Goal: Task Accomplishment & Management: Complete application form

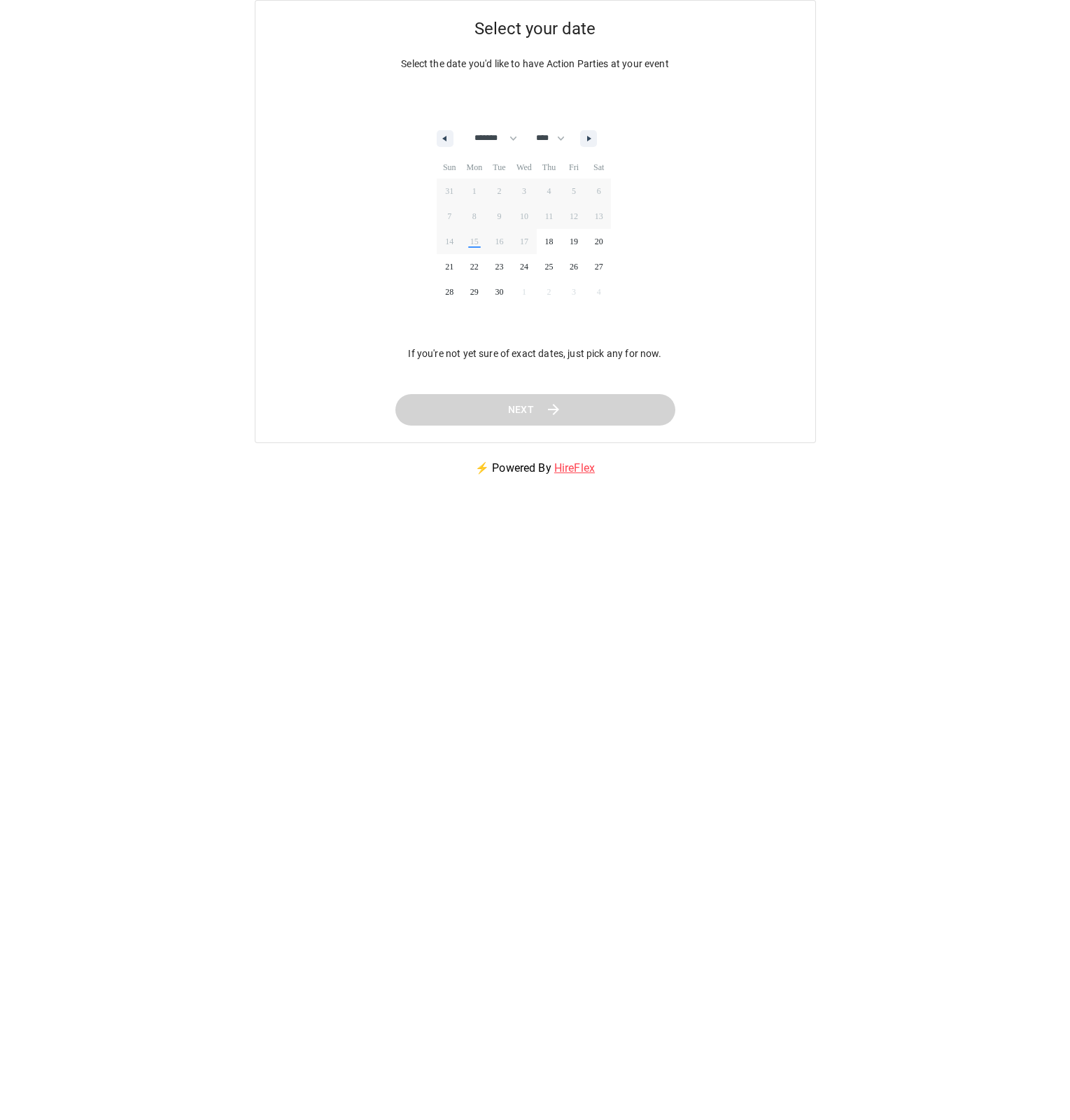
select select "*"
select select "****"
select select "*"
select select "****"
click at [597, 143] on button "button" at bounding box center [589, 138] width 17 height 17
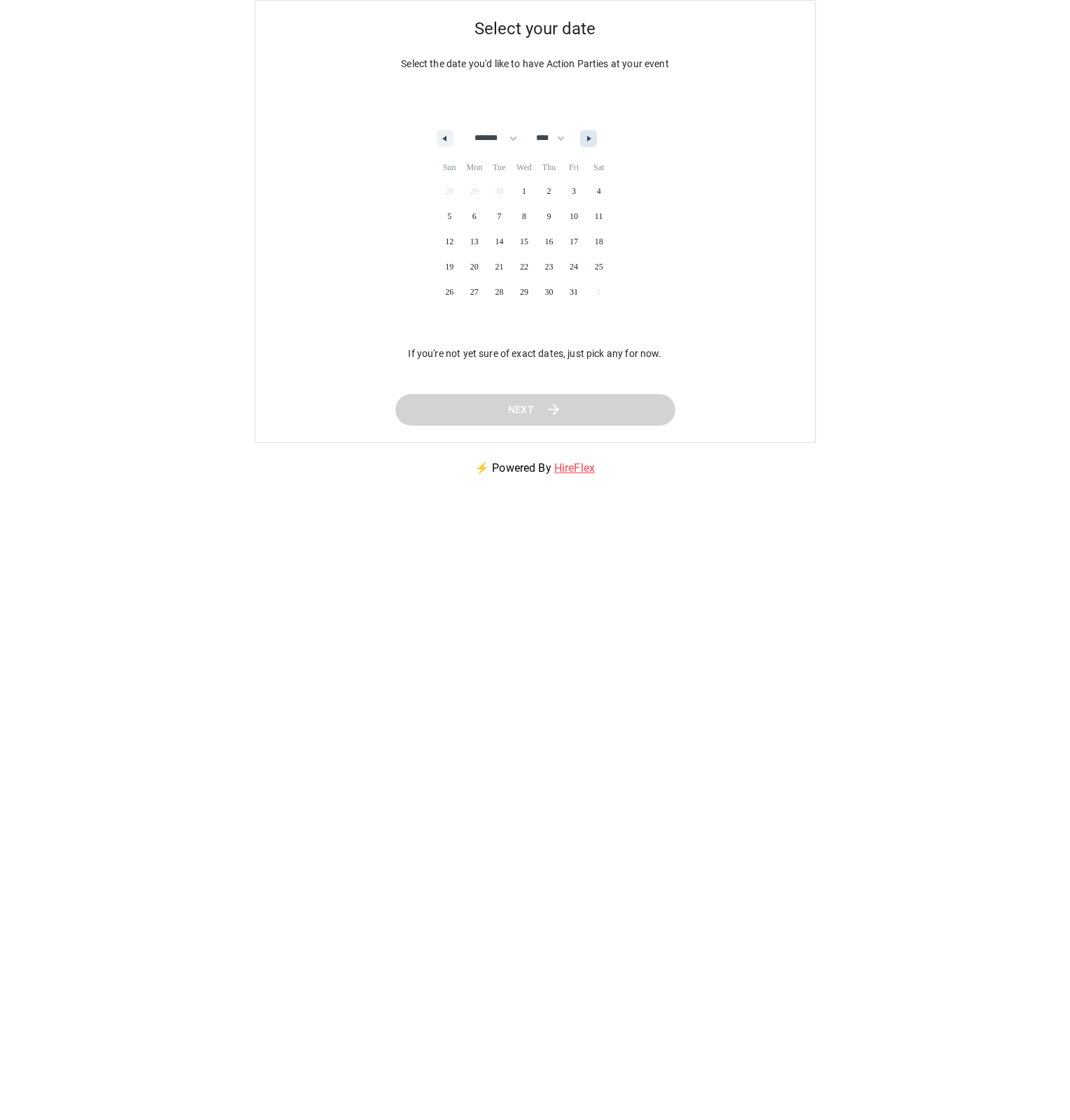
select select "*"
click at [579, 185] on span "3" at bounding box center [574, 191] width 26 height 18
click at [518, 414] on span "Next" at bounding box center [520, 409] width 26 height 17
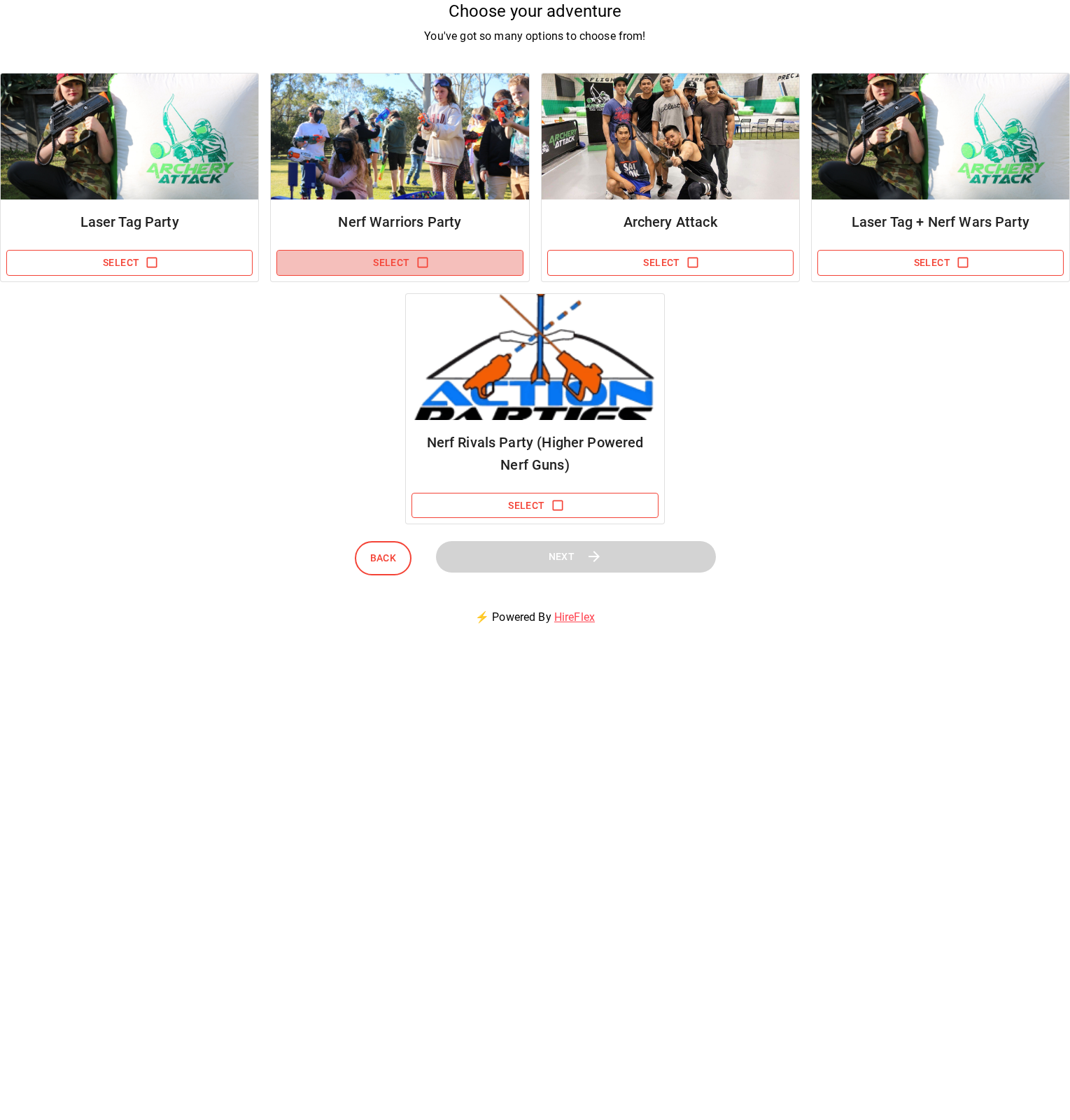
click at [405, 255] on button "Select" at bounding box center [400, 263] width 247 height 26
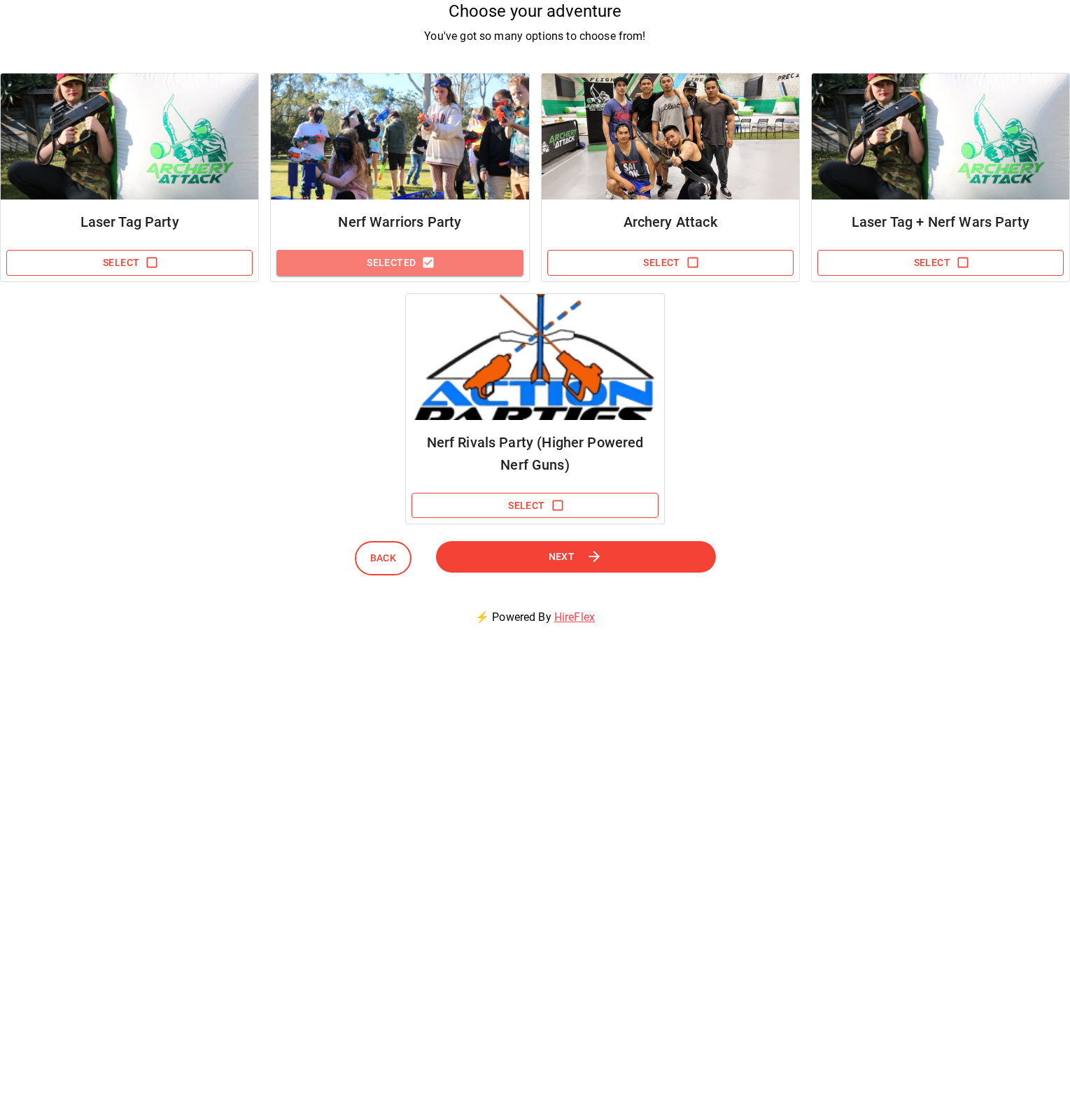
click at [431, 264] on icon "button" at bounding box center [429, 263] width 11 height 11
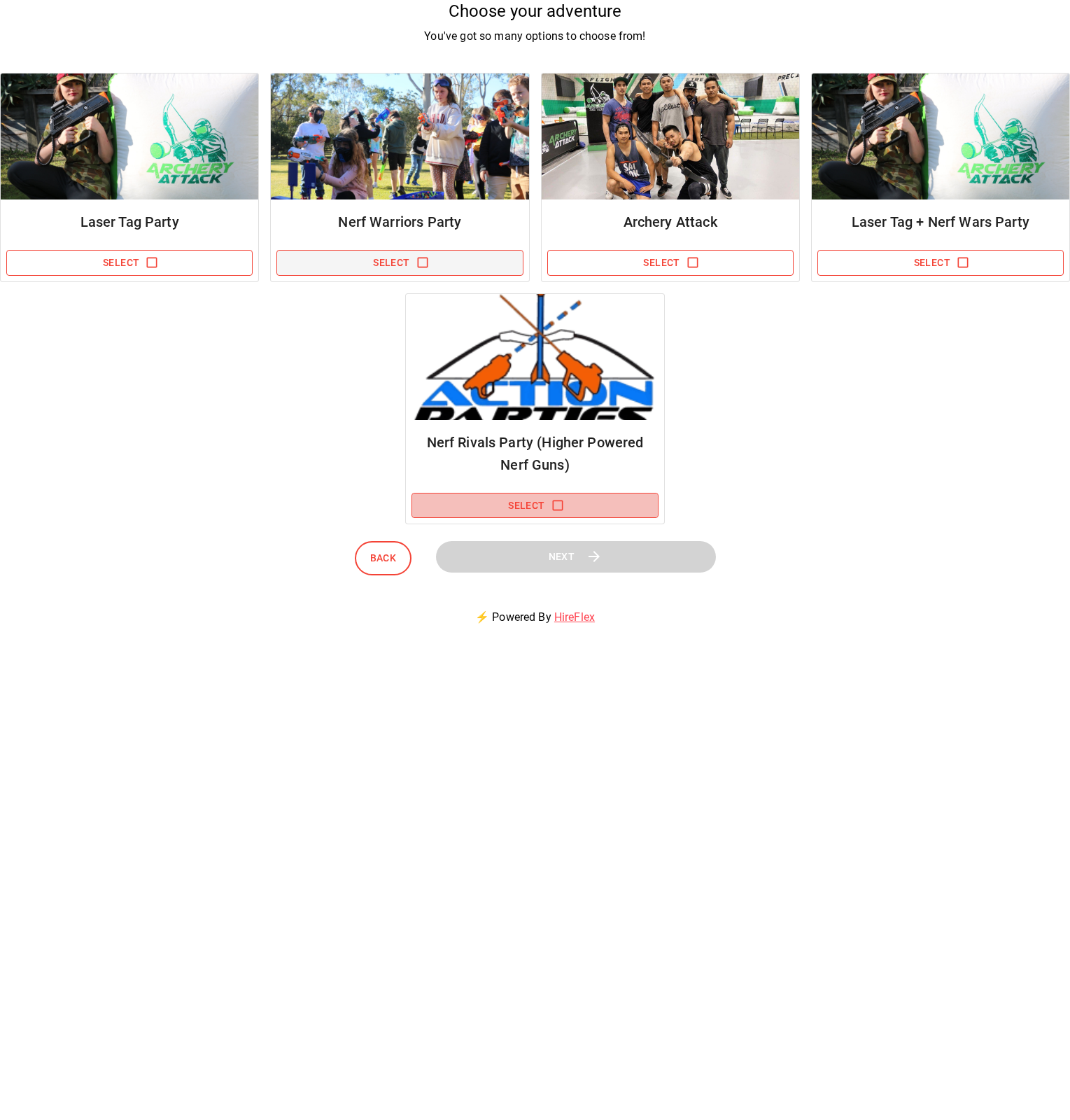
click at [560, 504] on icon "button" at bounding box center [558, 505] width 14 height 14
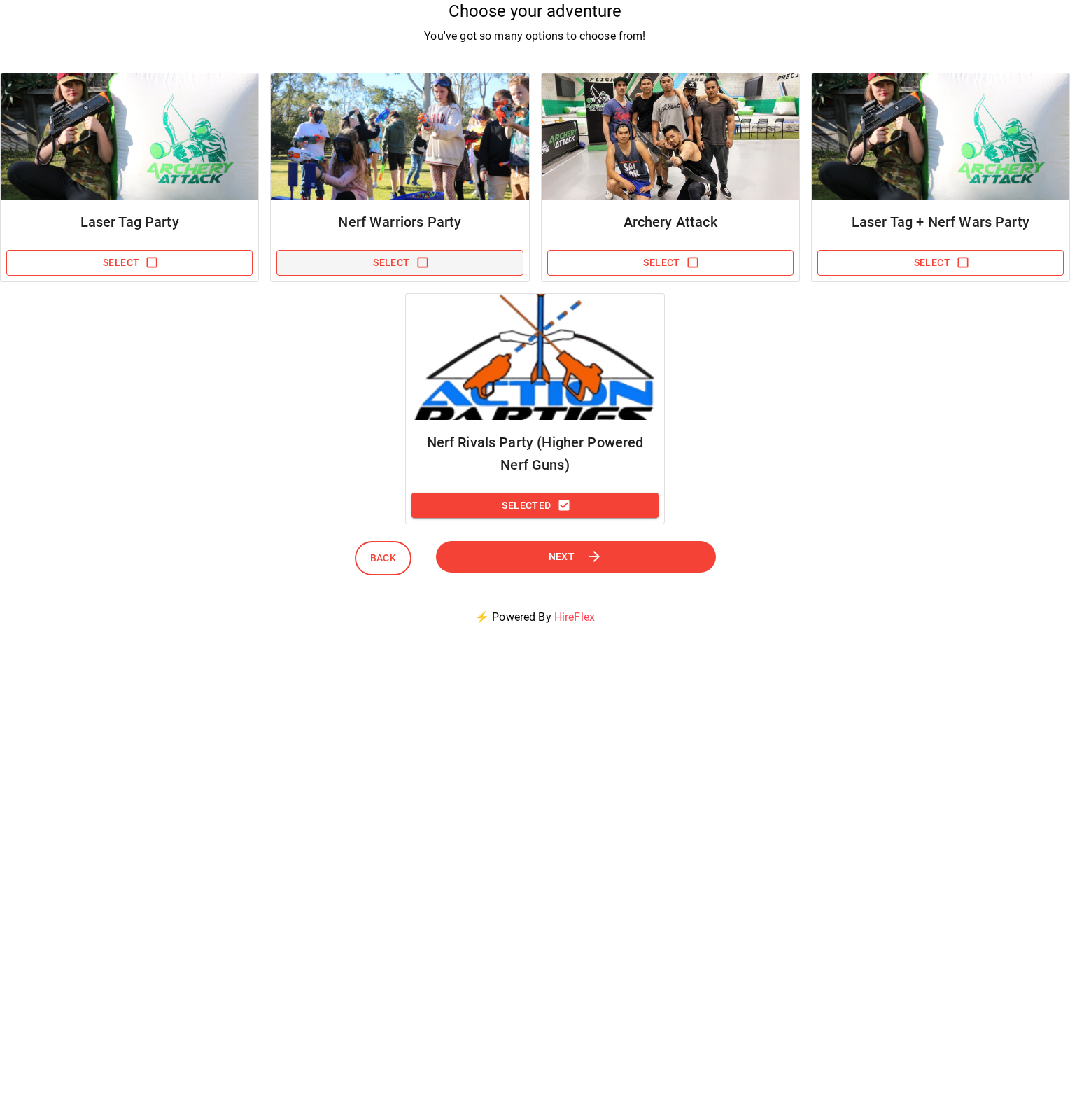
click at [556, 552] on span "Next" at bounding box center [561, 557] width 27 height 18
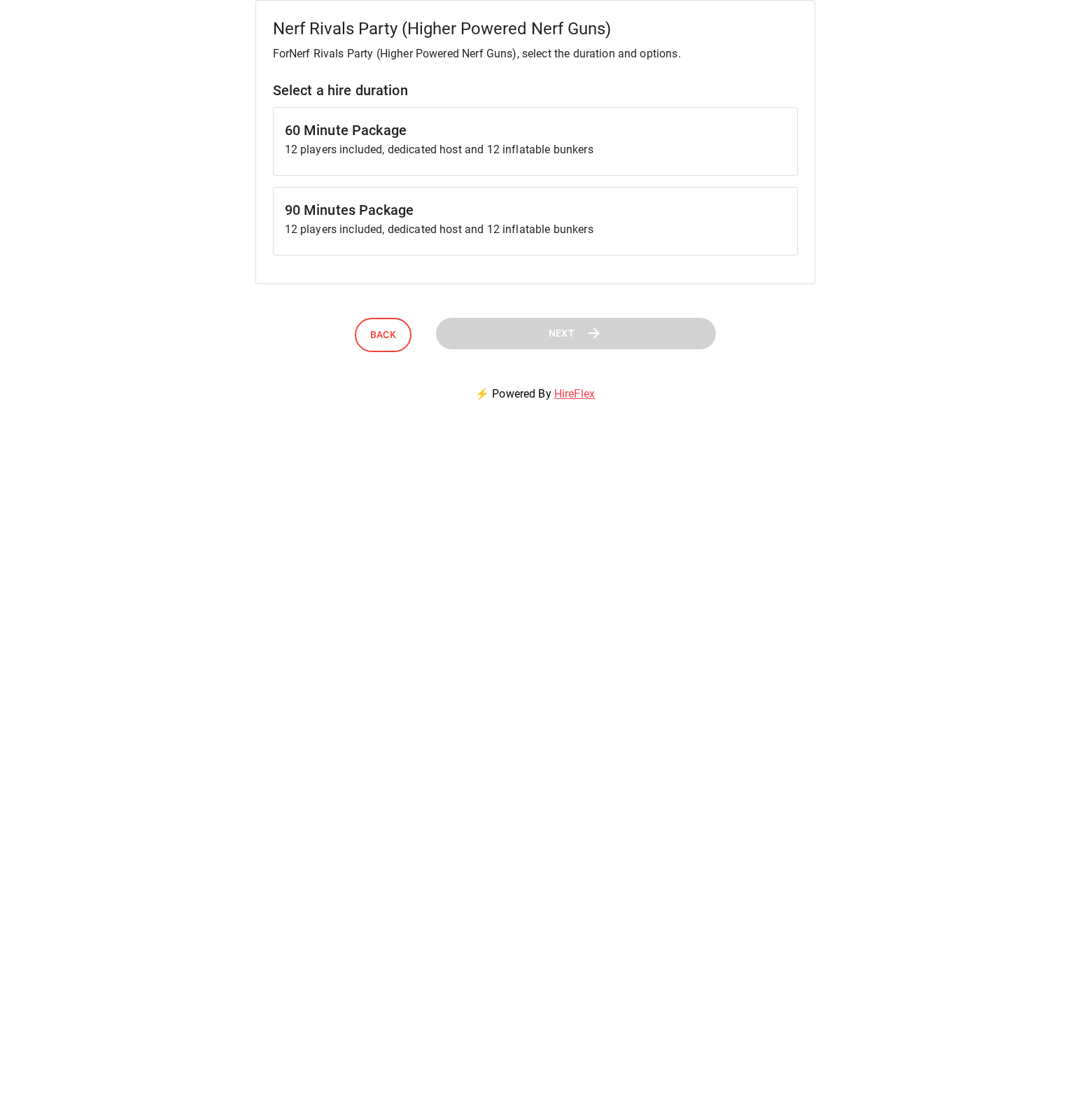
click at [504, 228] on p "12 players included, dedicated host and 12 inflatable bunkers" at bounding box center [535, 229] width 501 height 17
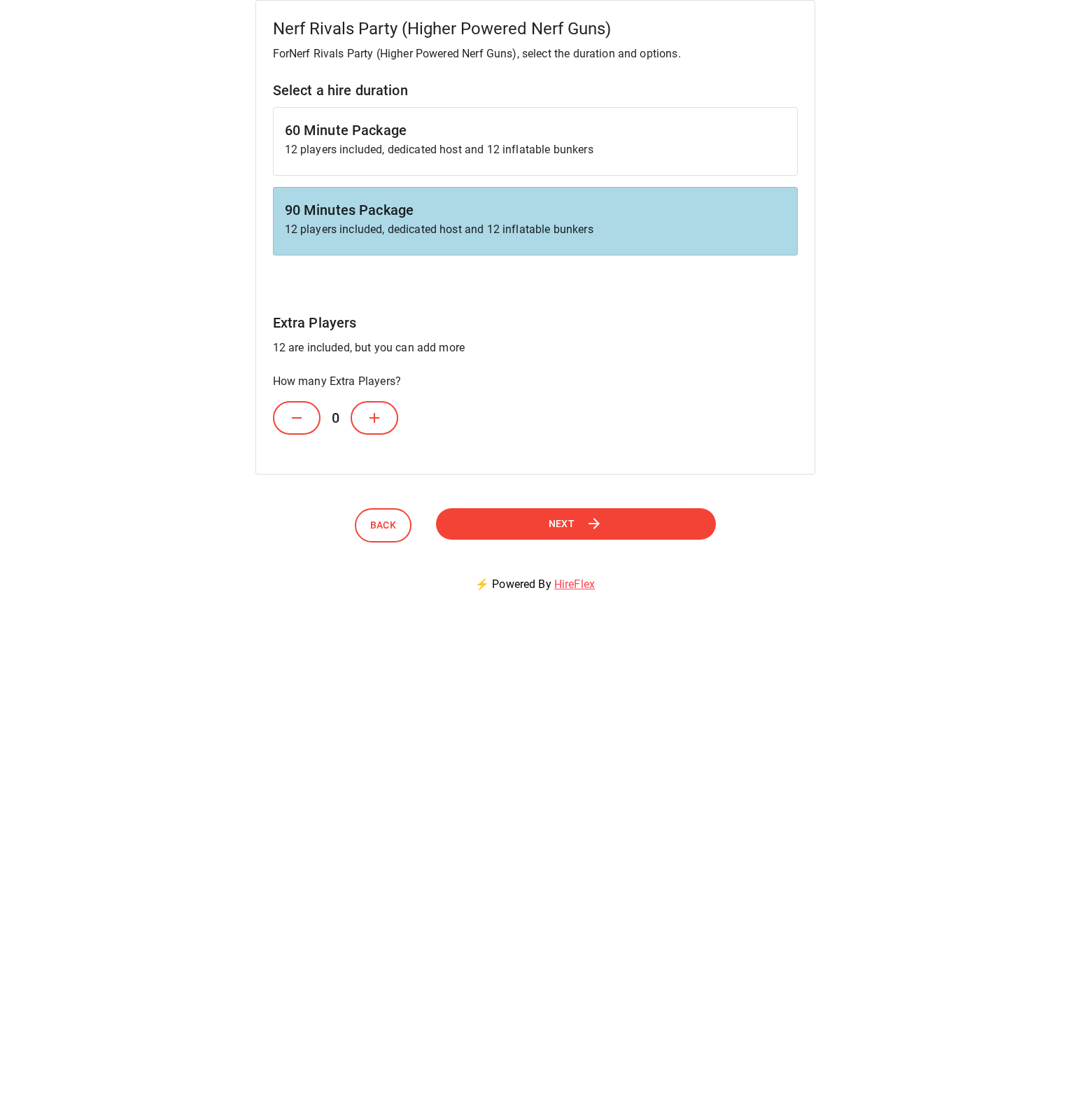
click at [292, 422] on icon at bounding box center [296, 418] width 17 height 17
click at [364, 410] on button at bounding box center [374, 417] width 47 height 34
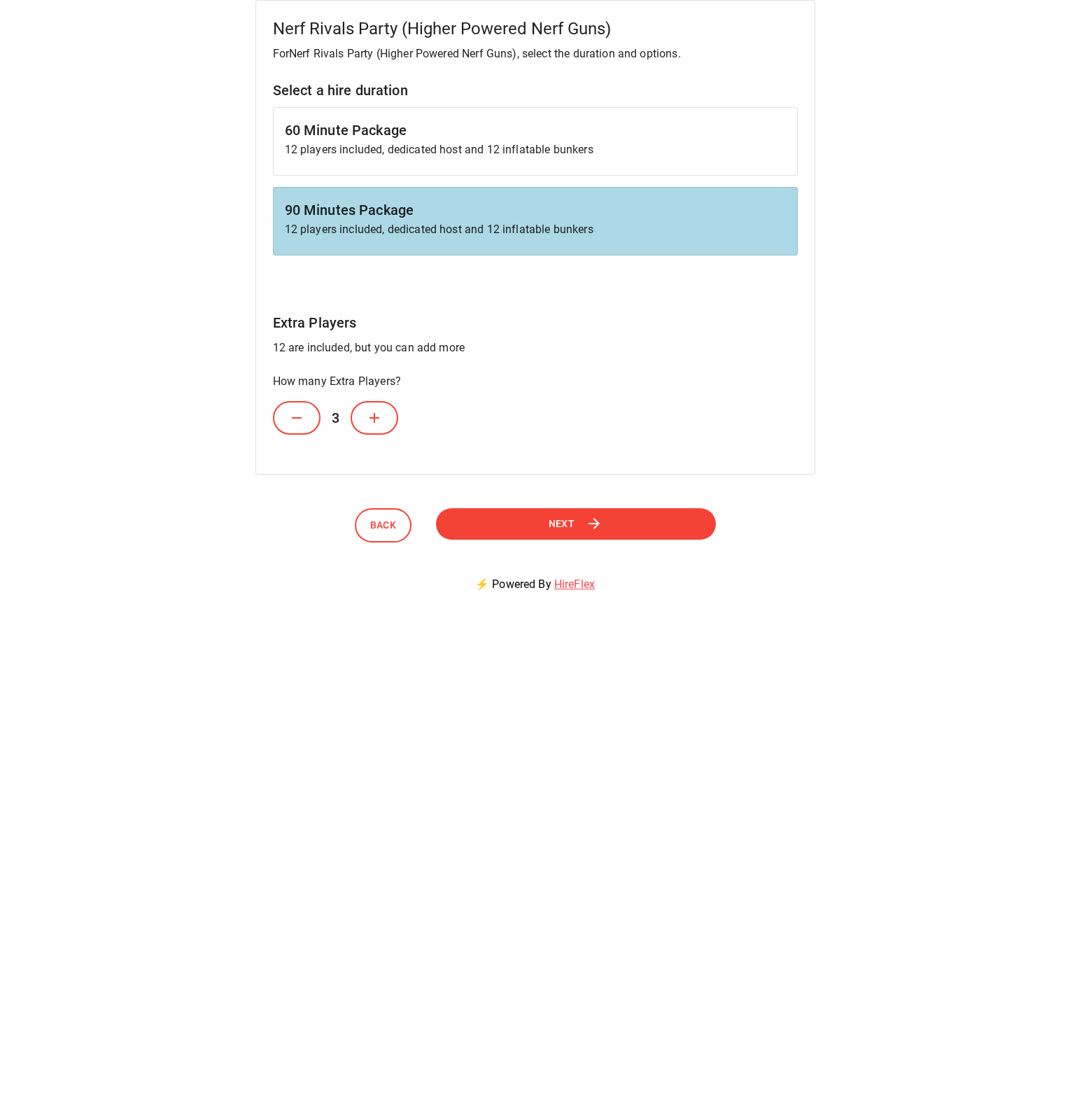
click at [364, 410] on button at bounding box center [374, 417] width 47 height 34
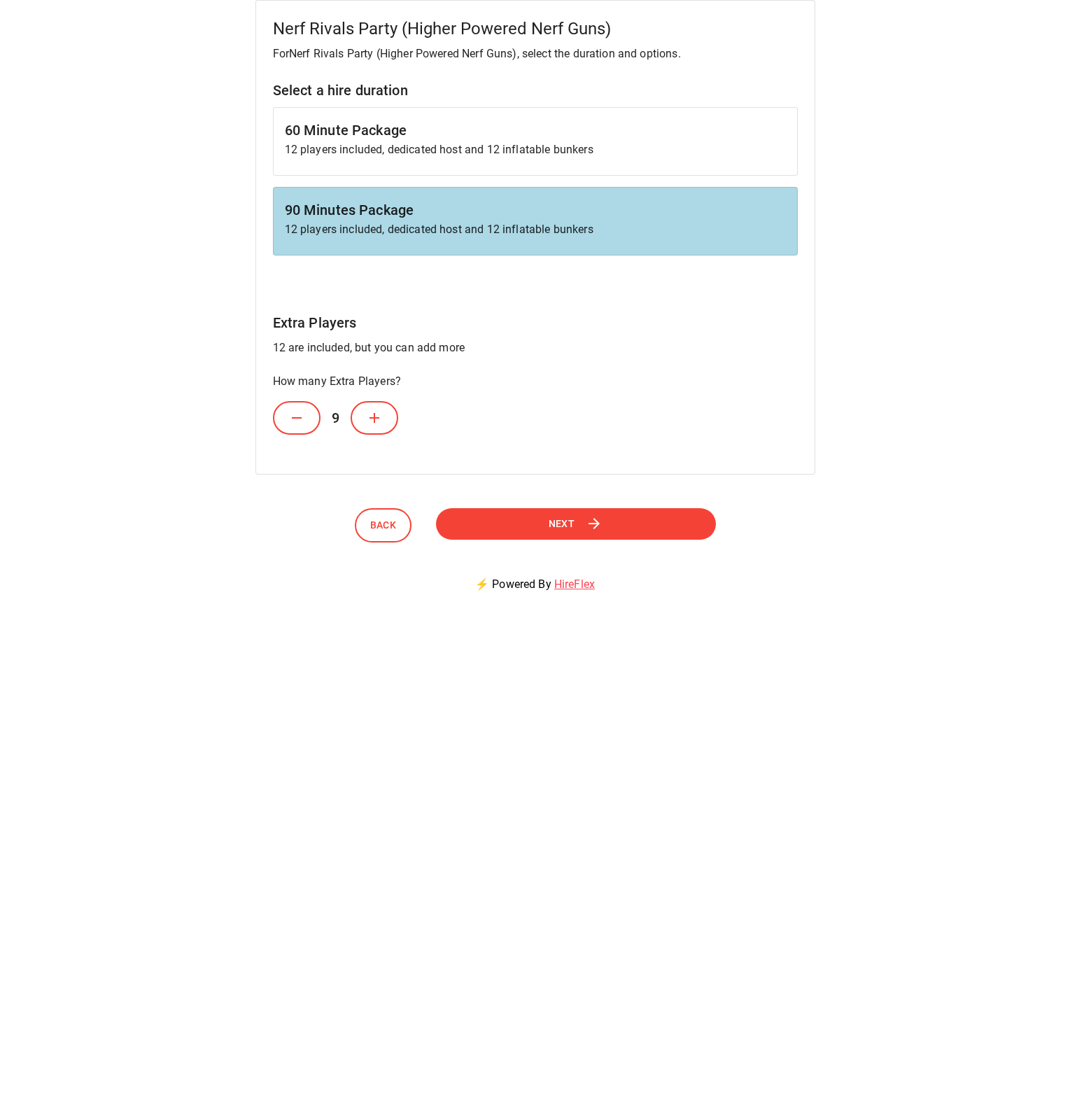
click at [364, 410] on button at bounding box center [374, 417] width 47 height 34
click at [364, 410] on button at bounding box center [382, 417] width 47 height 34
click at [364, 411] on button at bounding box center [382, 417] width 47 height 34
drag, startPoint x: 369, startPoint y: 409, endPoint x: 385, endPoint y: 414, distance: 16.8
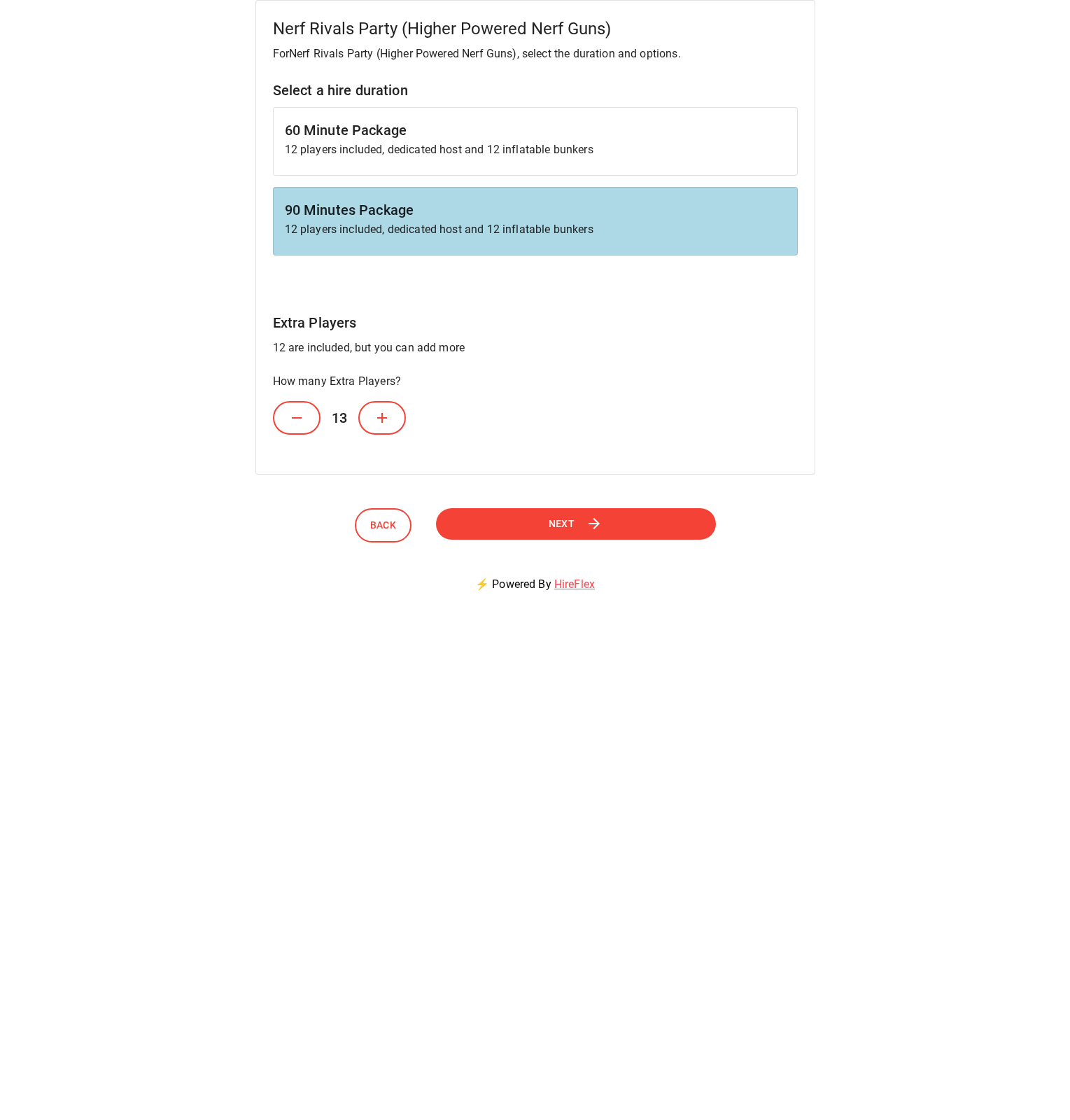
click at [372, 417] on button at bounding box center [382, 417] width 47 height 34
click at [383, 417] on icon at bounding box center [382, 418] width 17 height 17
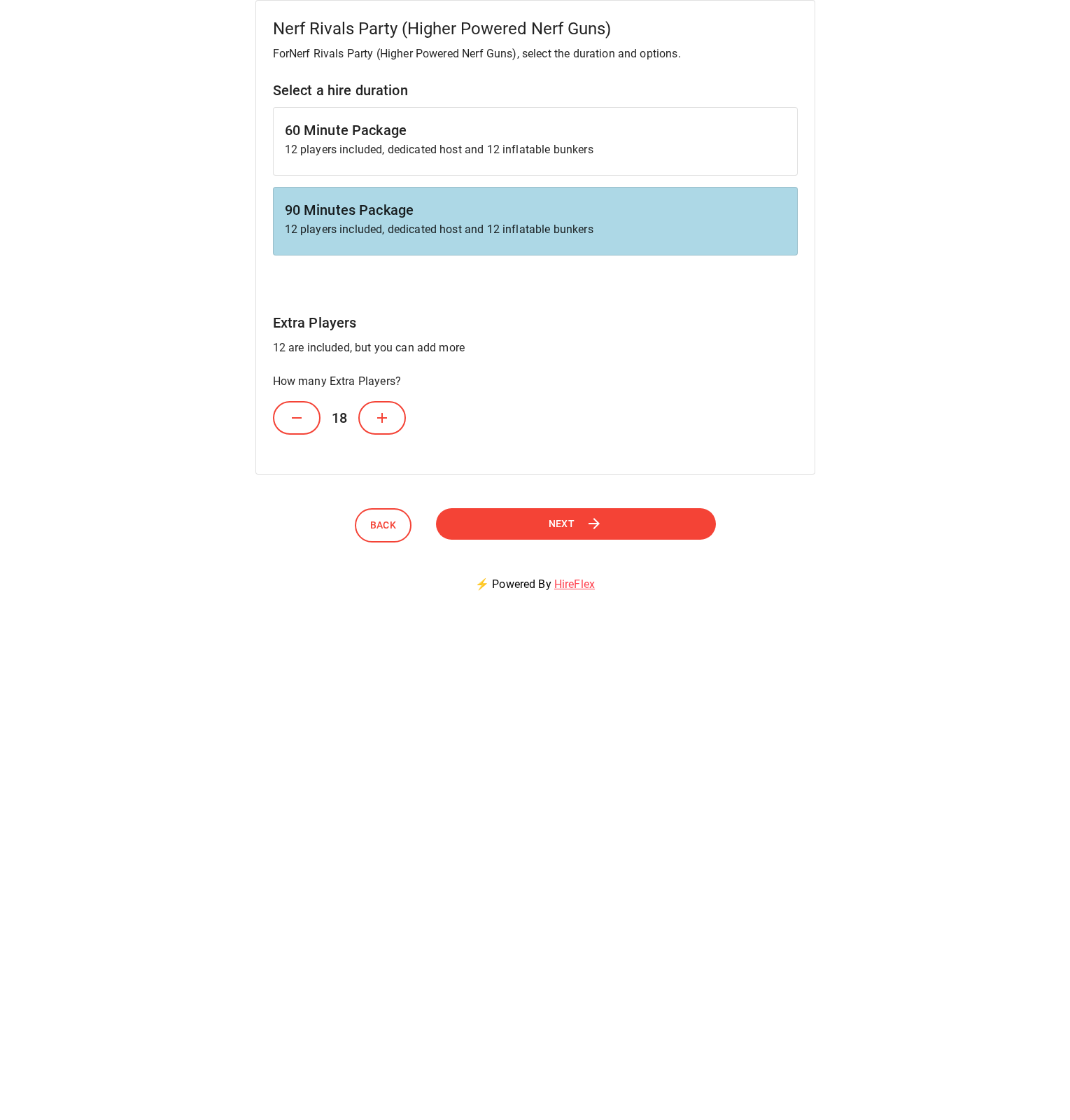
click at [384, 413] on icon at bounding box center [382, 418] width 17 height 17
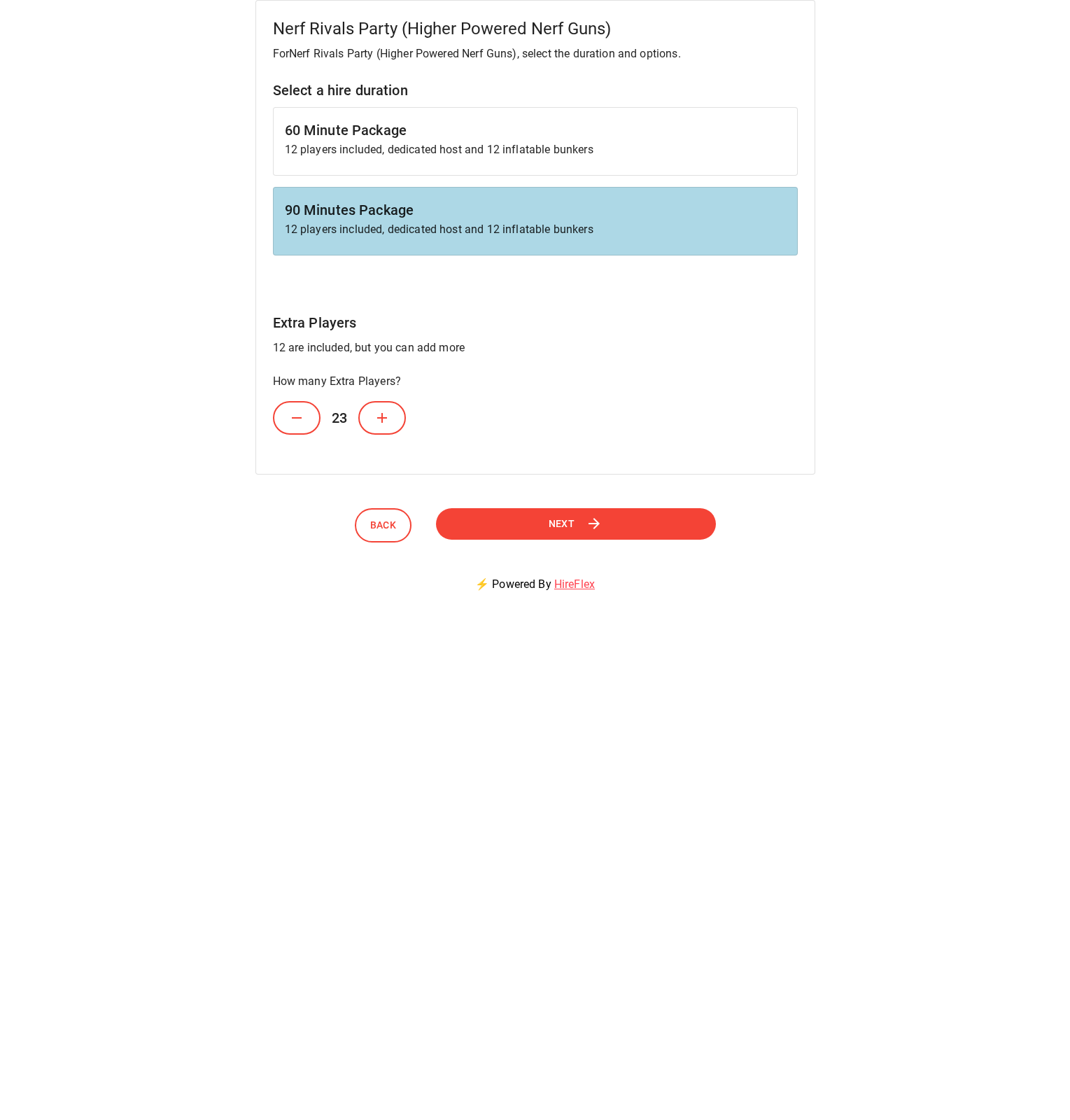
click at [384, 413] on icon at bounding box center [382, 418] width 17 height 17
click at [302, 422] on icon at bounding box center [296, 418] width 17 height 17
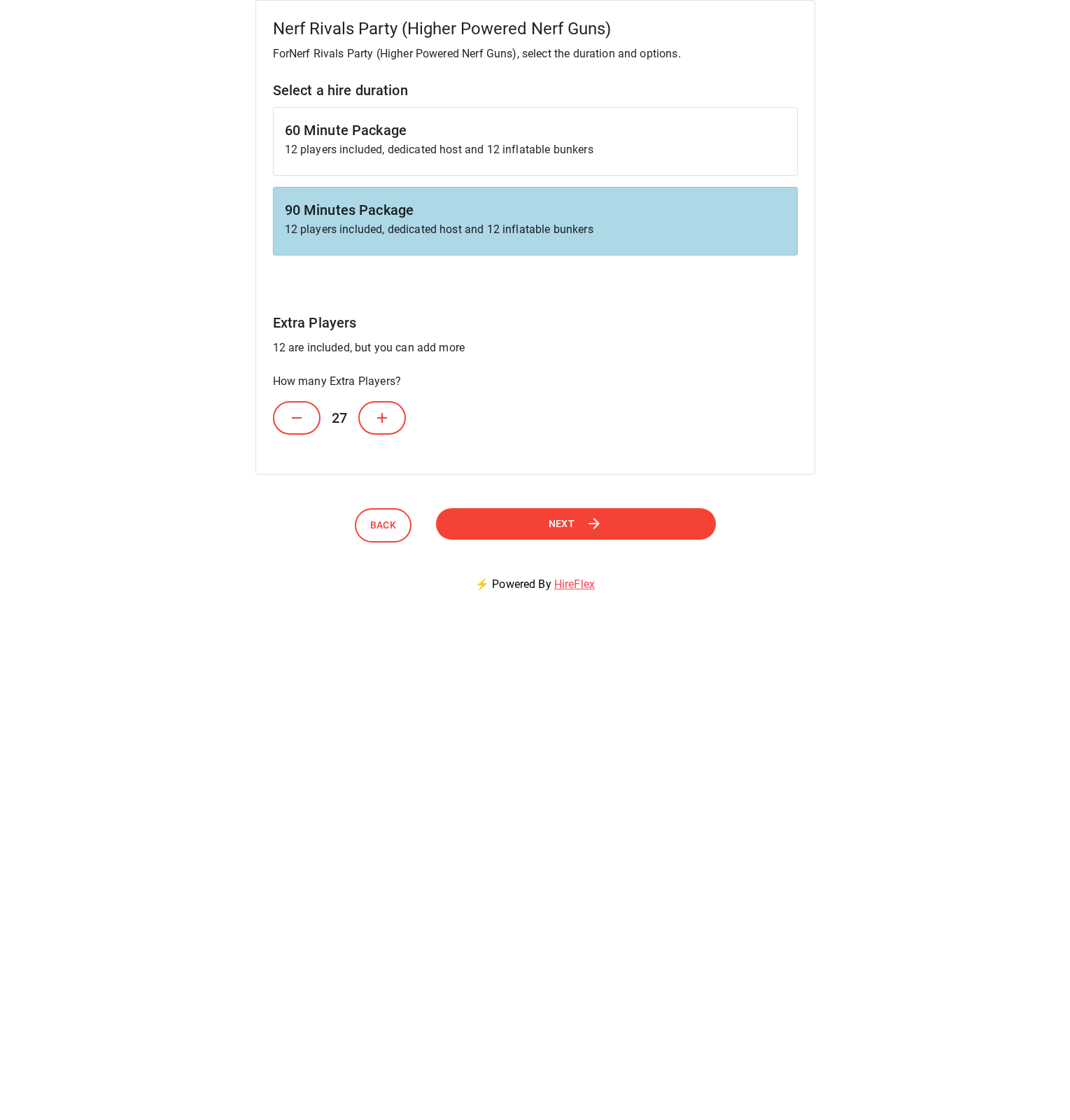
click at [302, 422] on icon at bounding box center [296, 418] width 17 height 17
click at [302, 421] on icon at bounding box center [296, 418] width 17 height 17
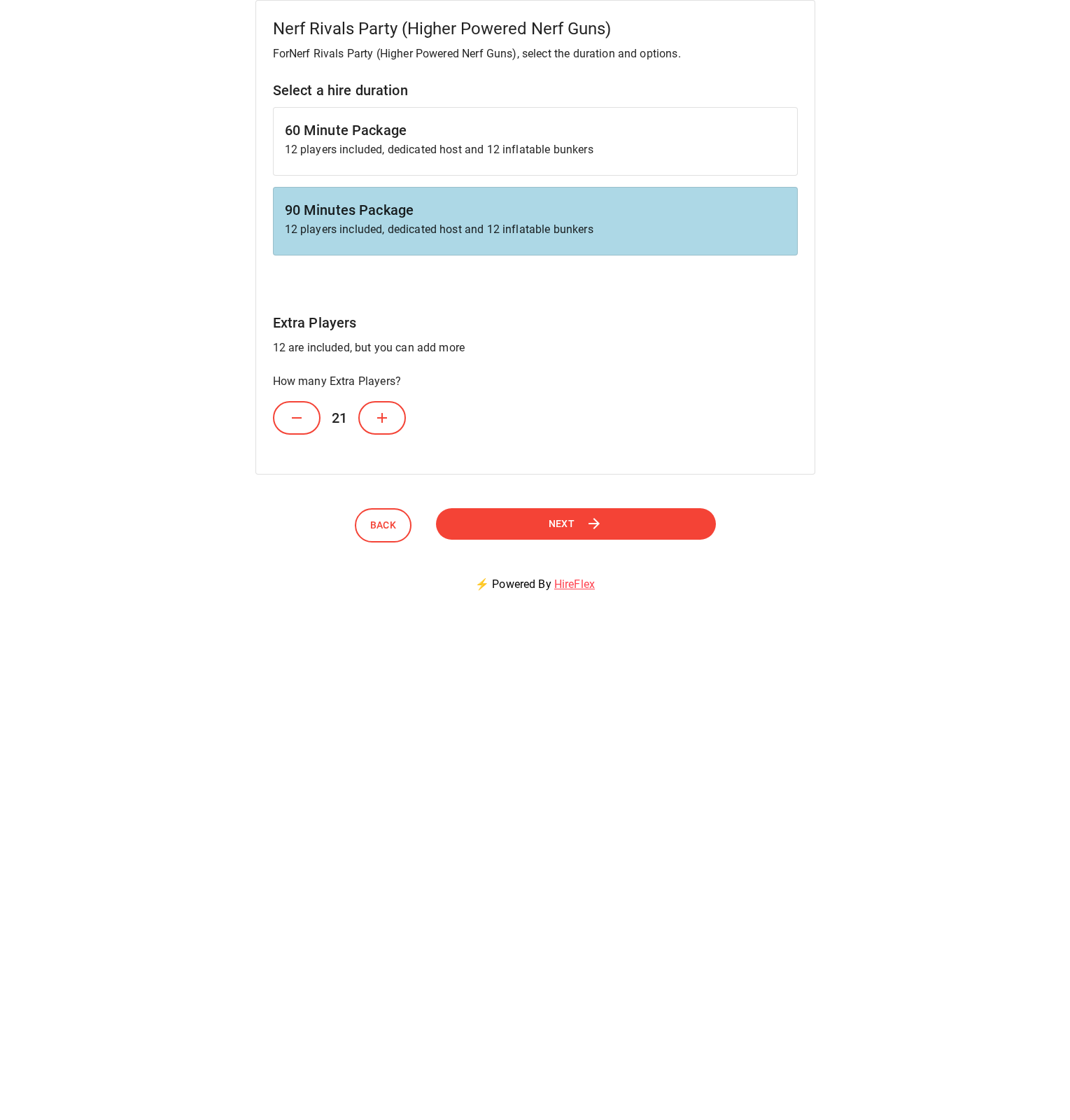
click at [302, 421] on icon at bounding box center [296, 418] width 17 height 17
click at [551, 526] on span "Next" at bounding box center [562, 524] width 26 height 17
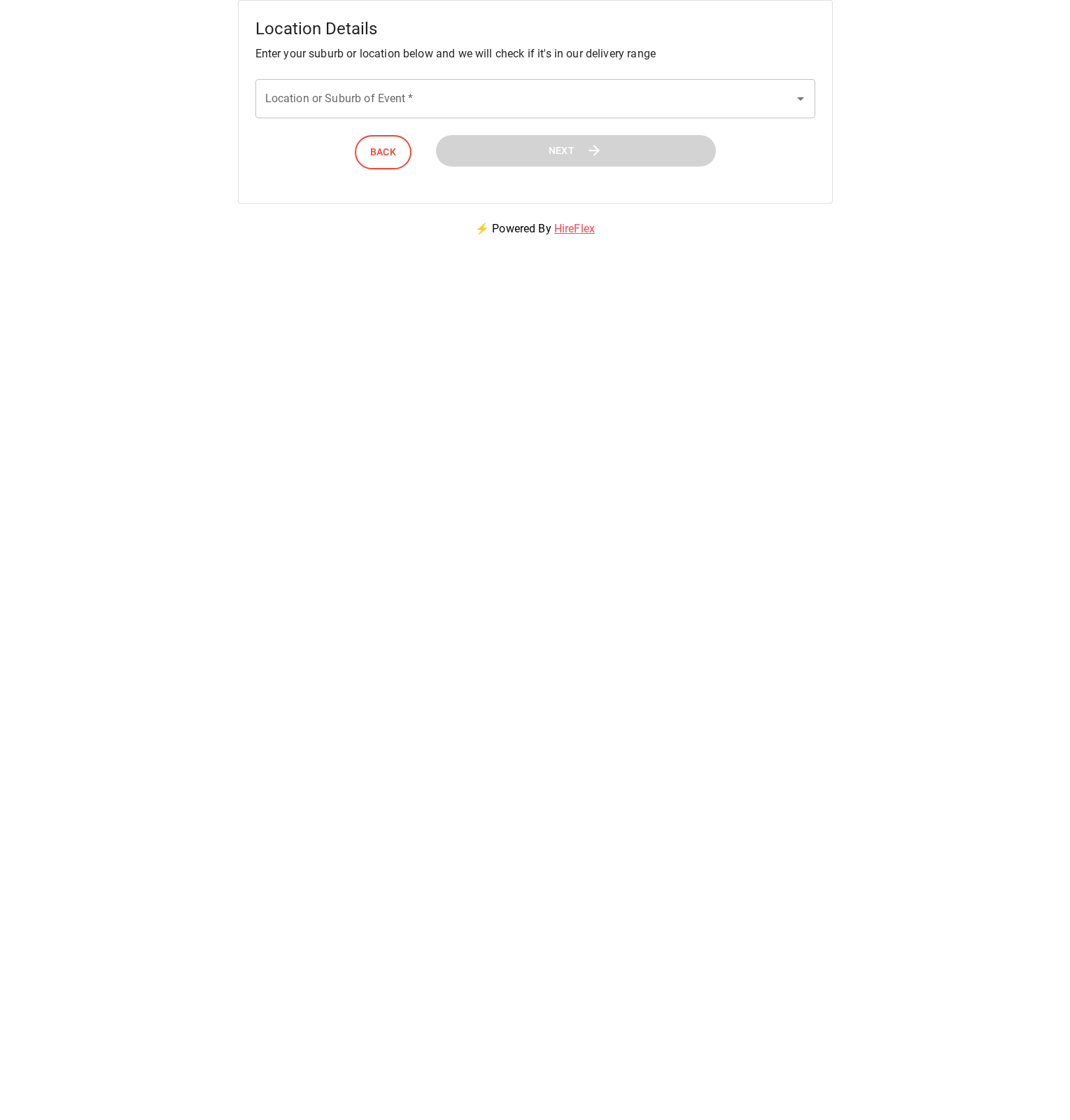
click at [480, 101] on input "Location or Suburb of Event   *" at bounding box center [525, 99] width 526 height 26
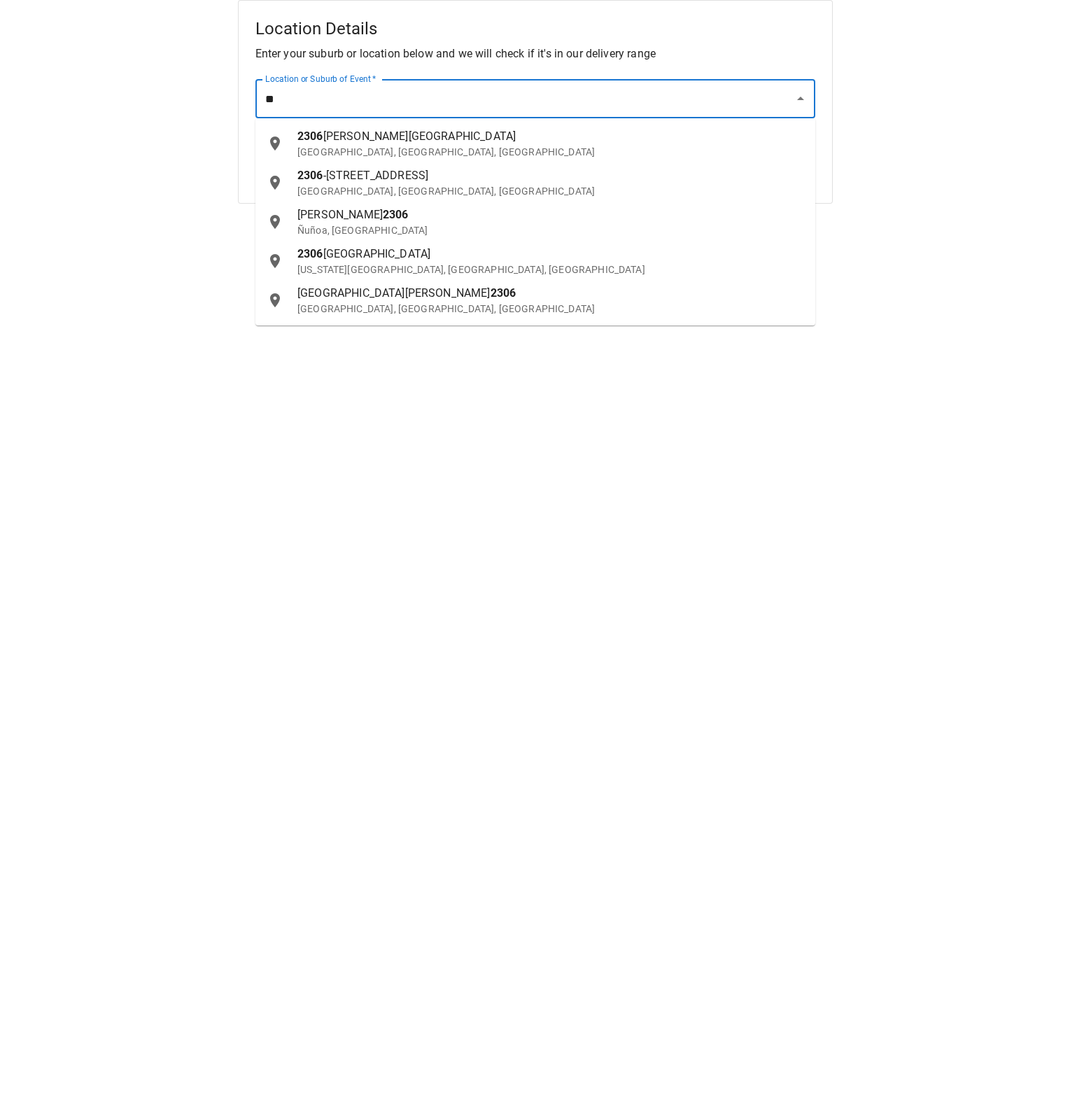
type input "*"
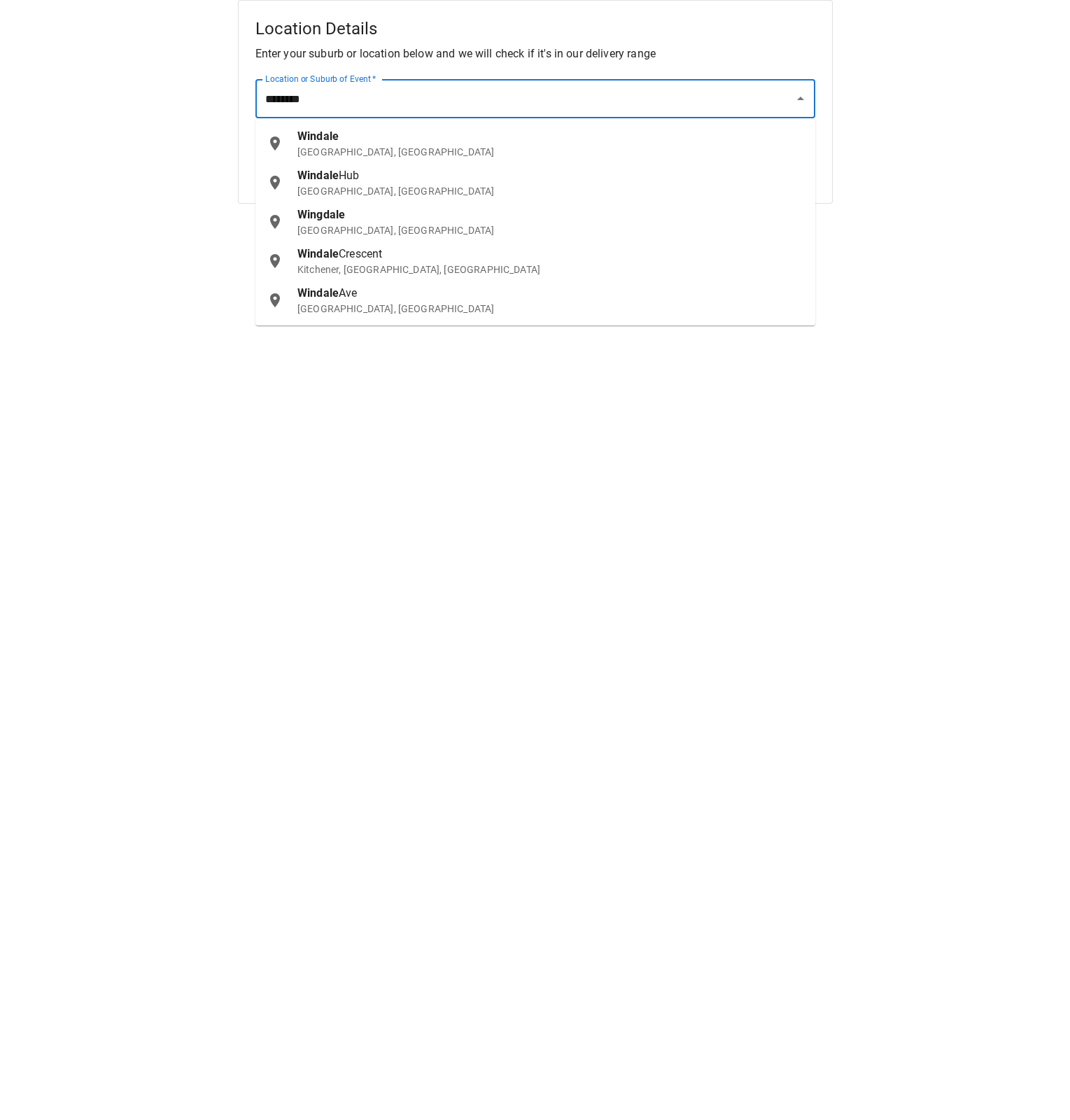
click at [332, 148] on p "NSW, Australia" at bounding box center [551, 152] width 507 height 14
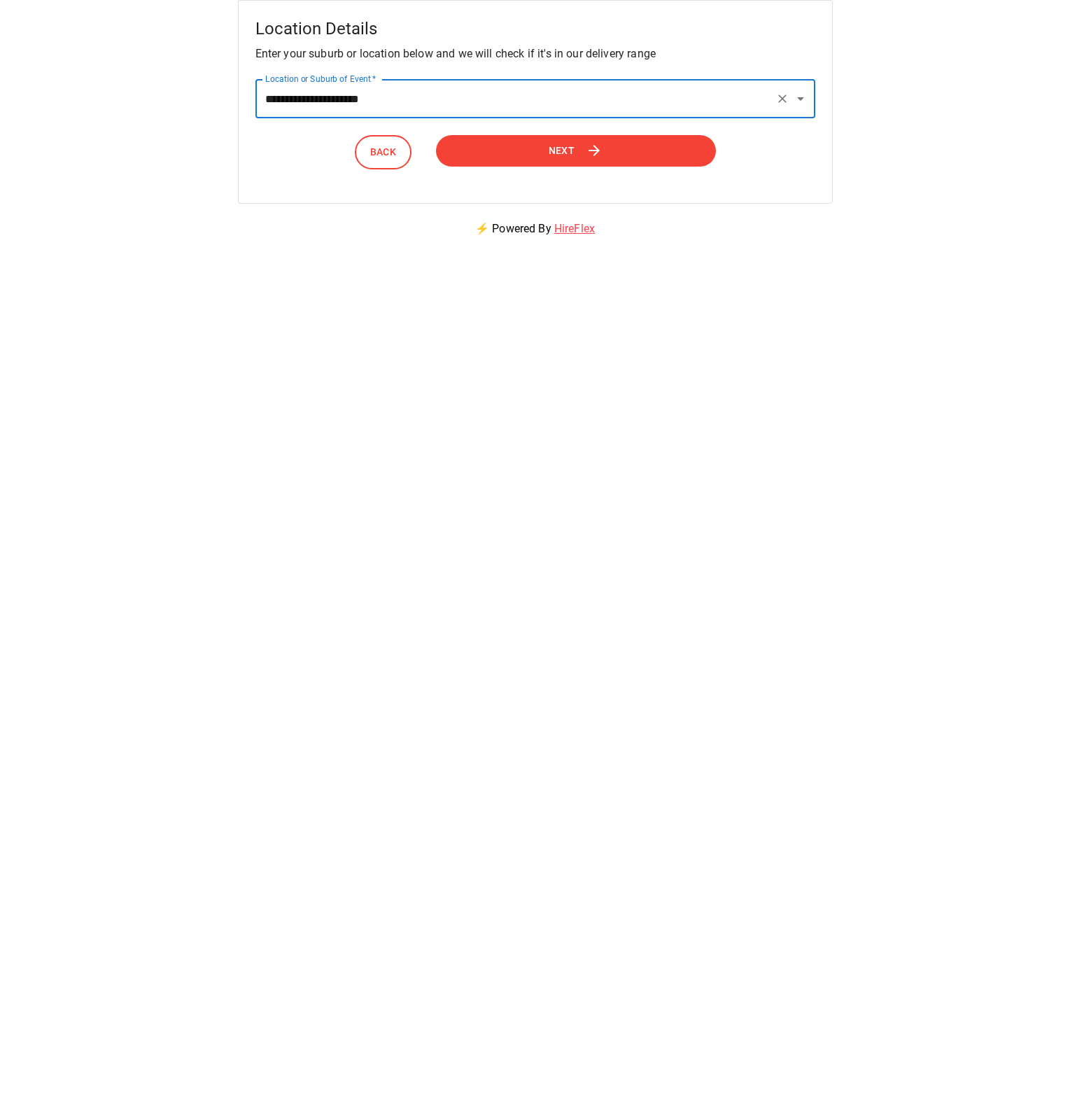
type input "**********"
click at [535, 144] on button "Next" at bounding box center [575, 151] width 280 height 32
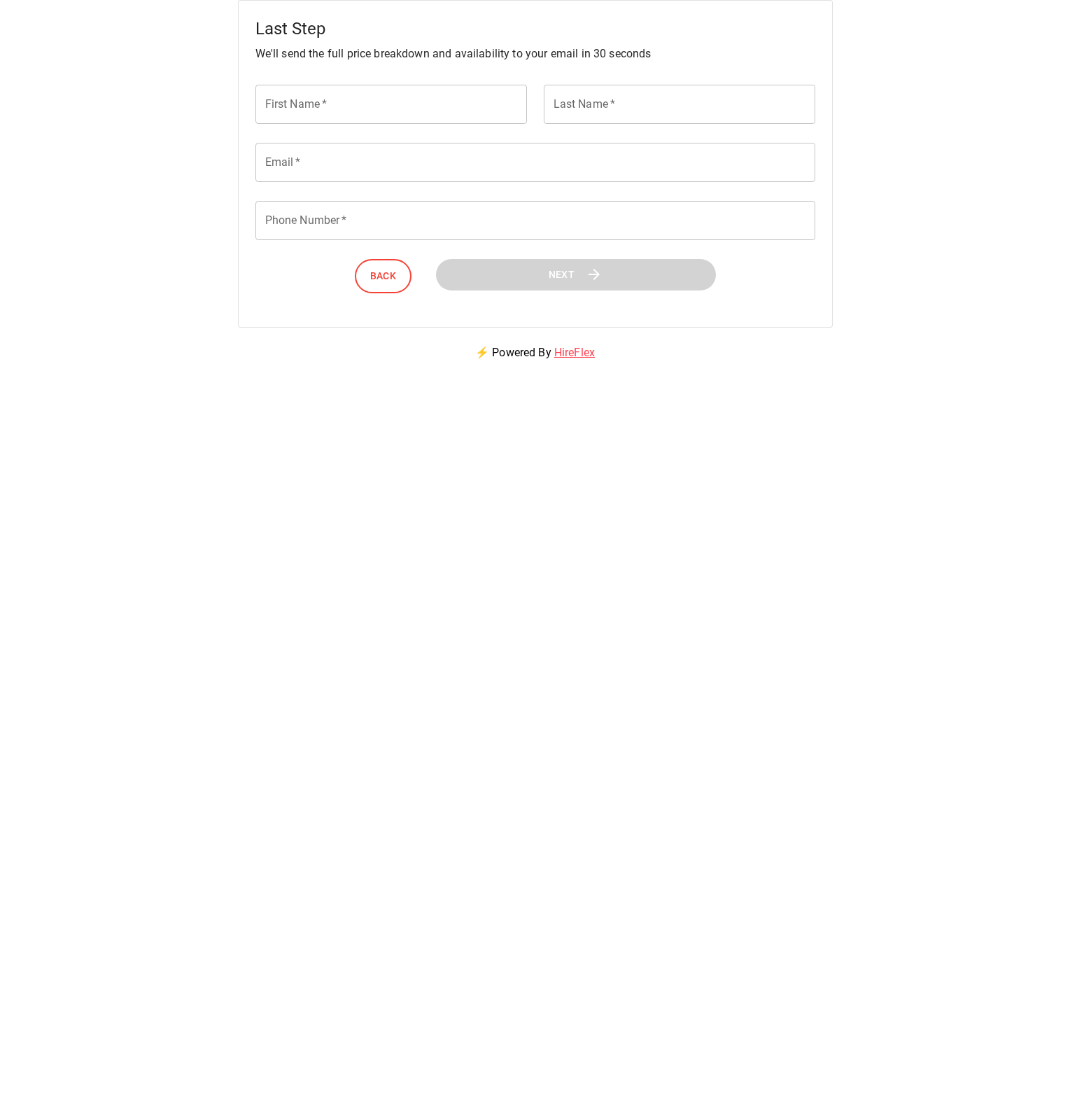
click at [344, 106] on input "First Name   *" at bounding box center [391, 105] width 271 height 39
type input "*****"
type input "******"
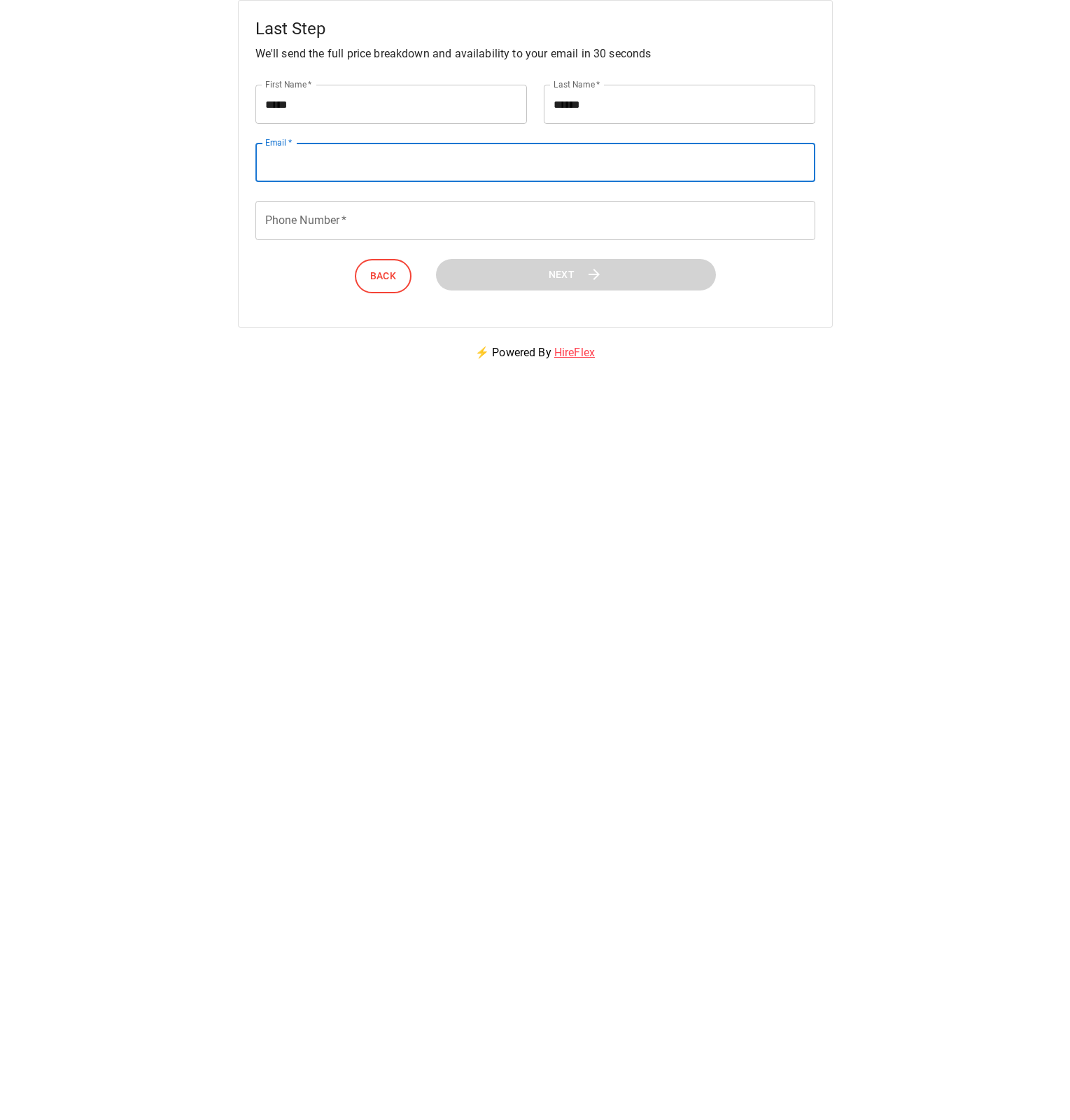
click at [304, 158] on input "Email   *" at bounding box center [535, 162] width 560 height 39
type input "**********"
click at [402, 216] on input "Phone Number   *" at bounding box center [535, 220] width 560 height 39
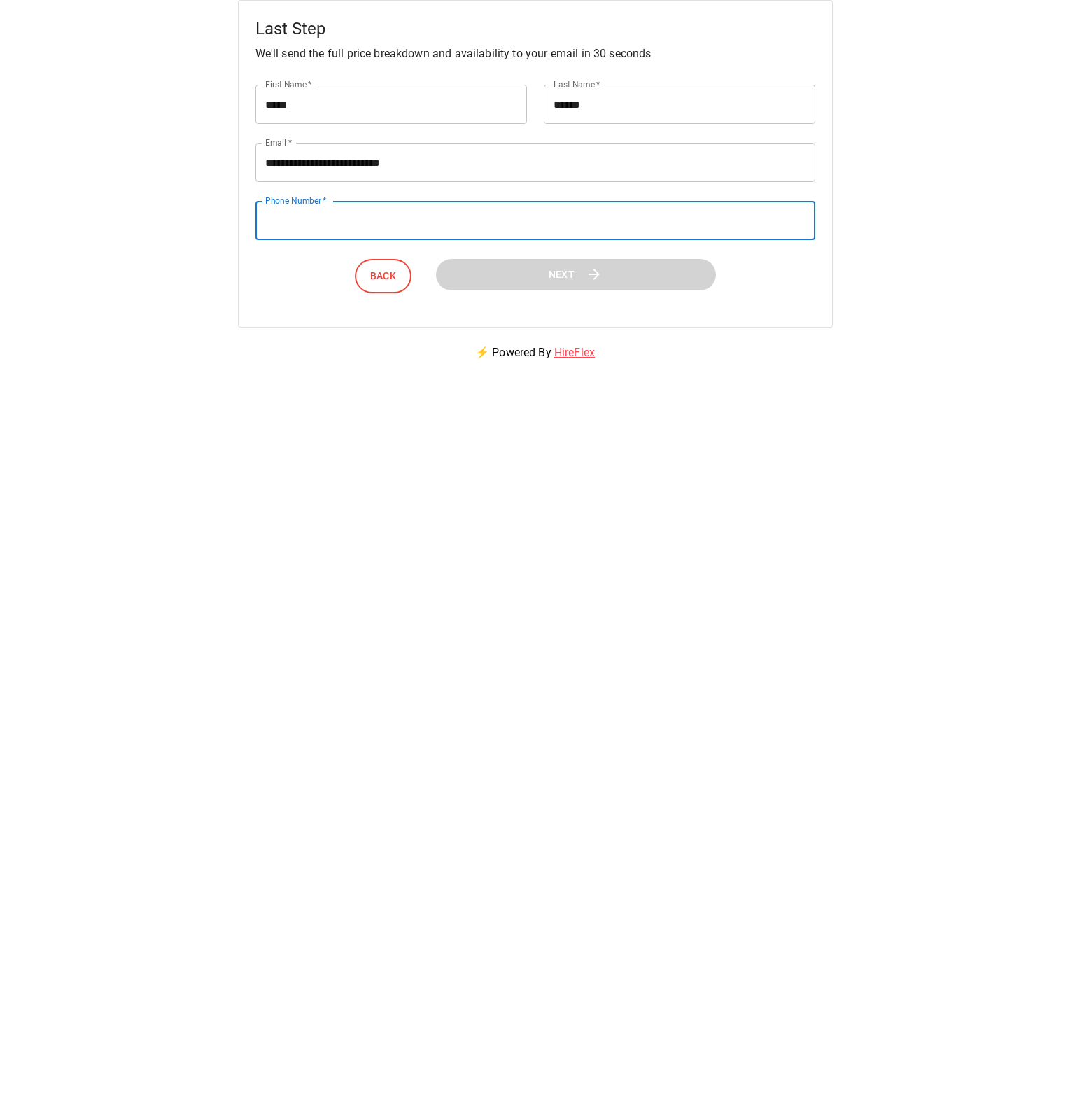
type input "**********"
click at [566, 272] on span "Next" at bounding box center [561, 275] width 27 height 18
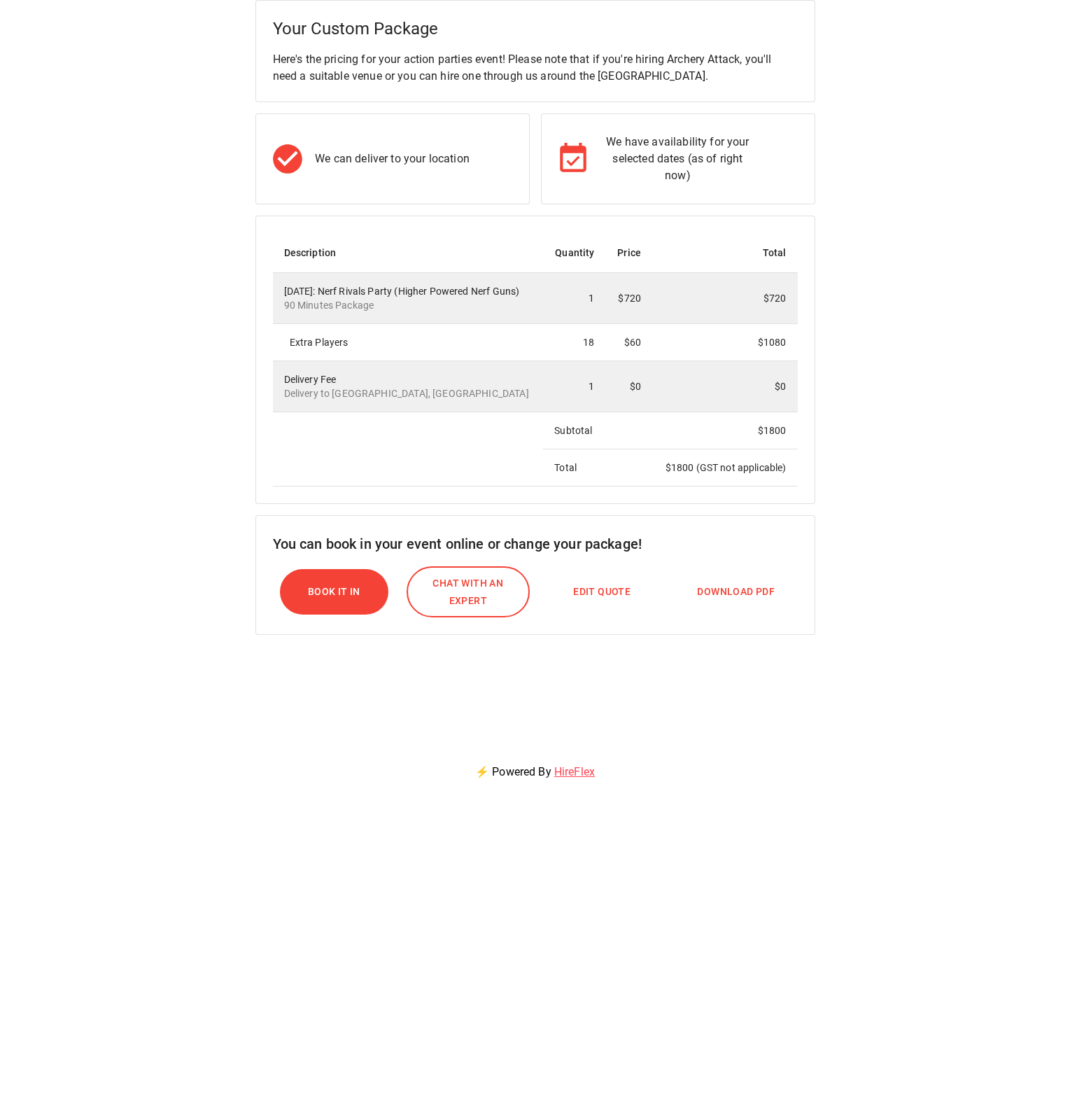
click at [614, 601] on span "Edit Quote" at bounding box center [602, 591] width 57 height 17
select select "*"
select select "****"
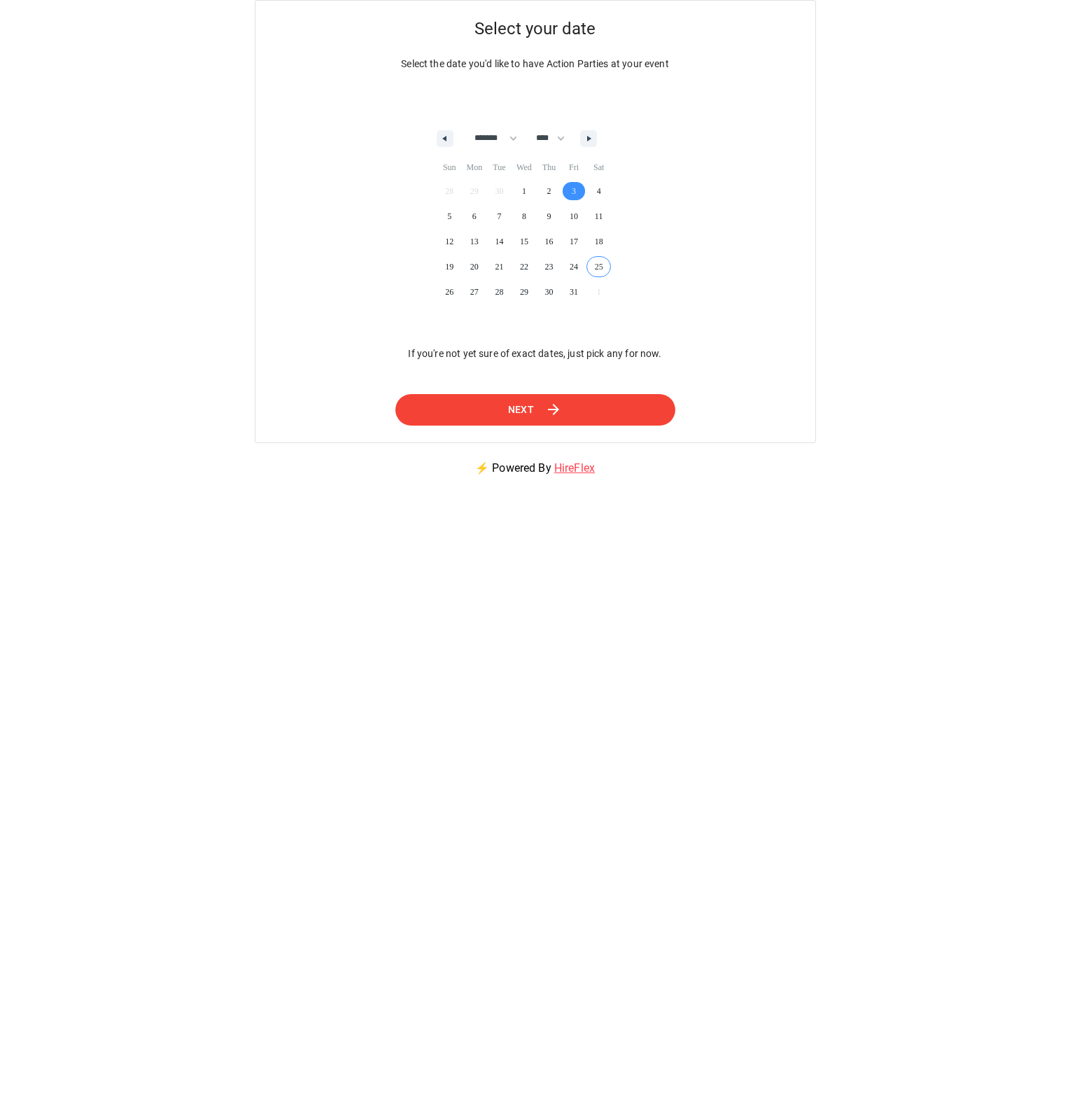
click at [547, 408] on icon at bounding box center [553, 409] width 17 height 17
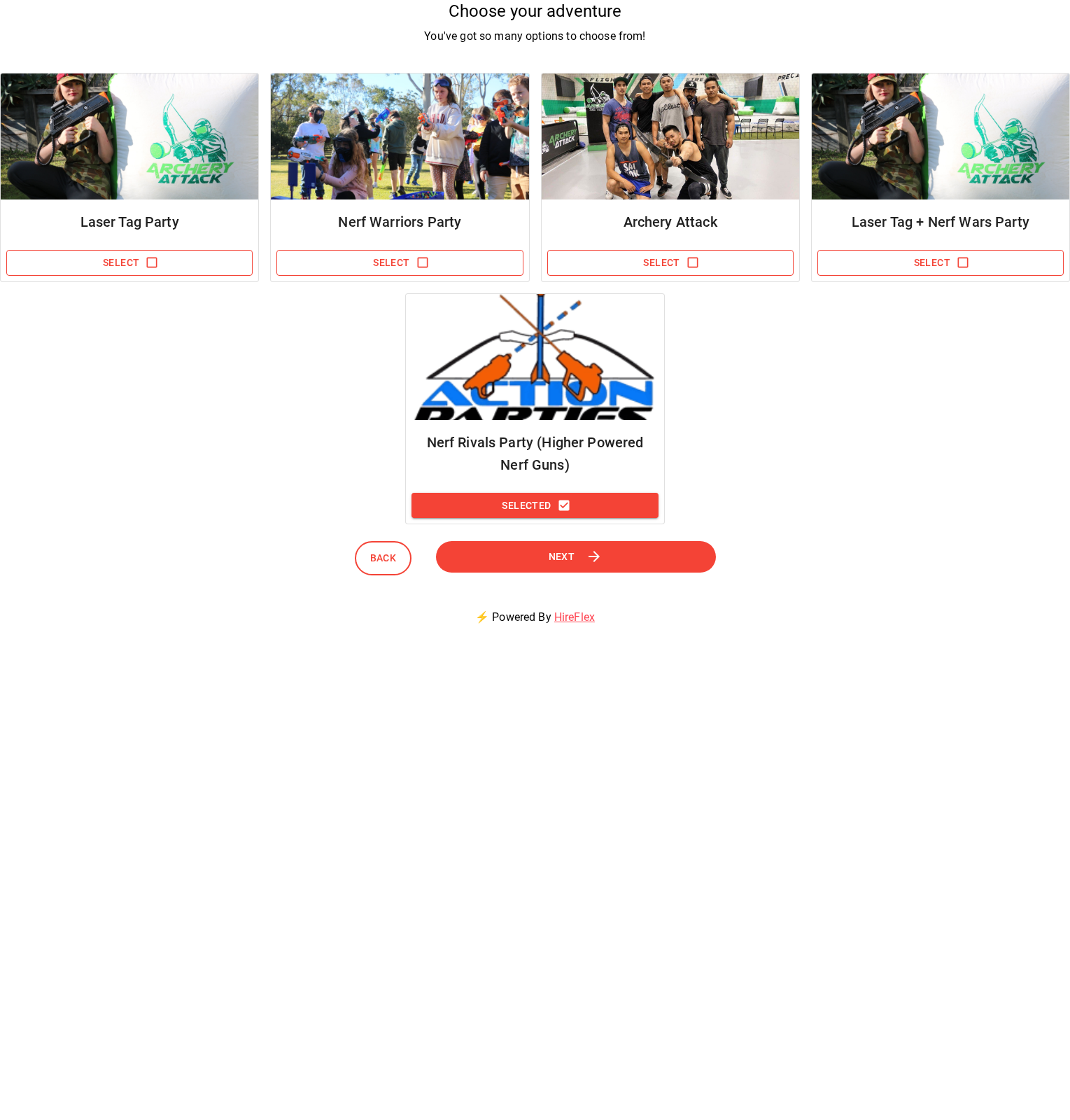
click at [565, 560] on span "Next" at bounding box center [562, 557] width 26 height 17
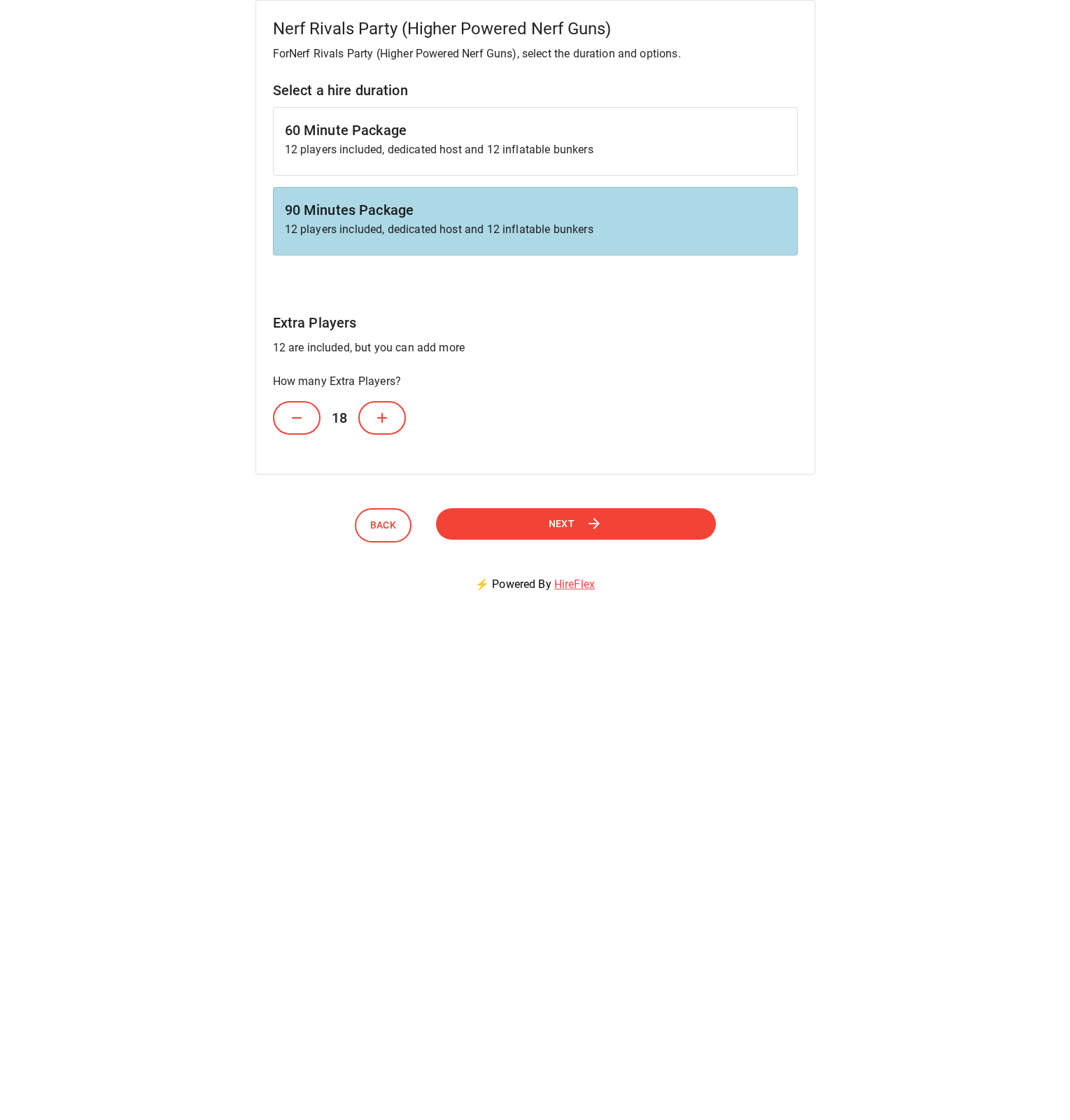
click at [377, 416] on icon at bounding box center [382, 418] width 17 height 17
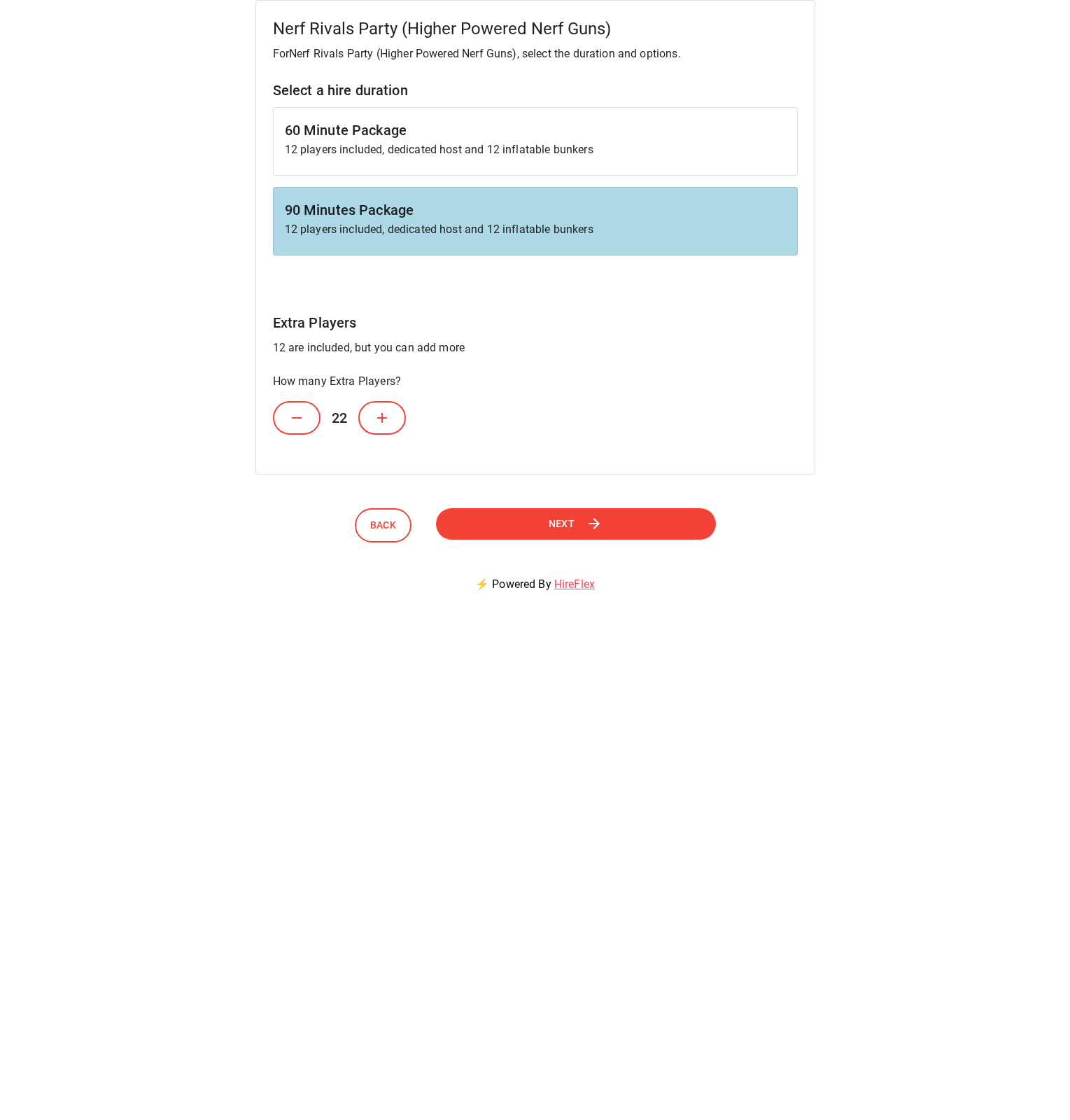
click at [377, 416] on icon at bounding box center [382, 418] width 17 height 17
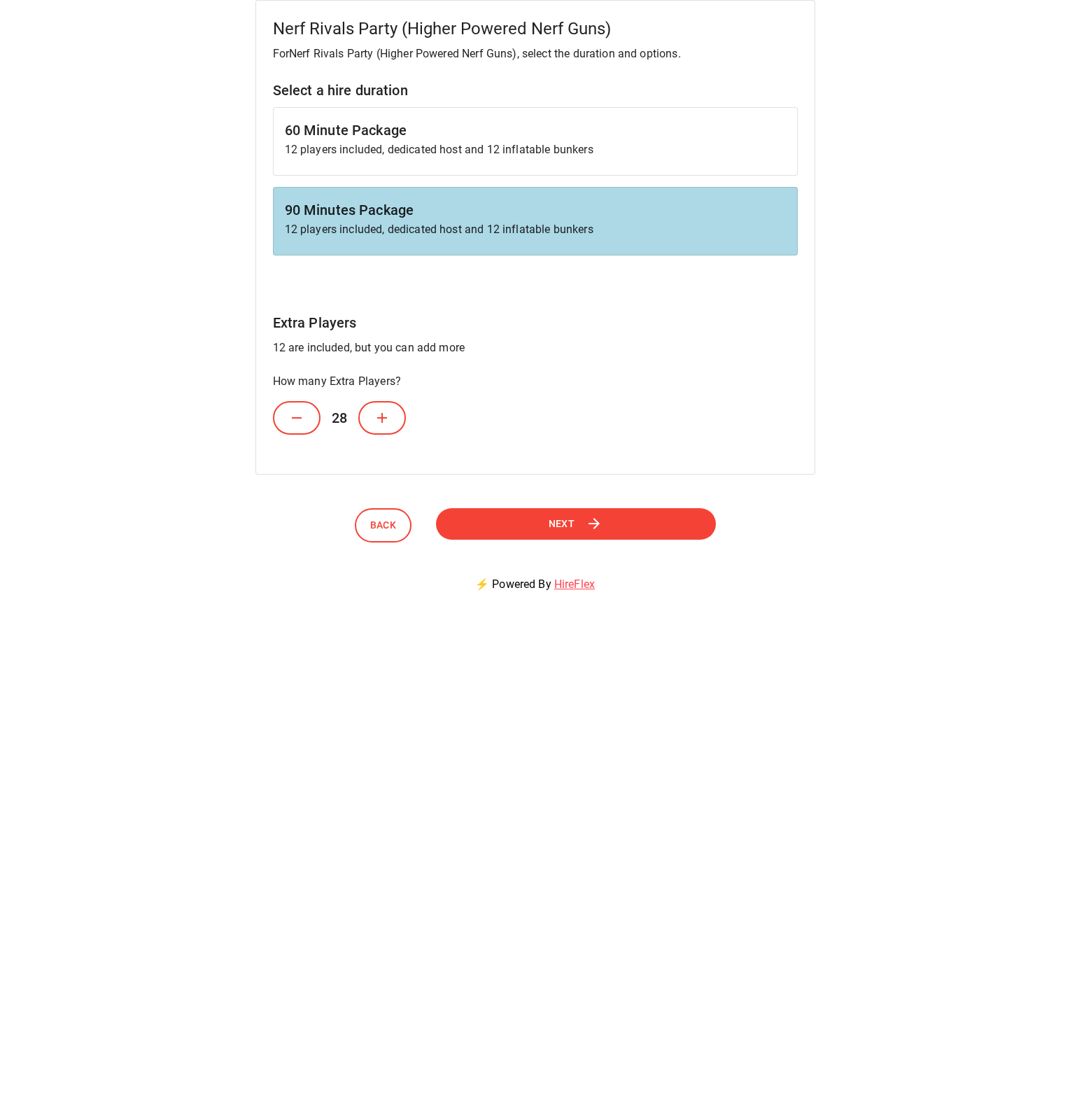
click at [512, 520] on button "Next" at bounding box center [575, 524] width 280 height 32
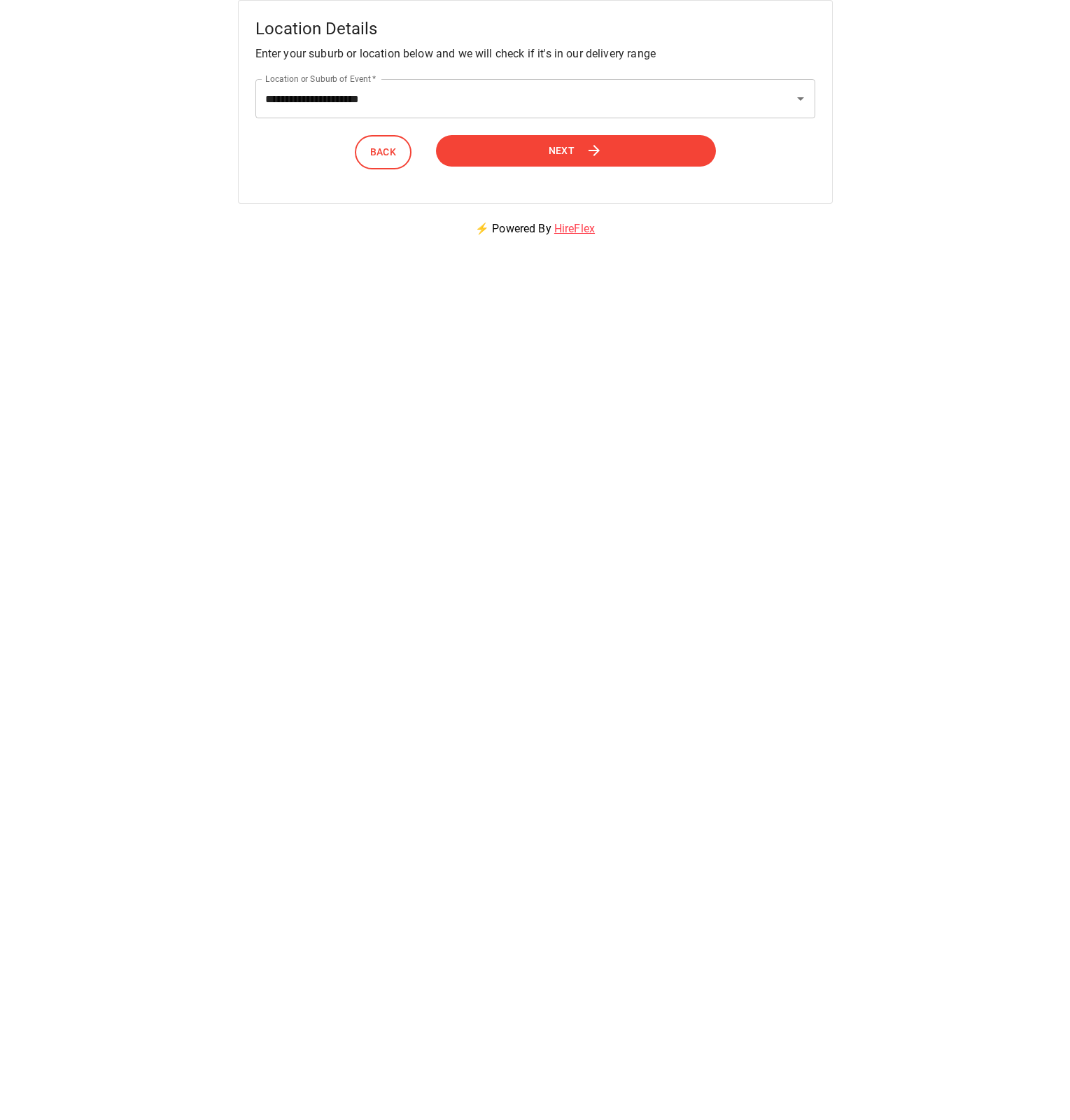
click at [571, 154] on span "Next" at bounding box center [562, 150] width 26 height 17
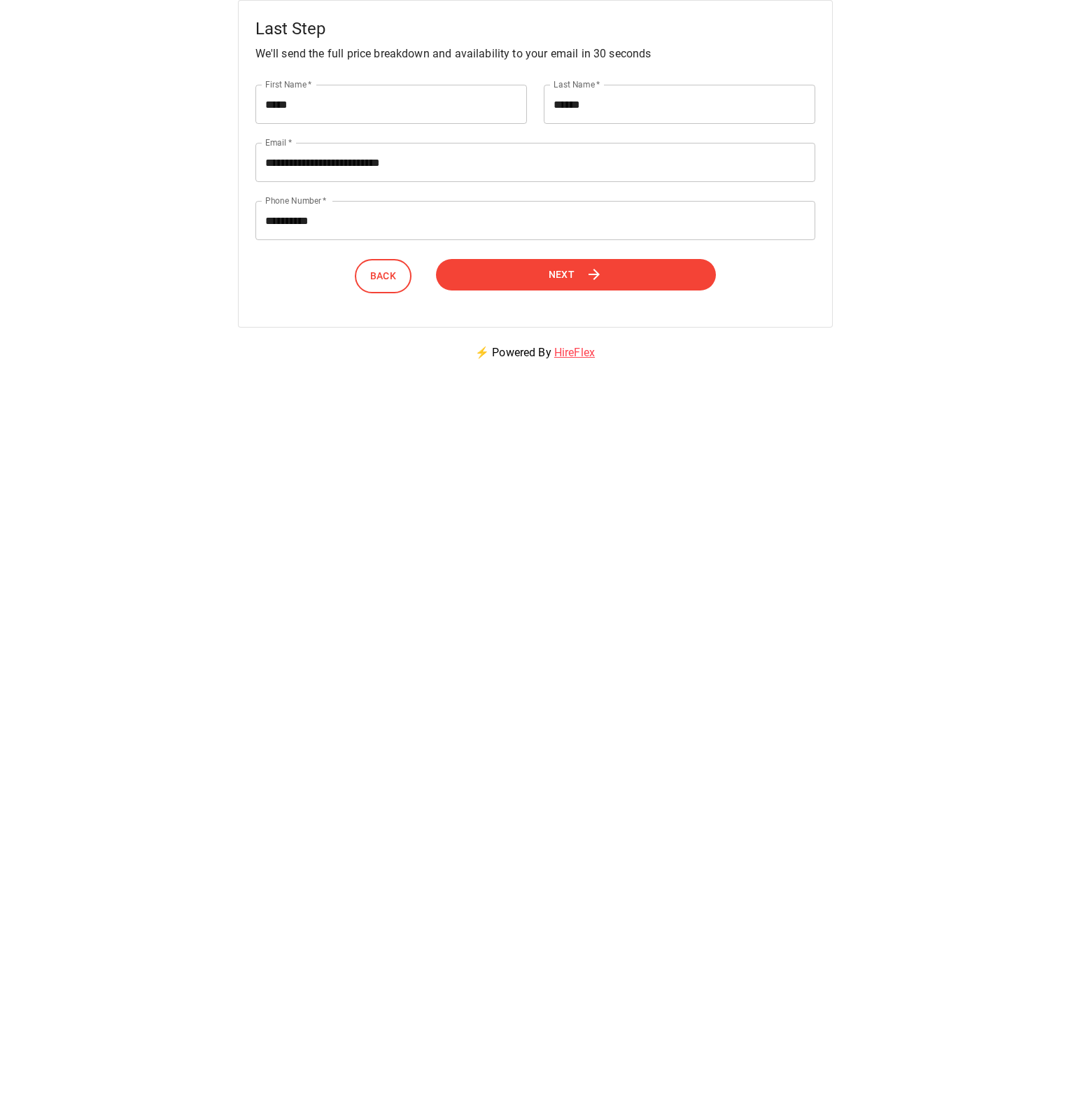
click at [587, 266] on button "Next" at bounding box center [575, 275] width 280 height 32
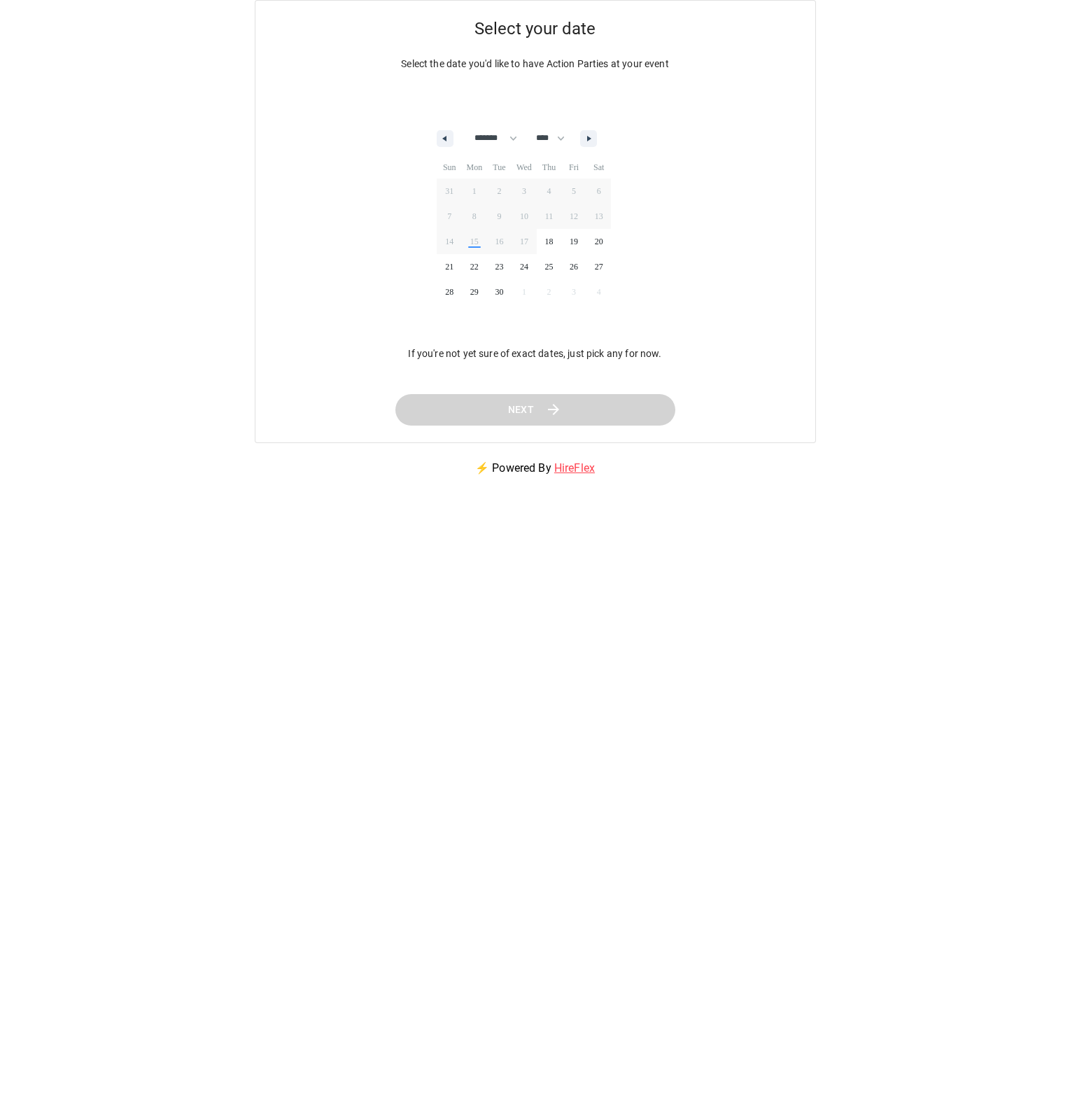
select select "*"
select select "****"
click at [598, 129] on div "******* ******** ***** ***** *** **** **** ****** ********* ******* ******** **…" at bounding box center [517, 135] width 174 height 42
click at [596, 132] on button "button" at bounding box center [589, 138] width 17 height 17
select select "*"
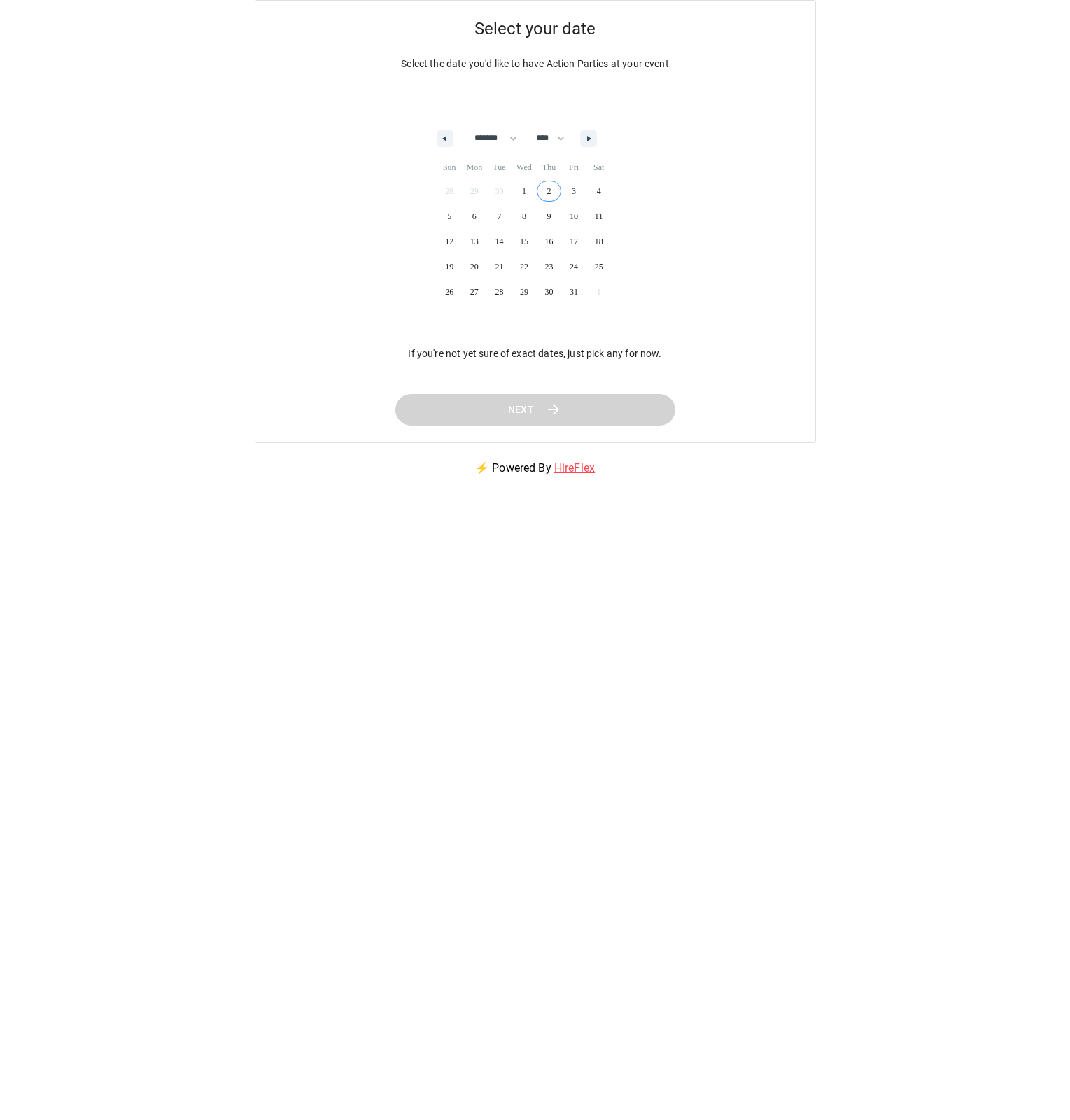
click at [557, 190] on span "2" at bounding box center [550, 191] width 26 height 18
click at [514, 414] on span "Next" at bounding box center [520, 409] width 26 height 17
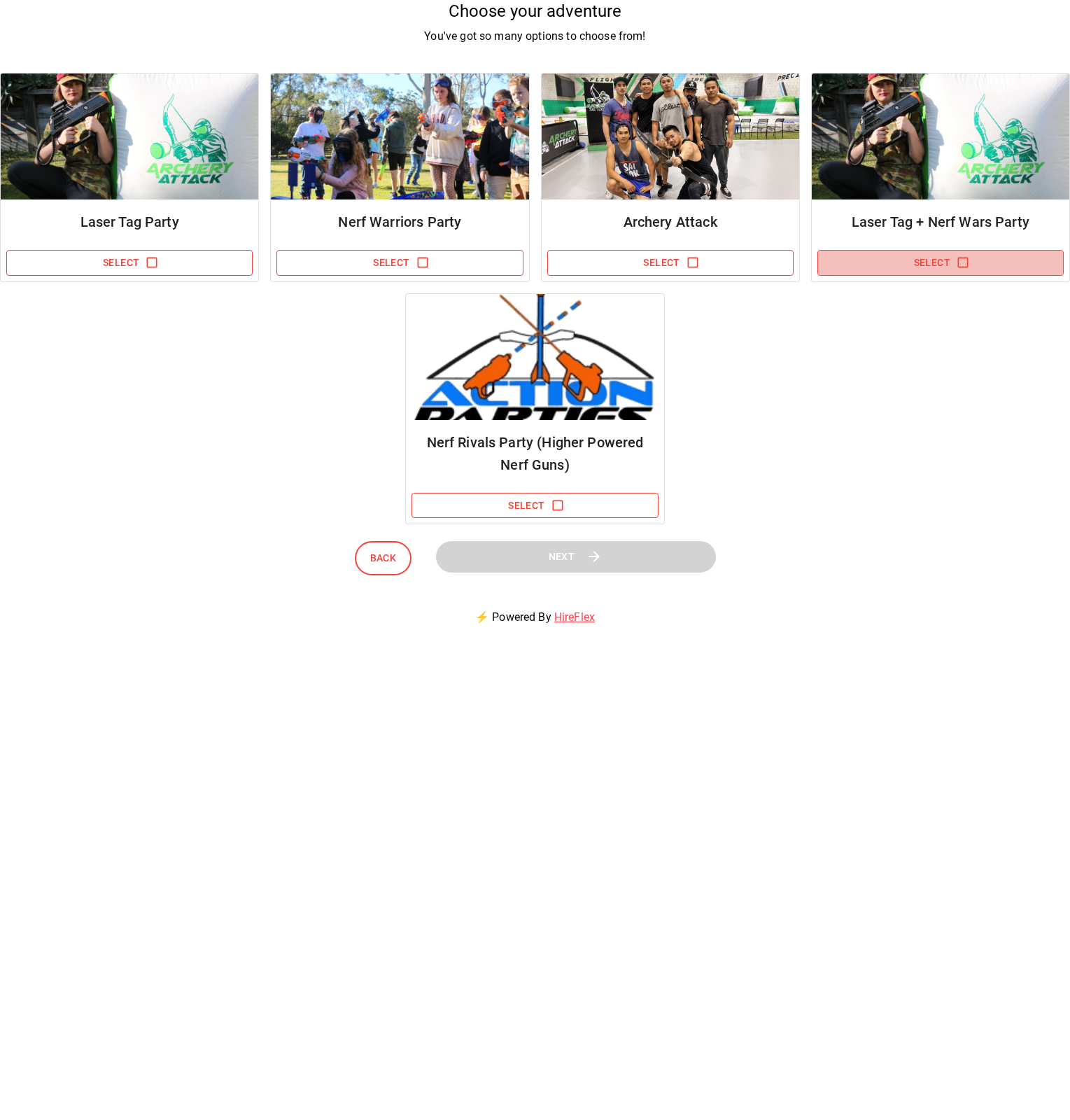
click at [967, 263] on icon "button" at bounding box center [963, 263] width 11 height 11
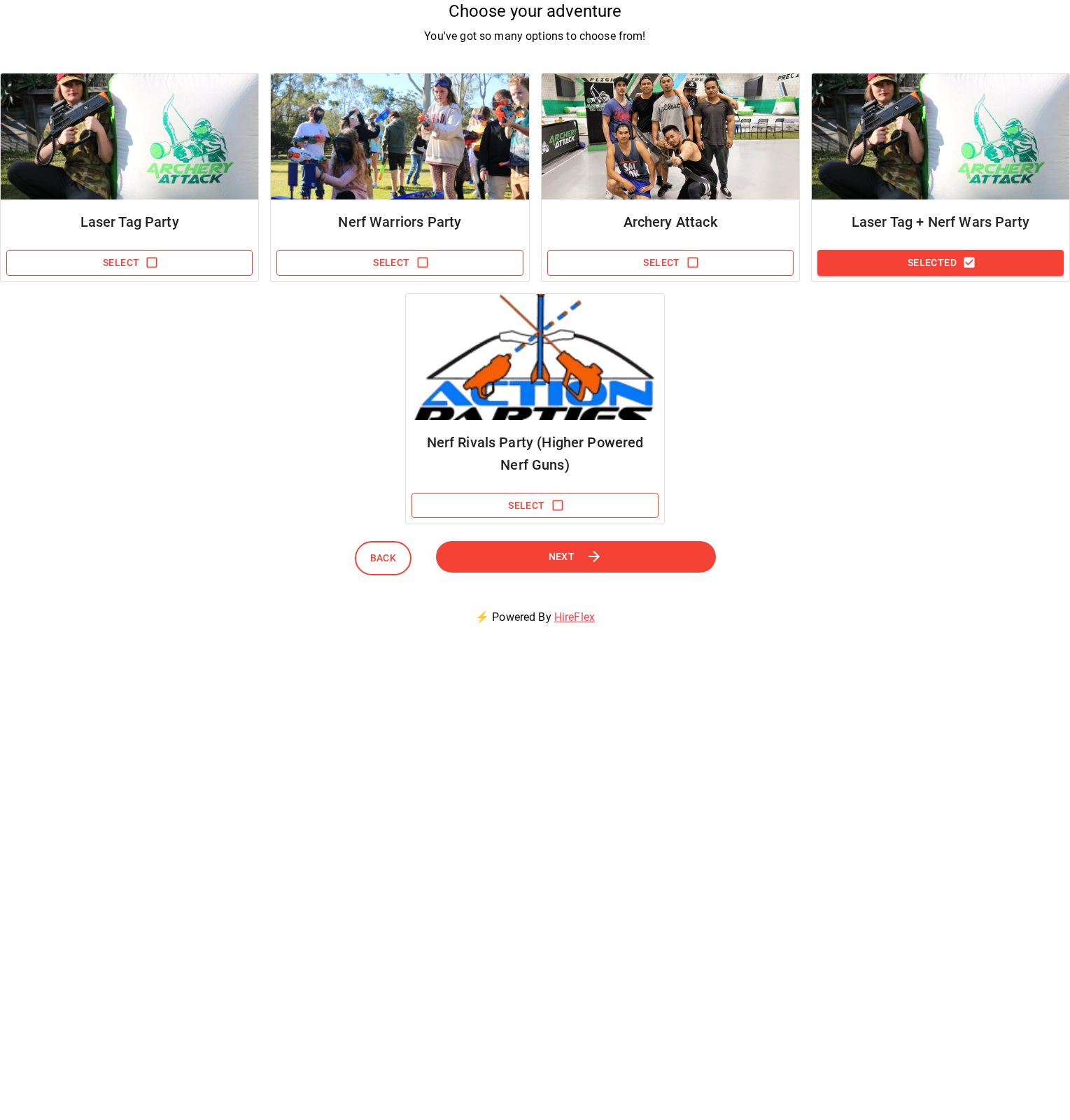
click at [557, 548] on span "Next" at bounding box center [561, 557] width 27 height 17
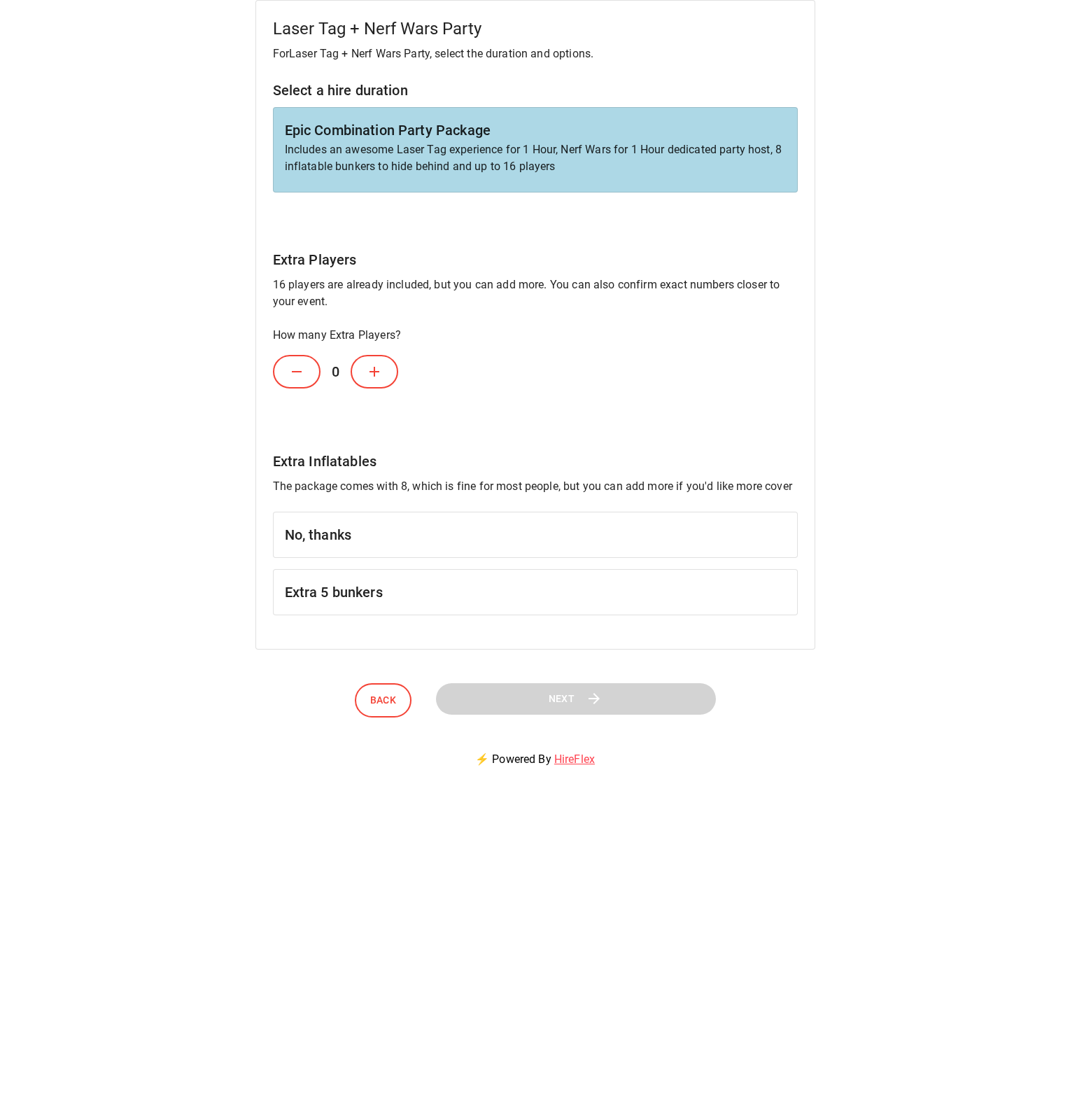
click at [376, 370] on icon at bounding box center [374, 372] width 17 height 17
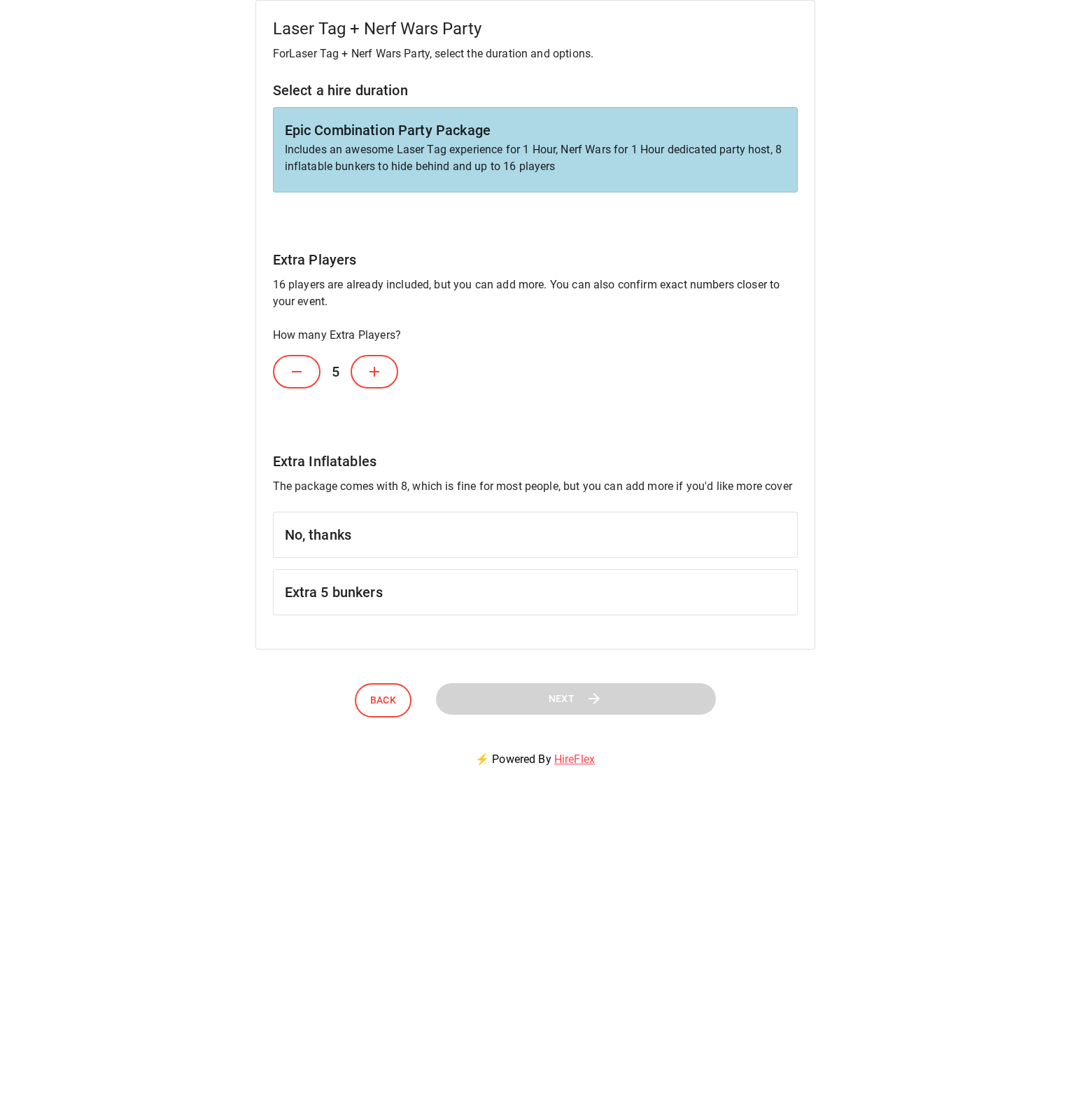
click at [376, 370] on icon at bounding box center [374, 372] width 17 height 17
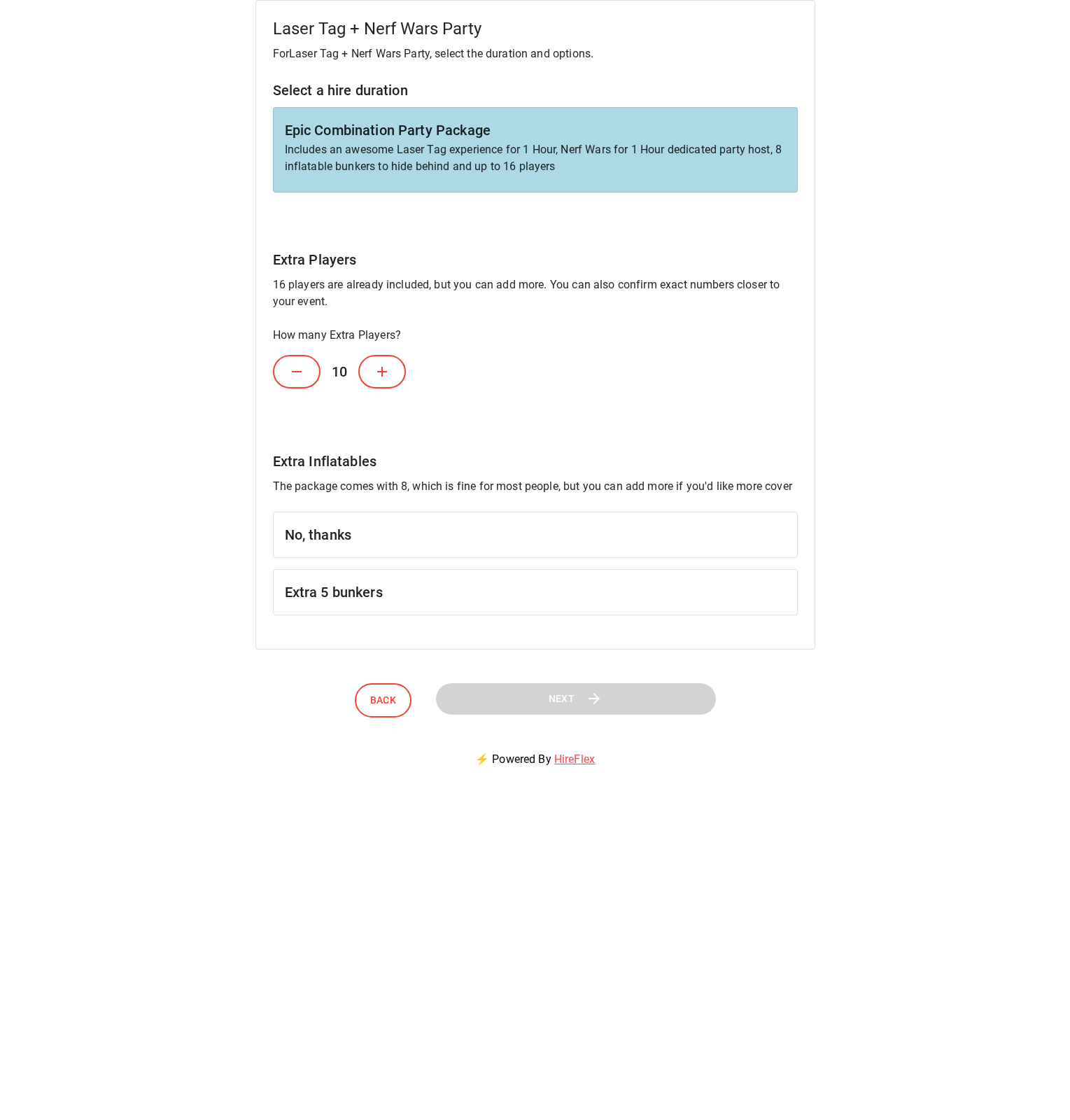
click at [376, 370] on icon at bounding box center [382, 372] width 17 height 17
click at [376, 387] on button at bounding box center [382, 372] width 47 height 34
click at [395, 363] on button at bounding box center [382, 372] width 47 height 34
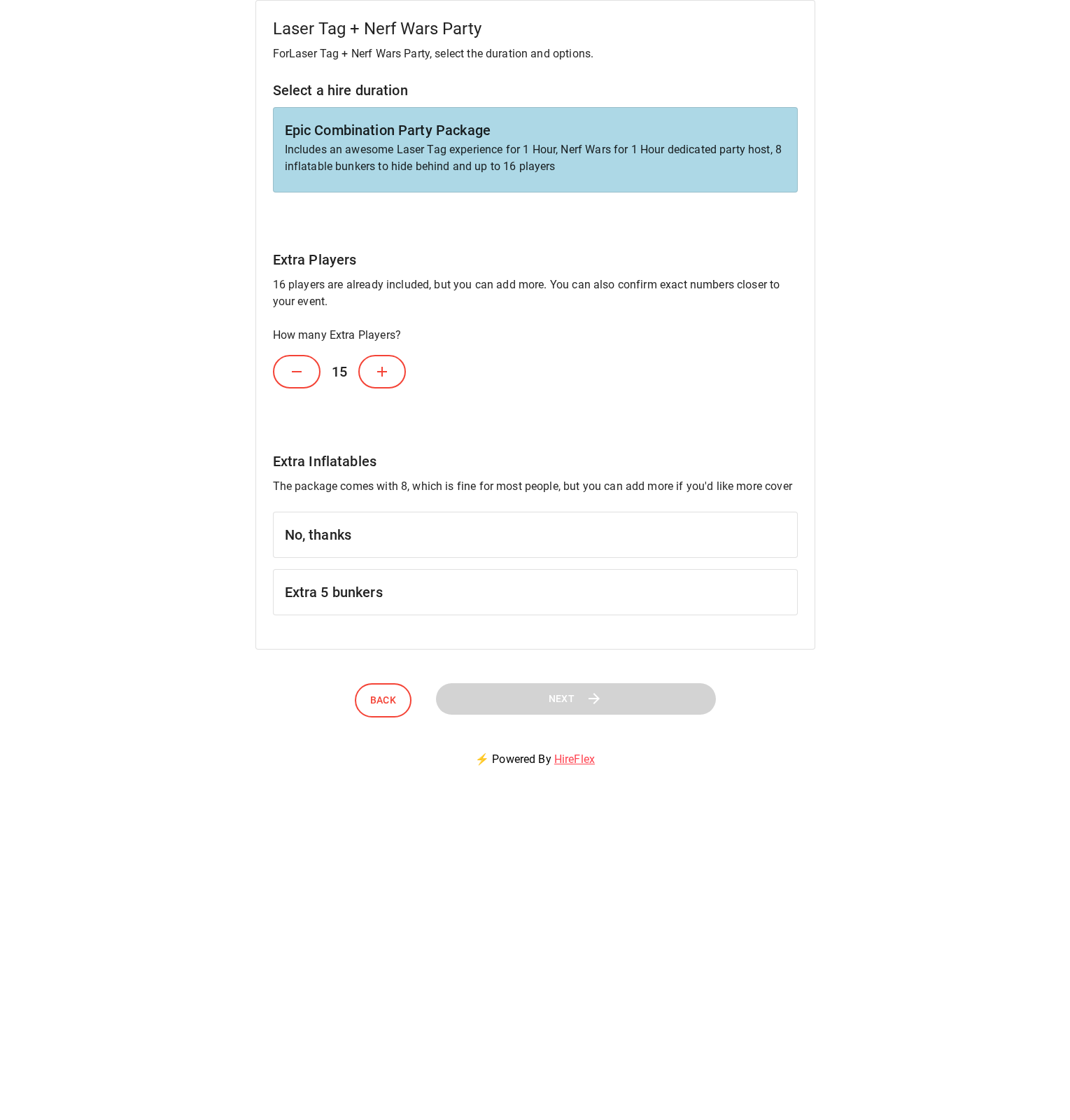
click at [395, 363] on button at bounding box center [382, 372] width 47 height 34
click at [343, 592] on h6 "Extra 5 bunkers" at bounding box center [535, 593] width 501 height 23
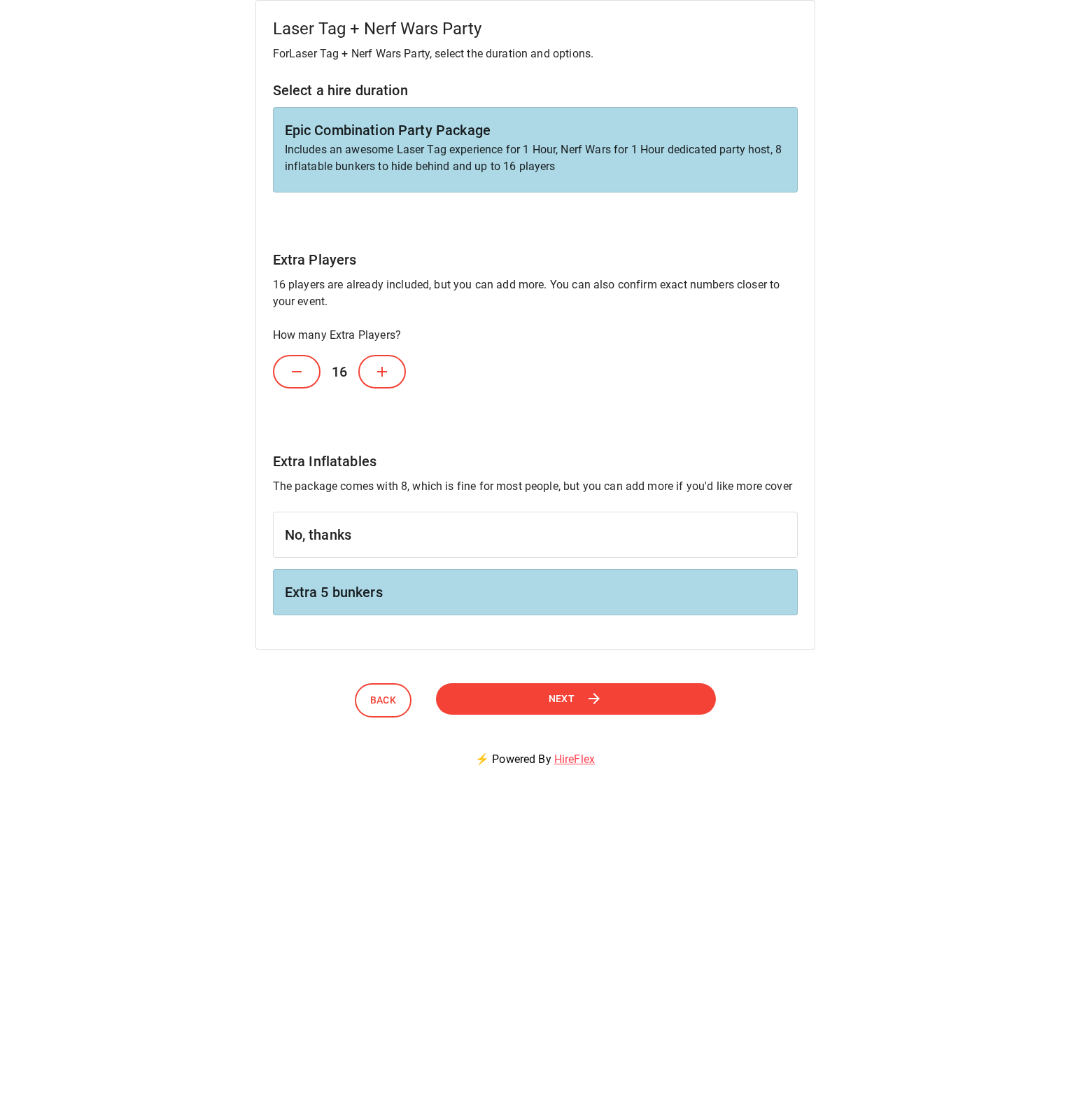
click at [603, 702] on icon at bounding box center [595, 699] width 17 height 17
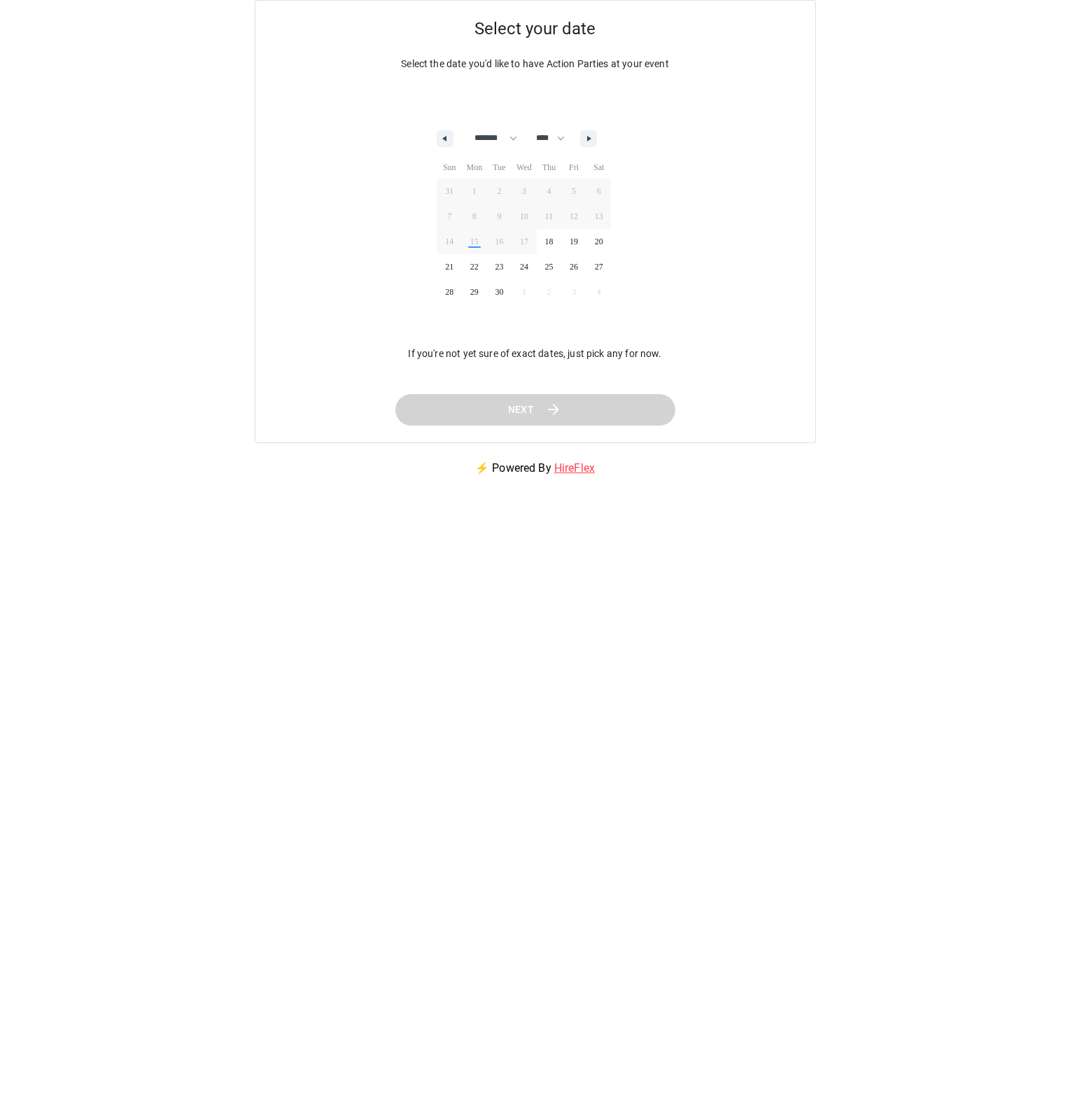
select select "*"
select select "****"
click at [597, 135] on button "button" at bounding box center [589, 138] width 17 height 17
select select "*"
click at [556, 191] on span "2" at bounding box center [550, 191] width 26 height 18
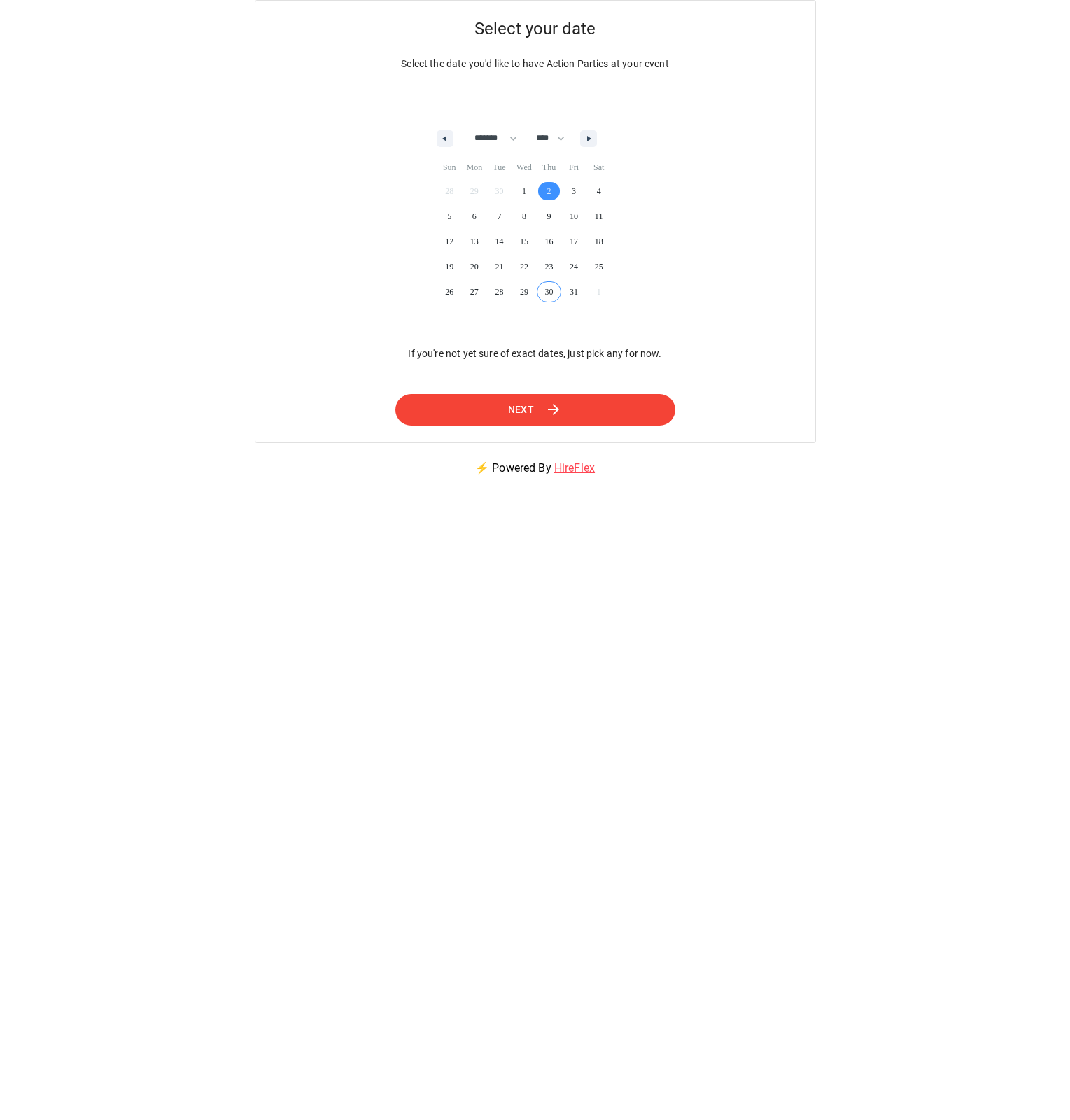
click at [511, 415] on span "Next" at bounding box center [521, 409] width 26 height 17
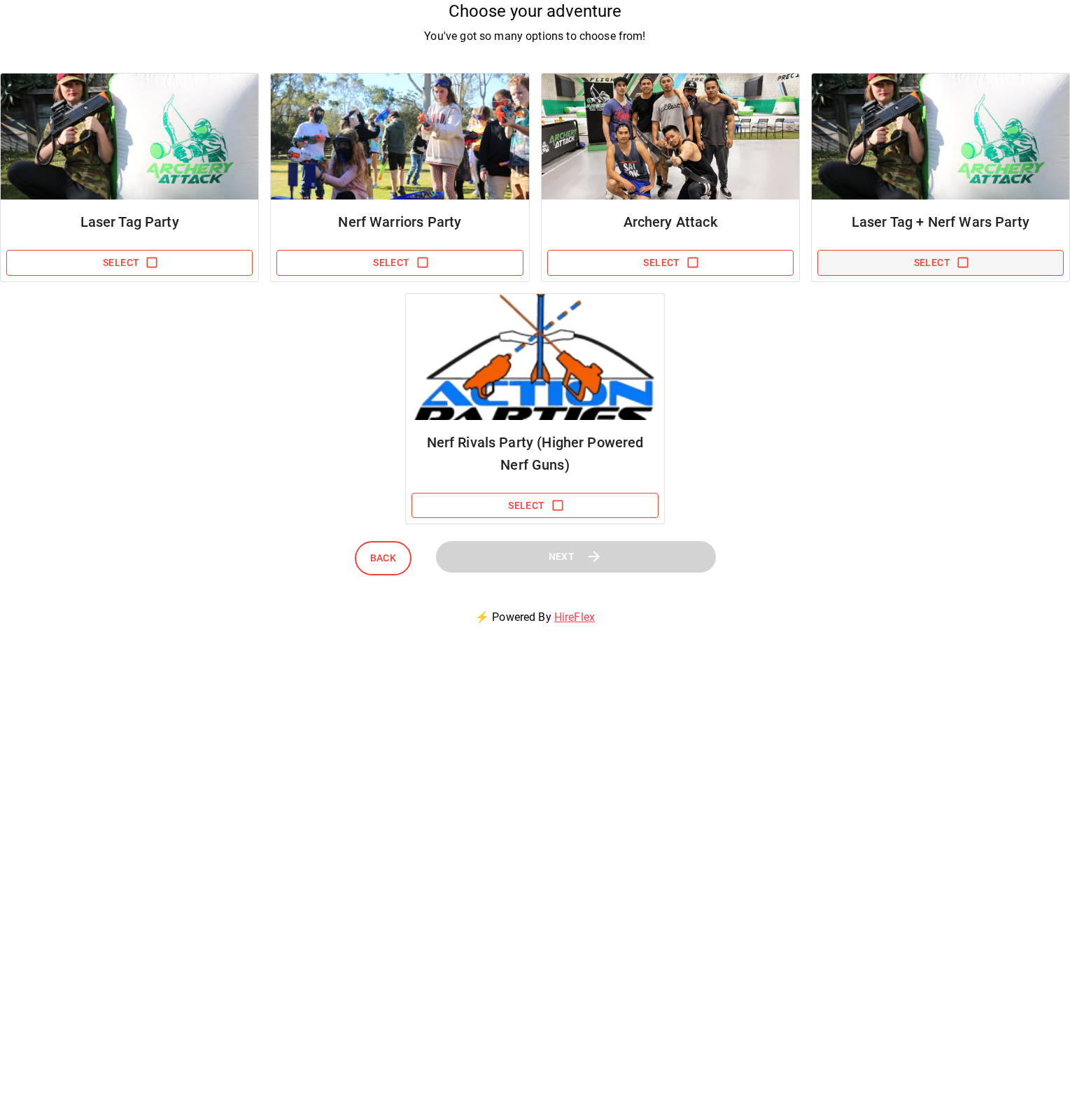
click at [946, 258] on button "Select" at bounding box center [941, 263] width 247 height 26
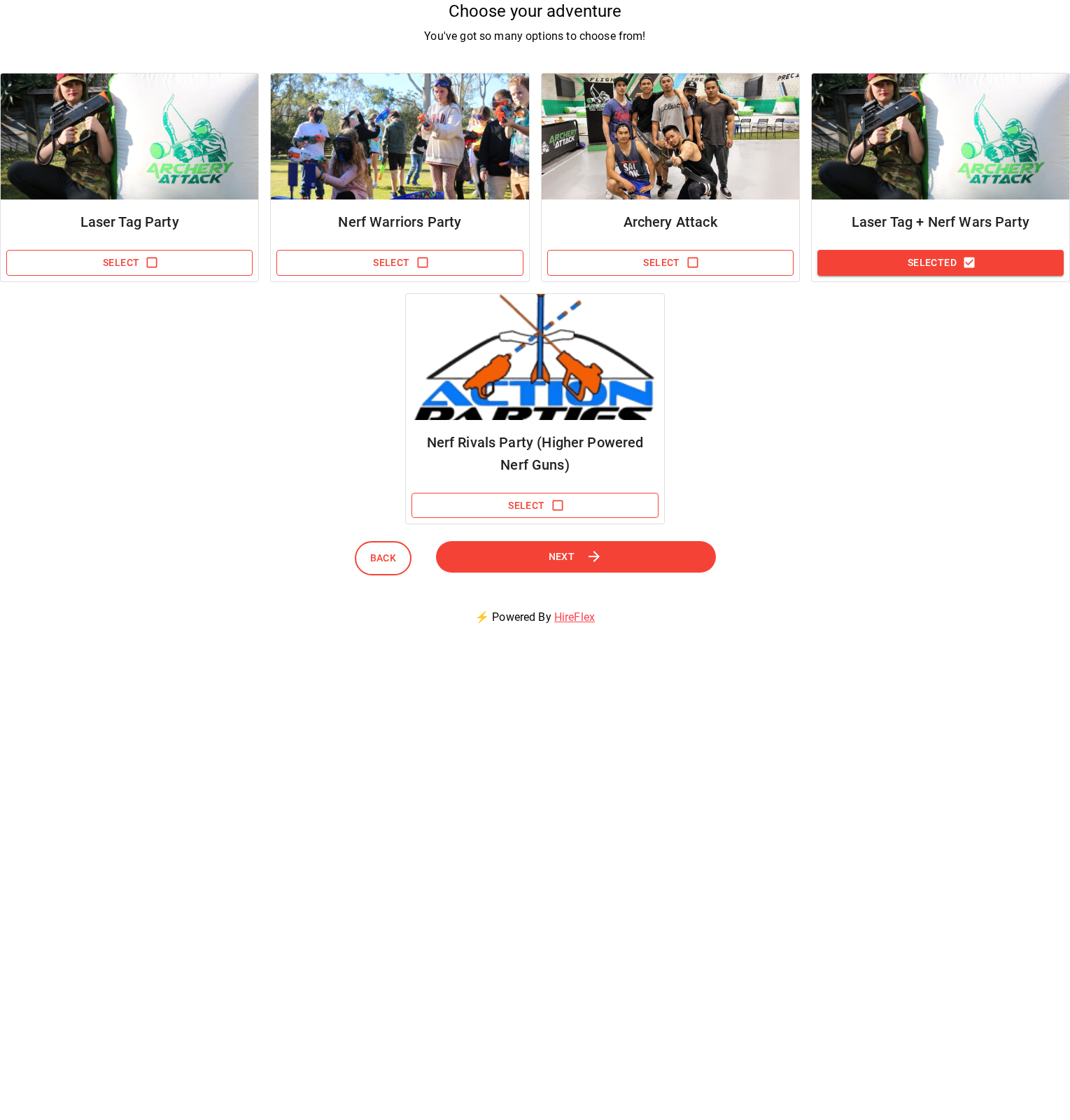
click at [550, 581] on div "Back Next" at bounding box center [535, 558] width 1070 height 68
click at [561, 551] on span "Next" at bounding box center [561, 557] width 27 height 17
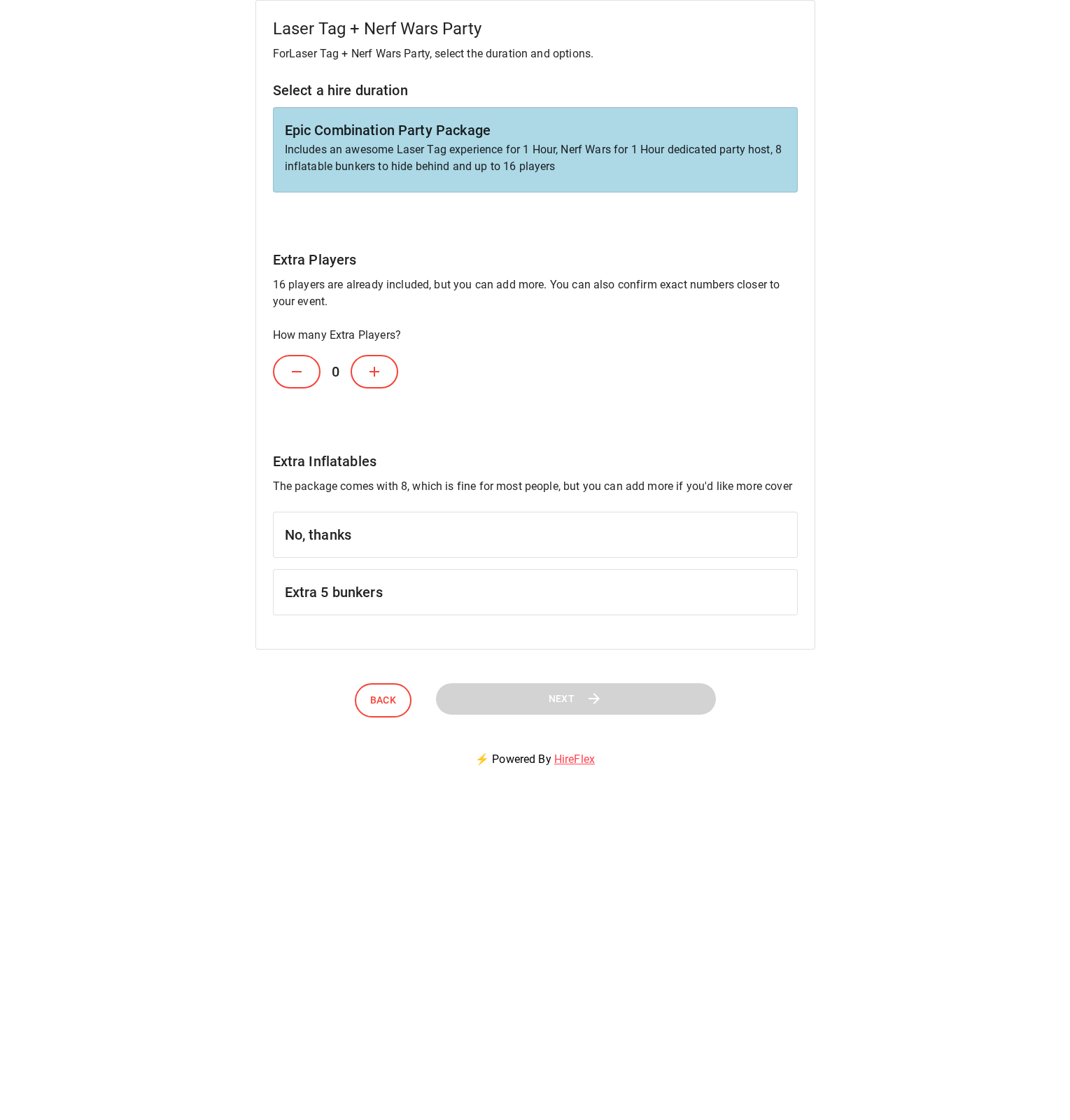
click at [377, 367] on icon at bounding box center [374, 372] width 17 height 17
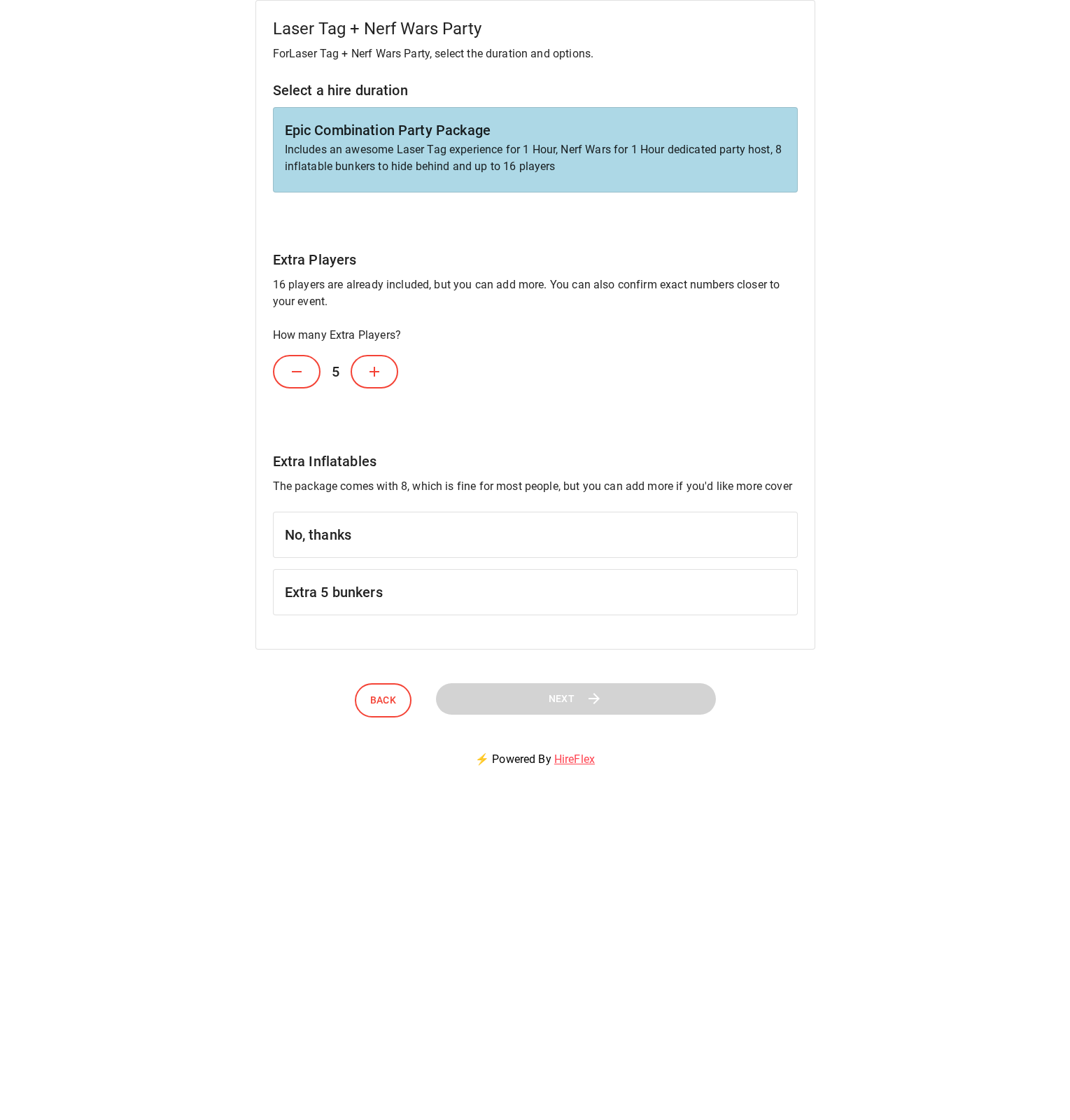
drag, startPoint x: 377, startPoint y: 367, endPoint x: 383, endPoint y: 363, distance: 7.2
click at [383, 363] on button at bounding box center [374, 372] width 47 height 34
click at [383, 324] on div "Extra Players 16 players are already included, but you can add more. You can al…" at bounding box center [535, 321] width 525 height 146
click at [376, 378] on icon at bounding box center [374, 372] width 17 height 17
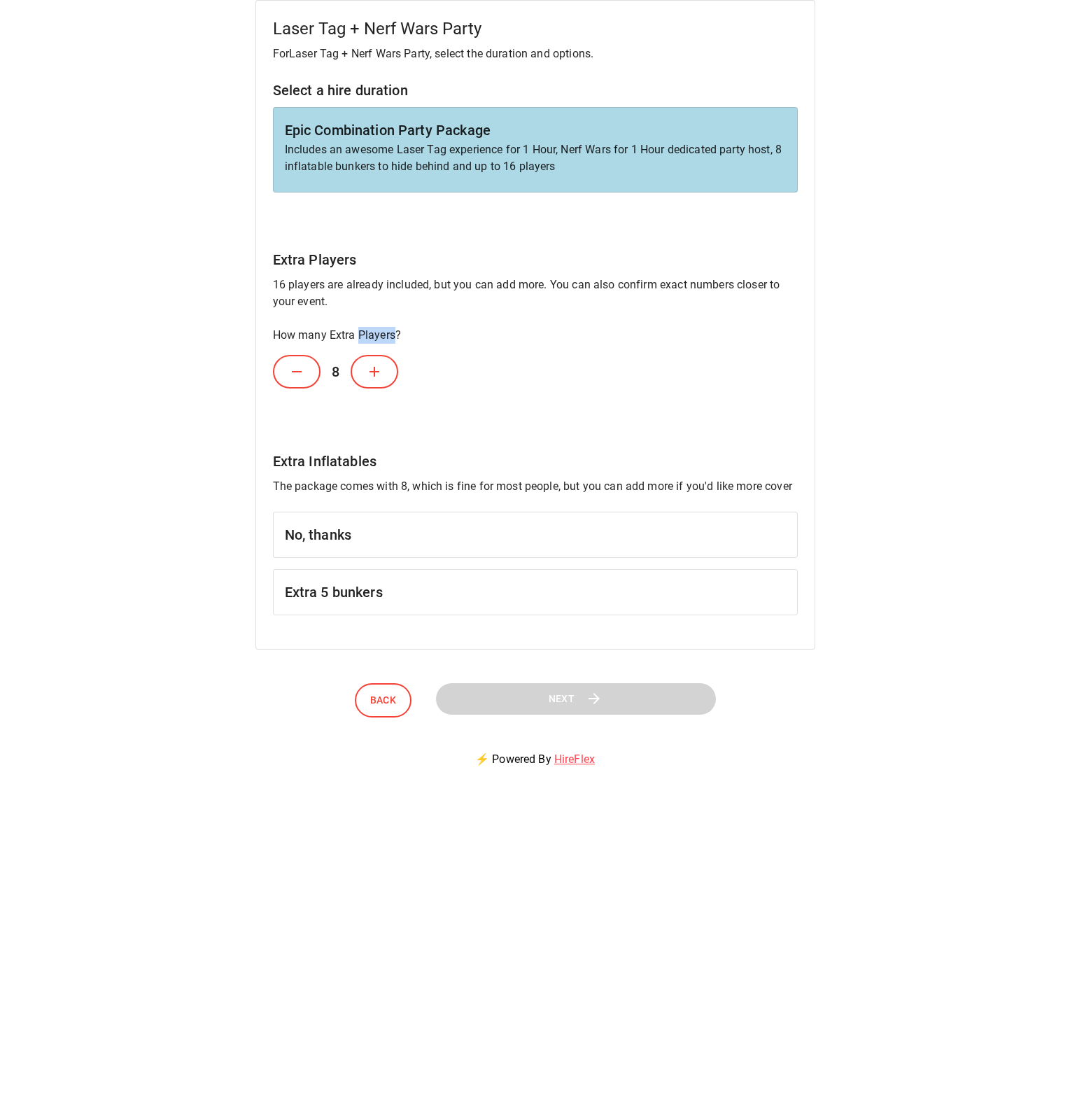
click at [376, 378] on icon at bounding box center [374, 372] width 17 height 17
click at [376, 378] on icon at bounding box center [382, 372] width 17 height 17
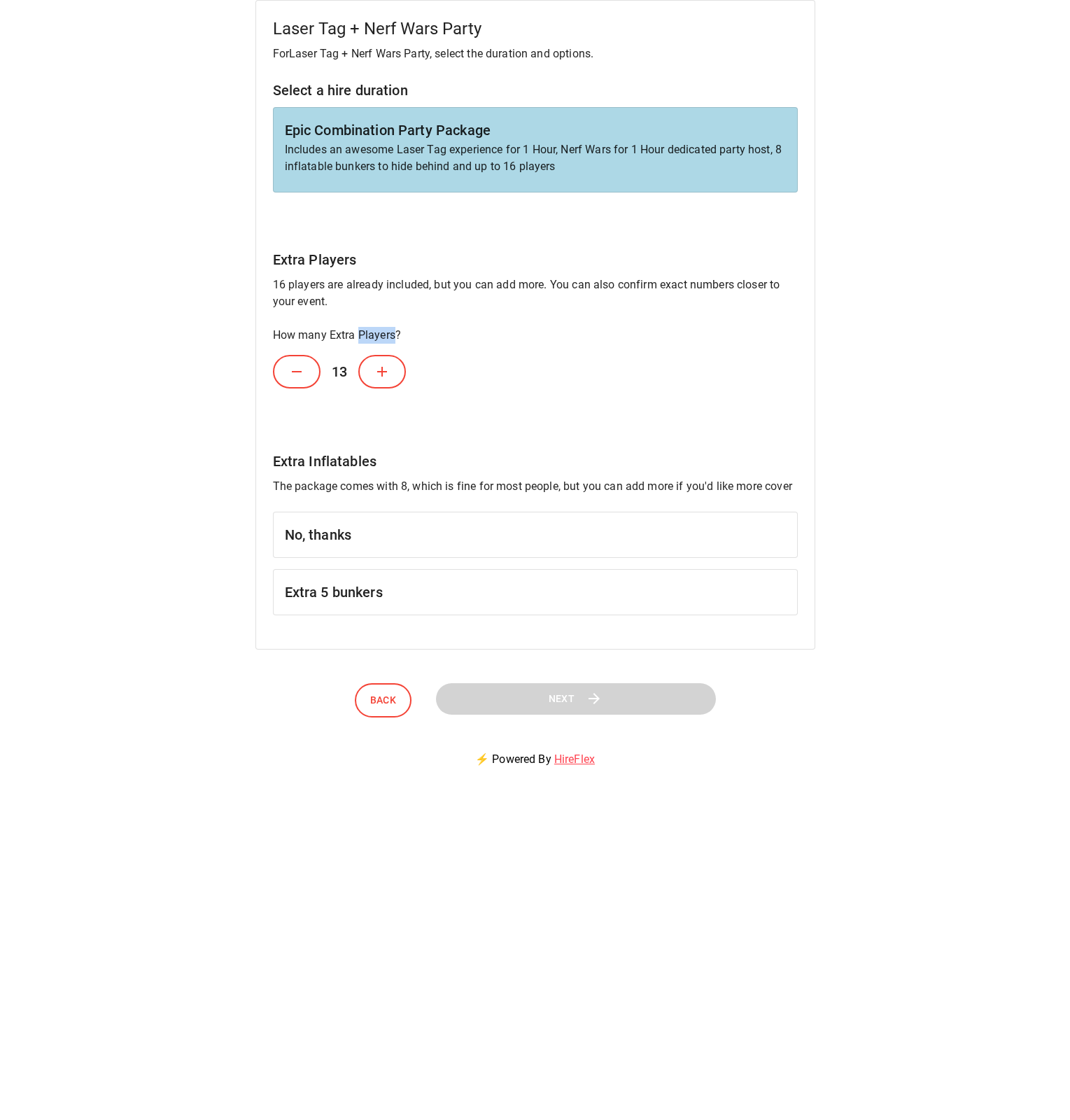
click at [376, 378] on icon at bounding box center [382, 372] width 17 height 17
click at [321, 599] on h6 "Extra 5 bunkers" at bounding box center [535, 593] width 501 height 23
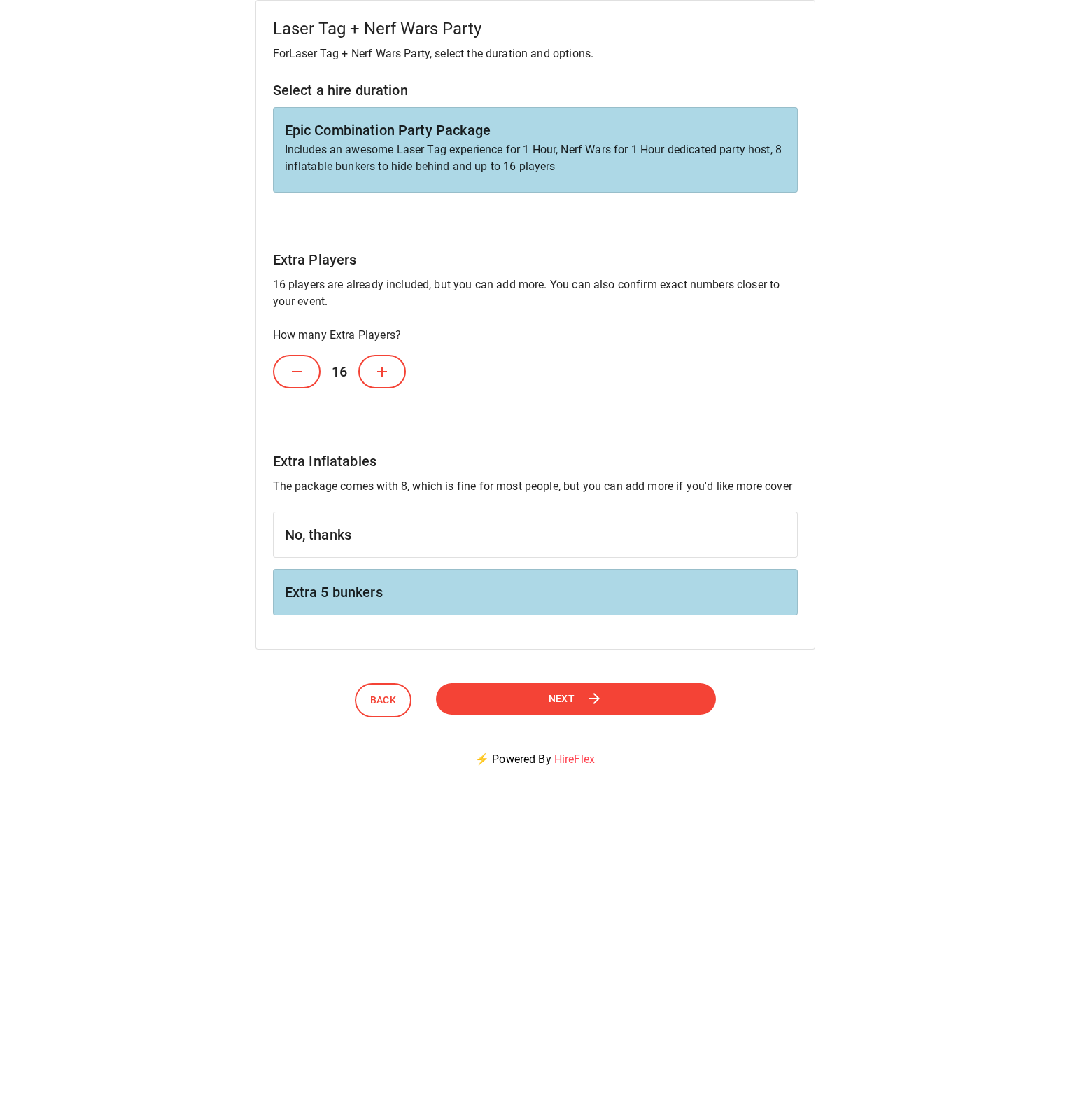
click at [638, 702] on button "Next" at bounding box center [575, 699] width 283 height 32
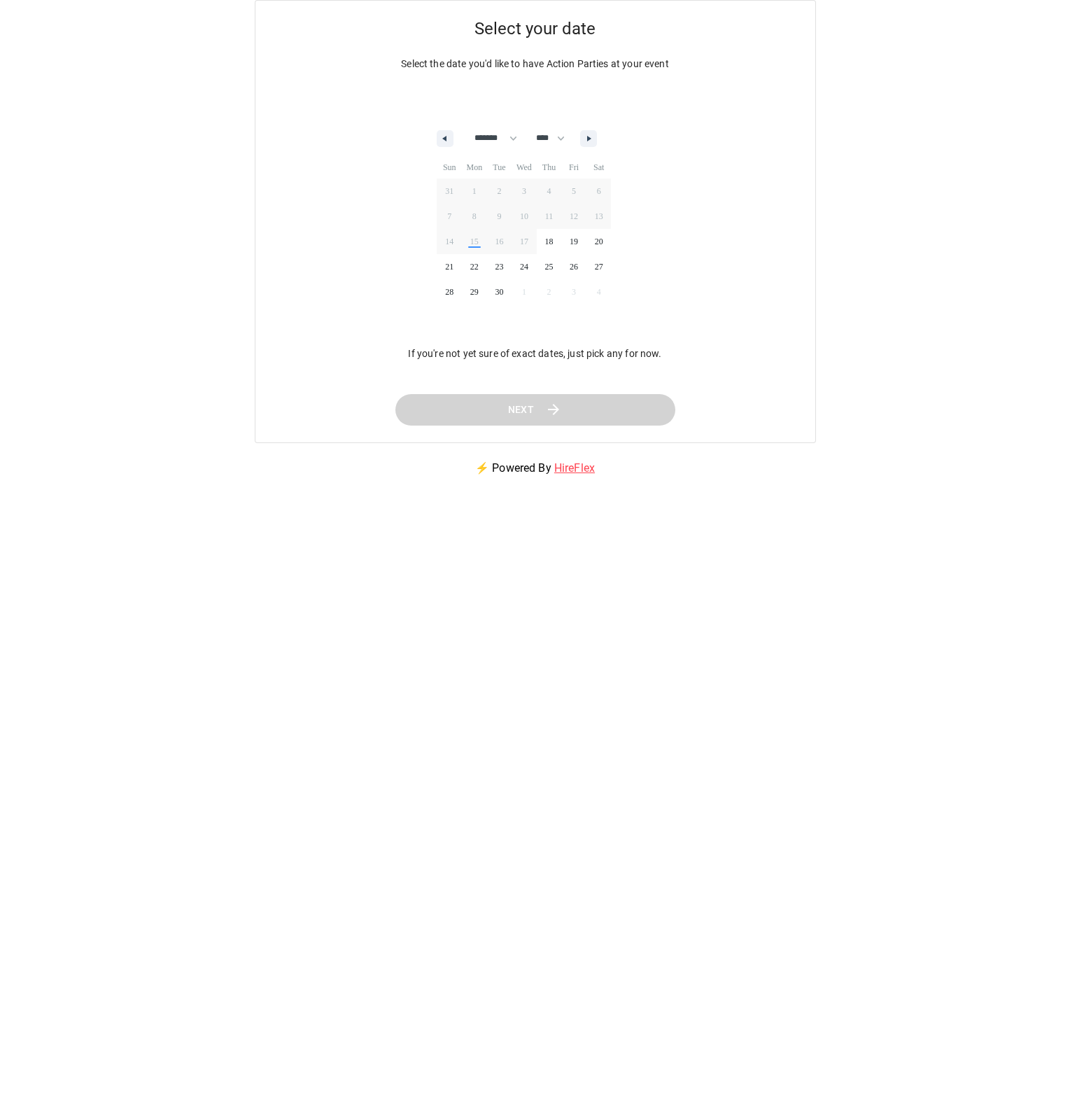
select select "*"
select select "****"
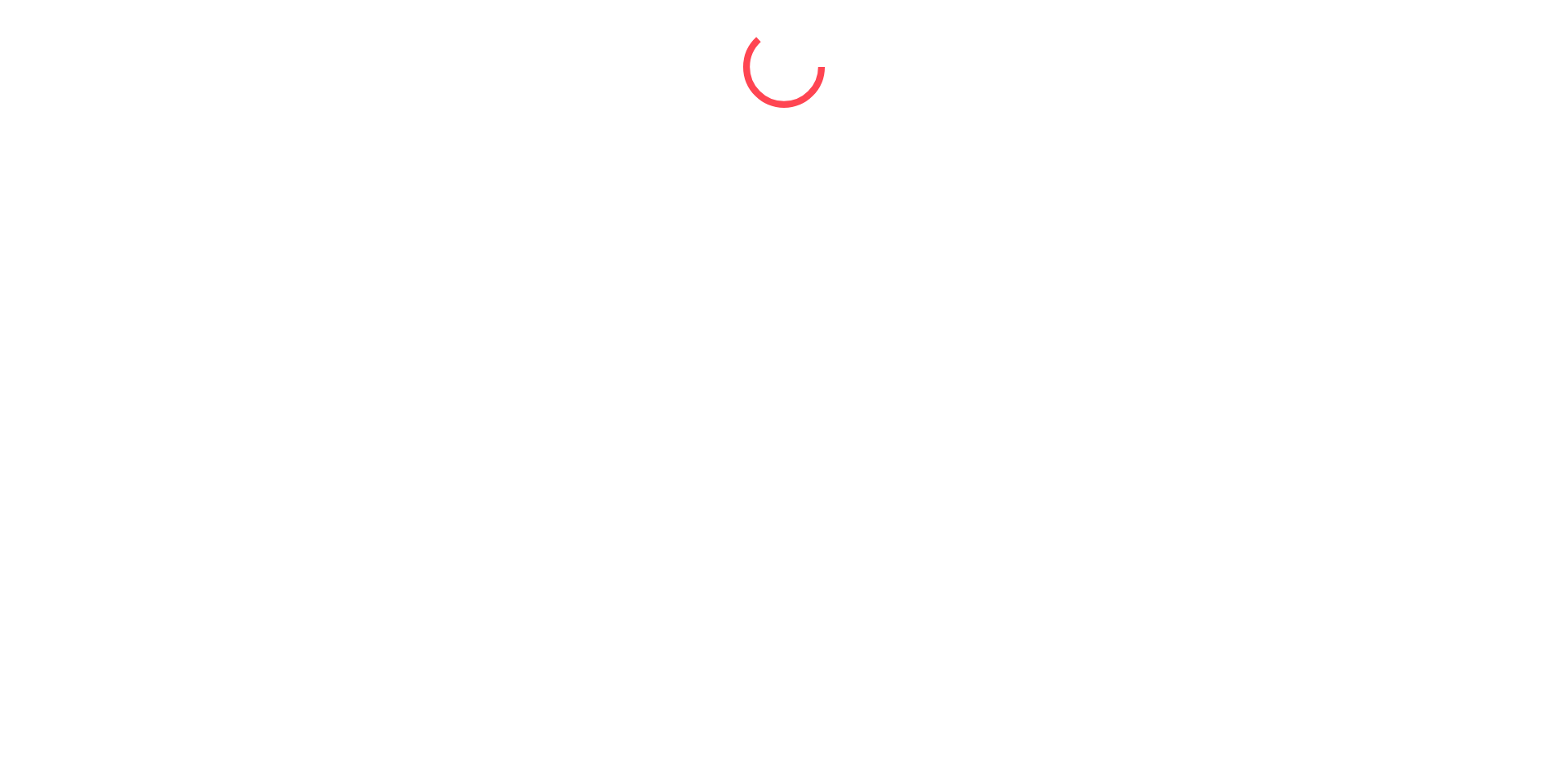
select select "*"
select select "****"
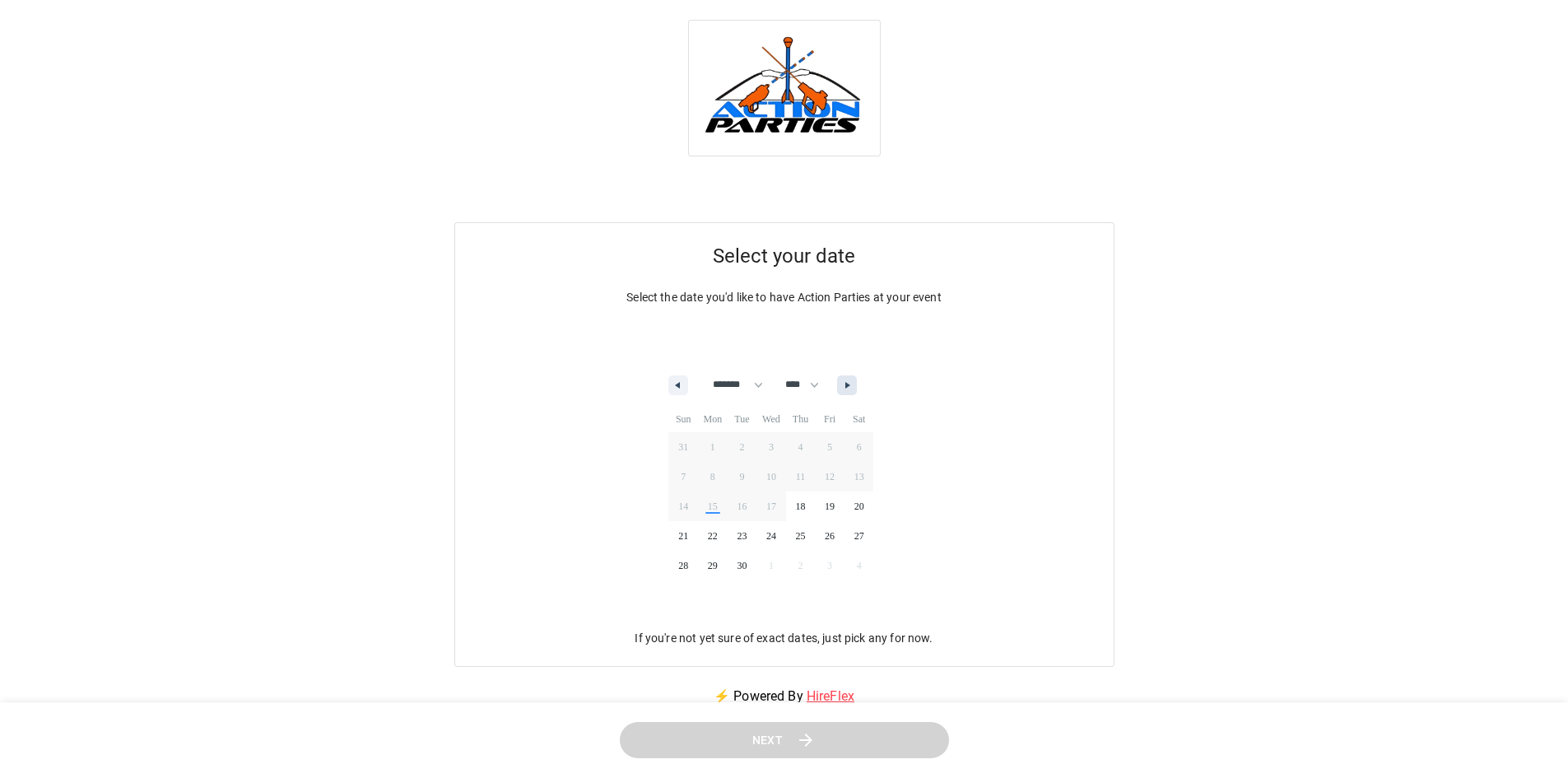
click at [857, 377] on button "button" at bounding box center [847, 385] width 19 height 19
select select "*"
click at [811, 473] on span "9" at bounding box center [801, 477] width 30 height 21
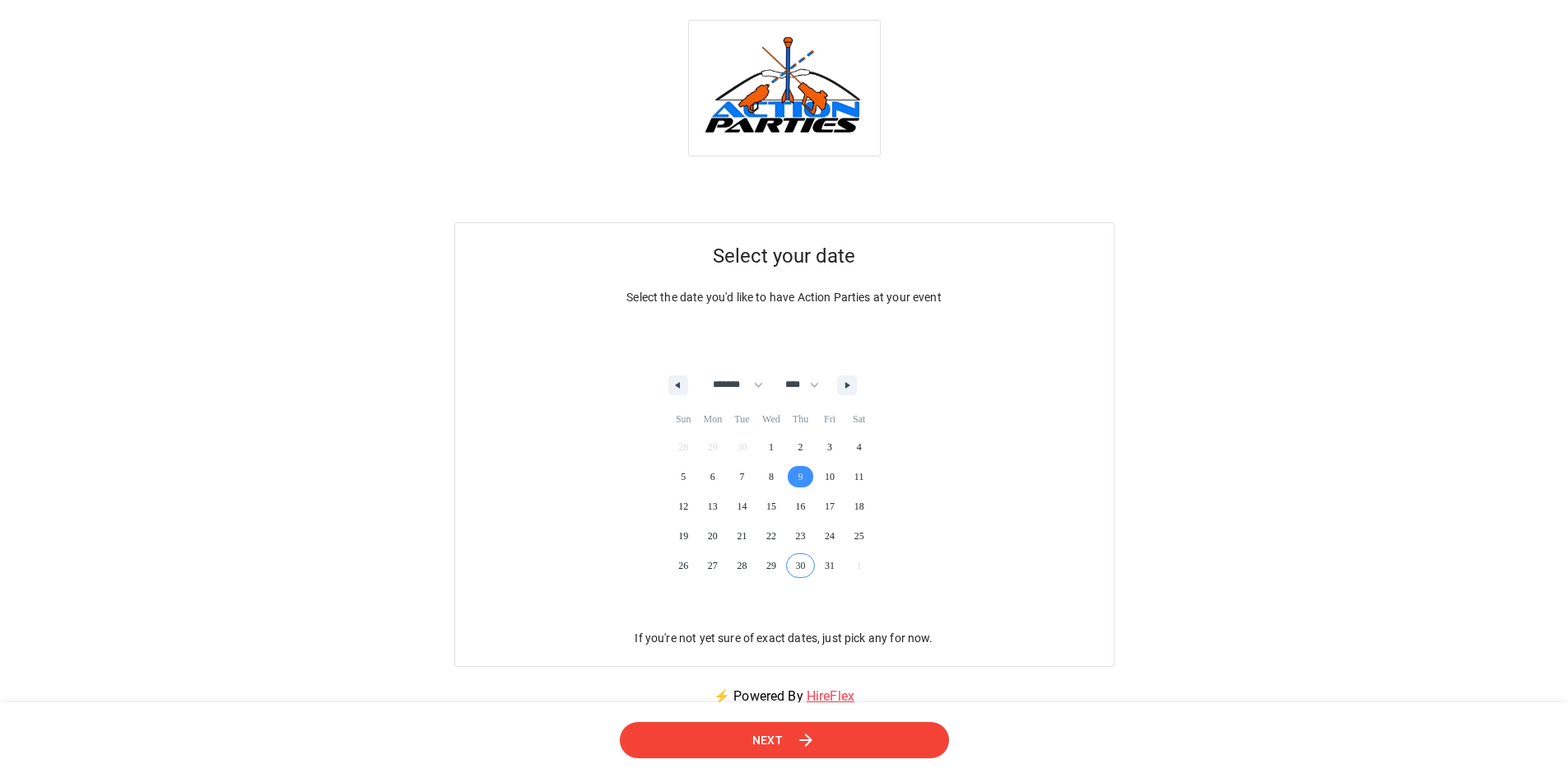
click at [765, 724] on button "Next" at bounding box center [784, 739] width 342 height 38
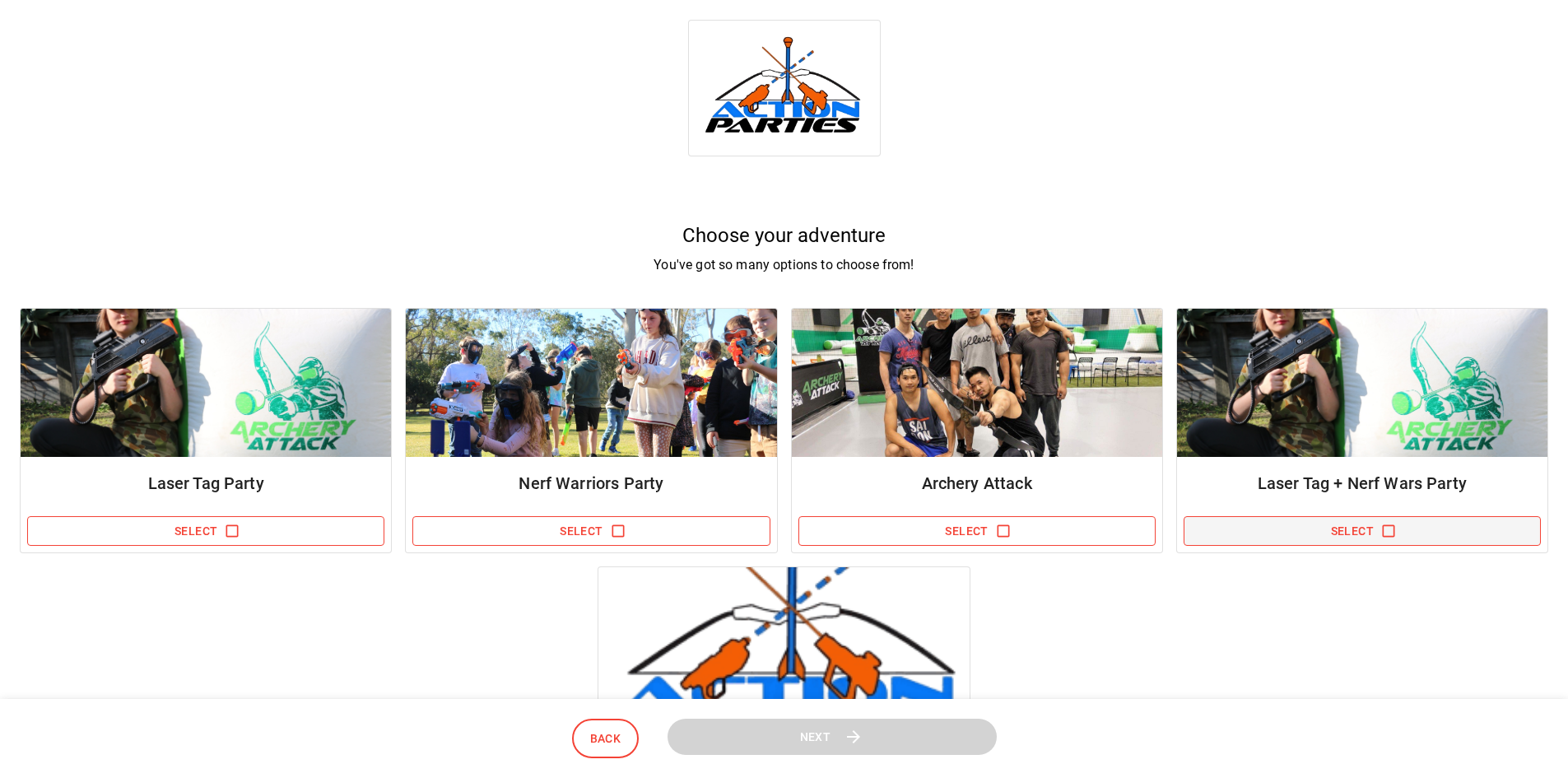
click at [1291, 527] on button "Select" at bounding box center [1363, 531] width 357 height 30
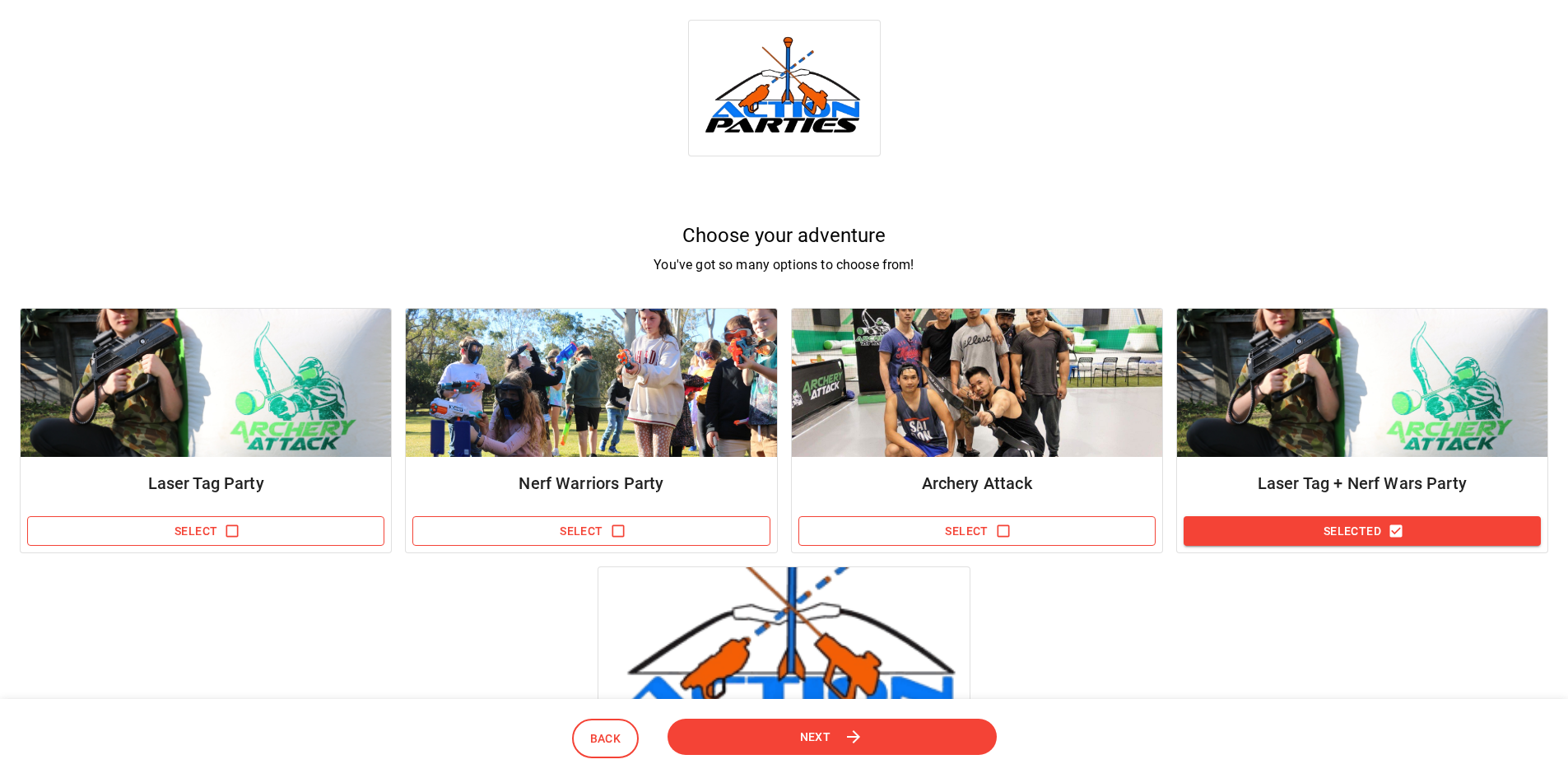
click at [825, 739] on span "Next" at bounding box center [815, 736] width 32 height 21
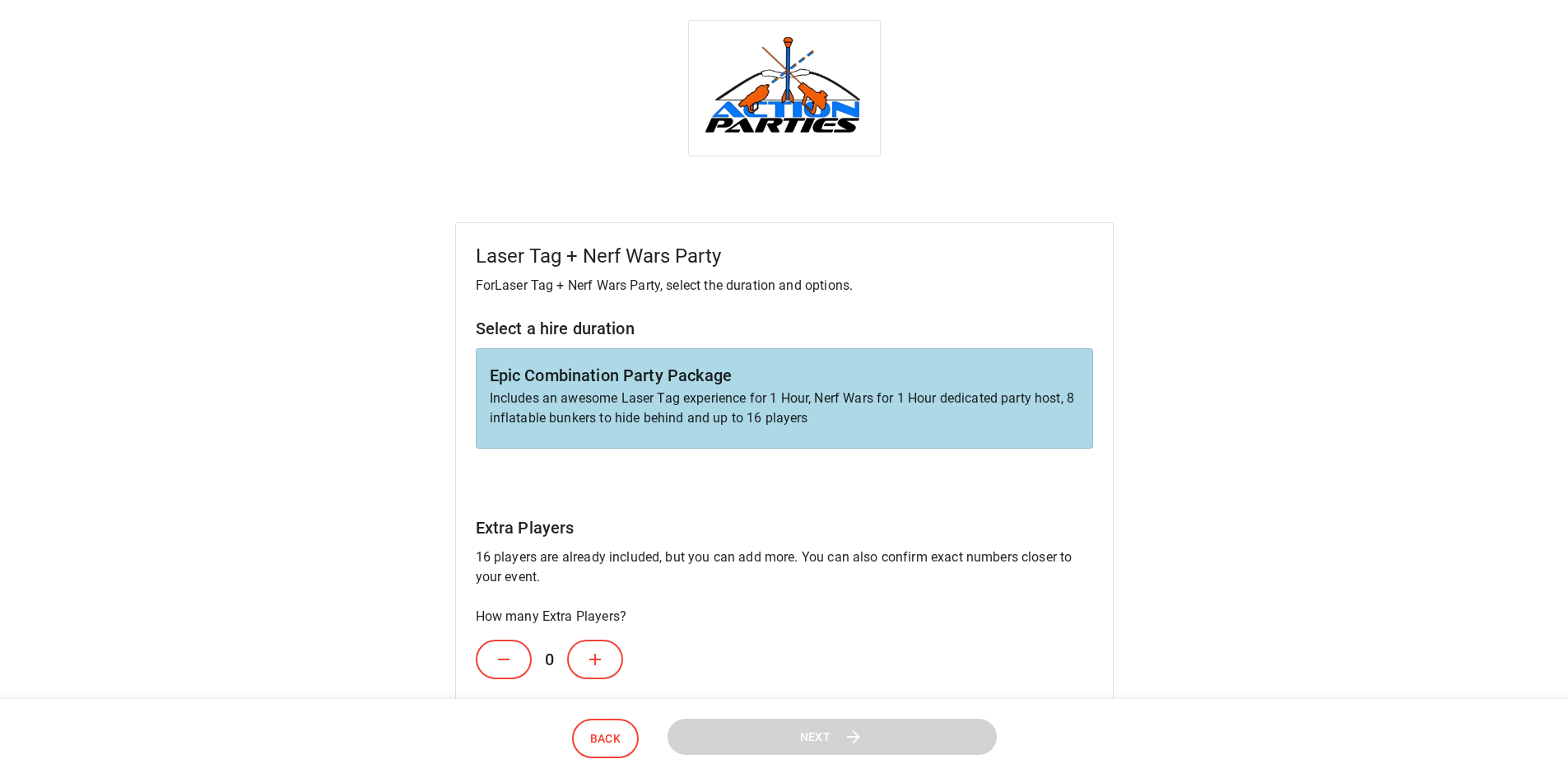
click at [605, 654] on icon at bounding box center [595, 659] width 19 height 19
click at [605, 653] on icon at bounding box center [595, 659] width 19 height 19
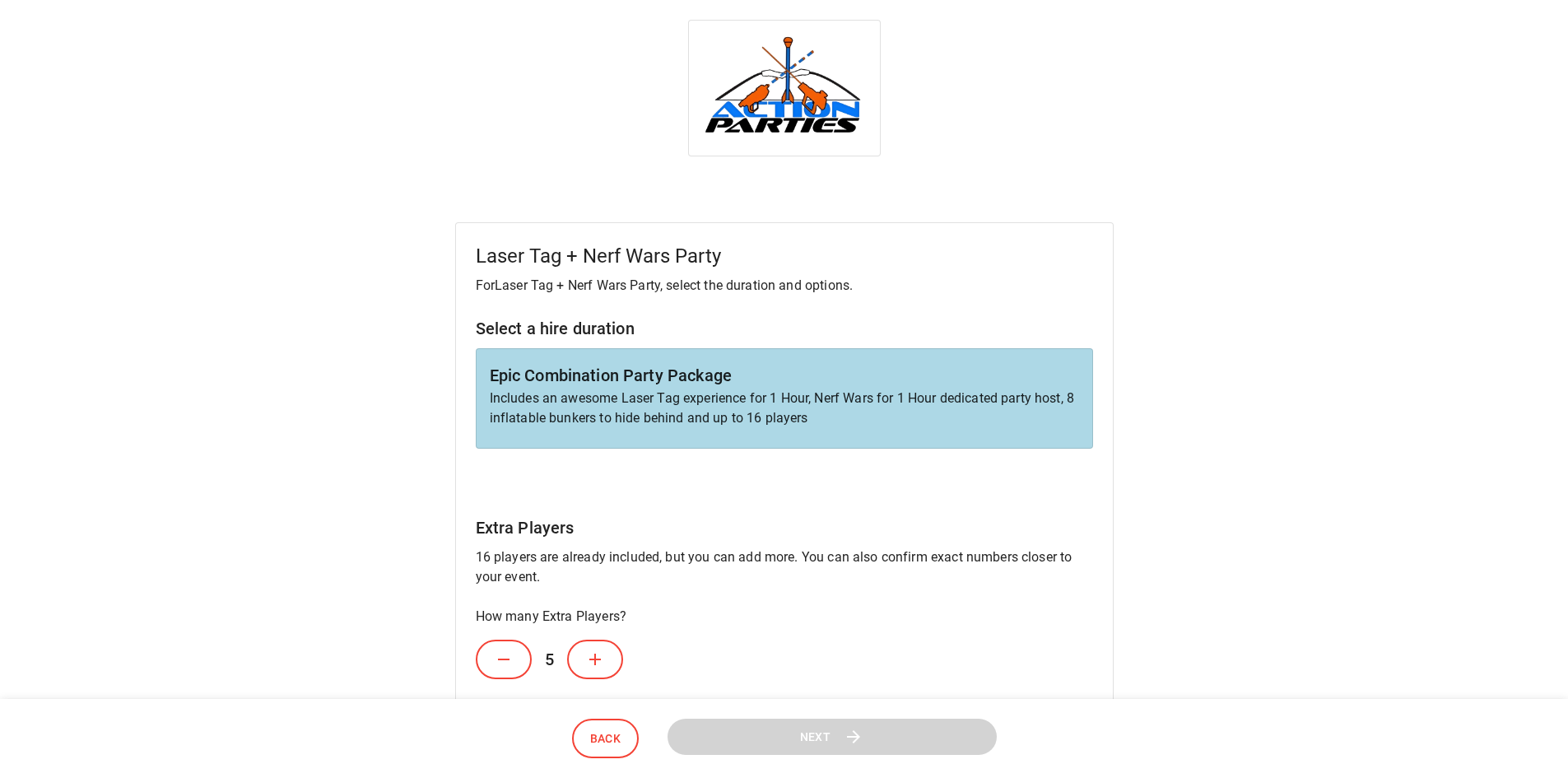
click at [605, 653] on icon at bounding box center [595, 659] width 19 height 19
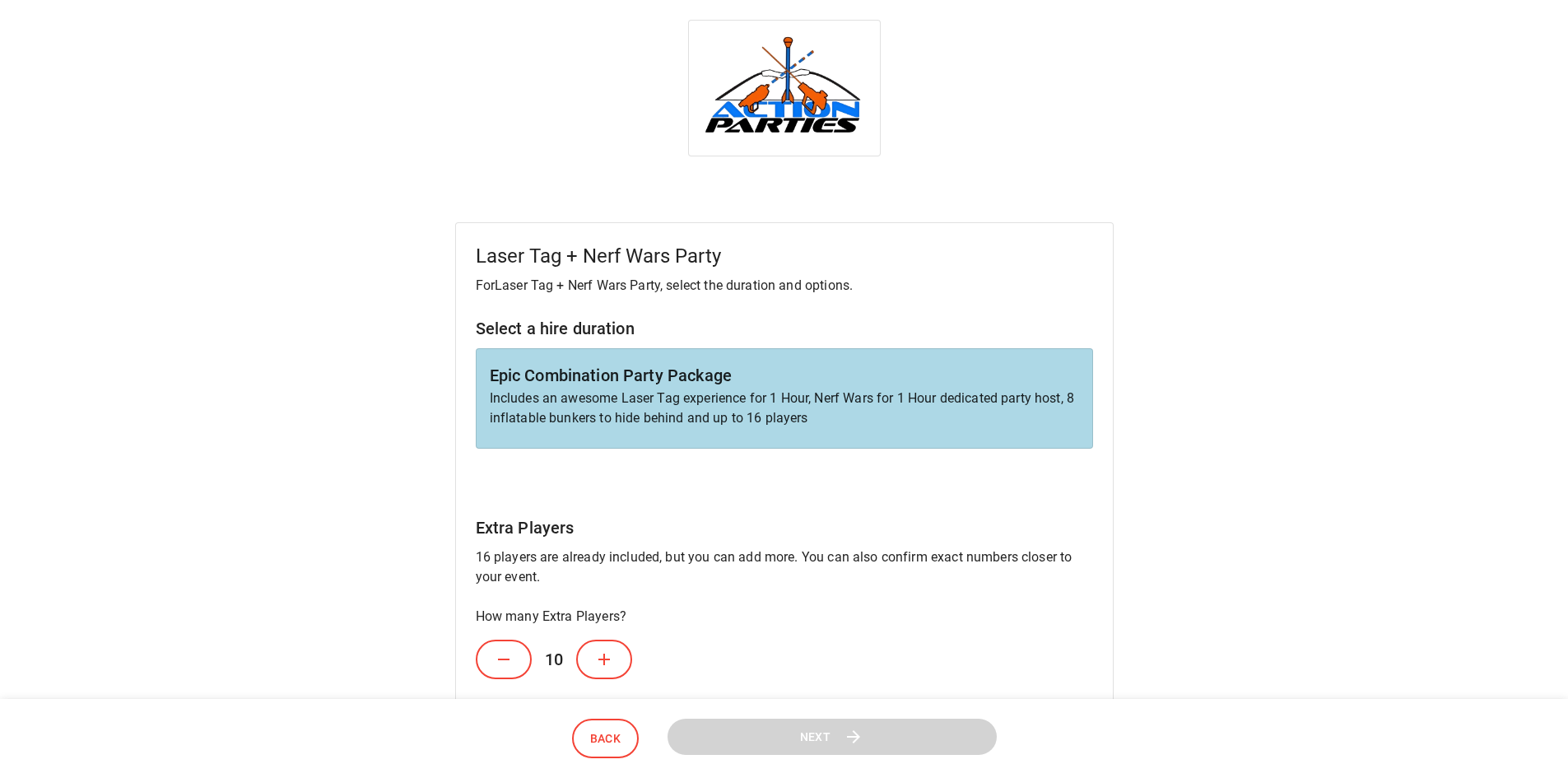
click at [605, 653] on icon at bounding box center [604, 659] width 11 height 11
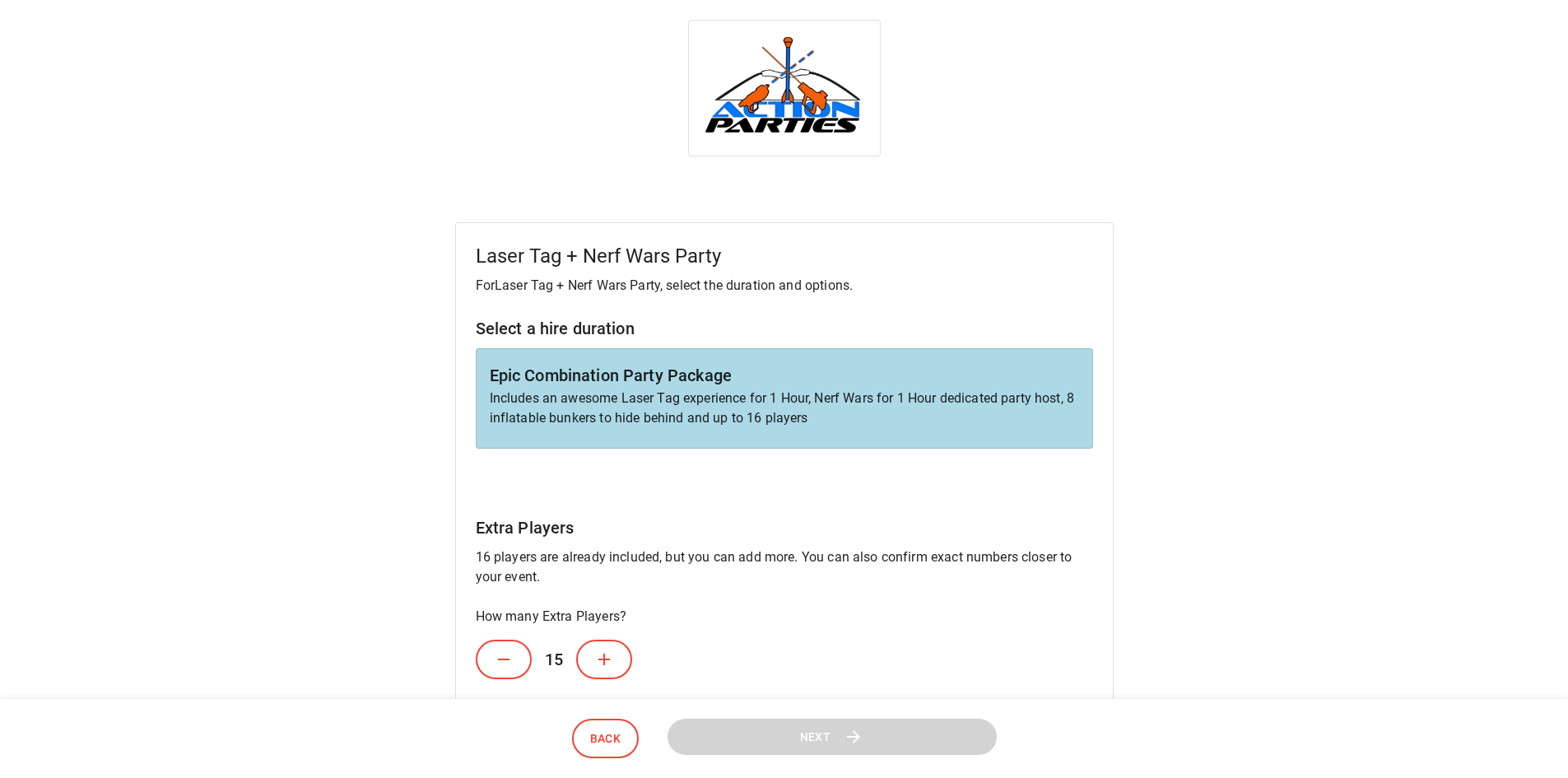
click at [605, 653] on icon at bounding box center [604, 659] width 11 height 11
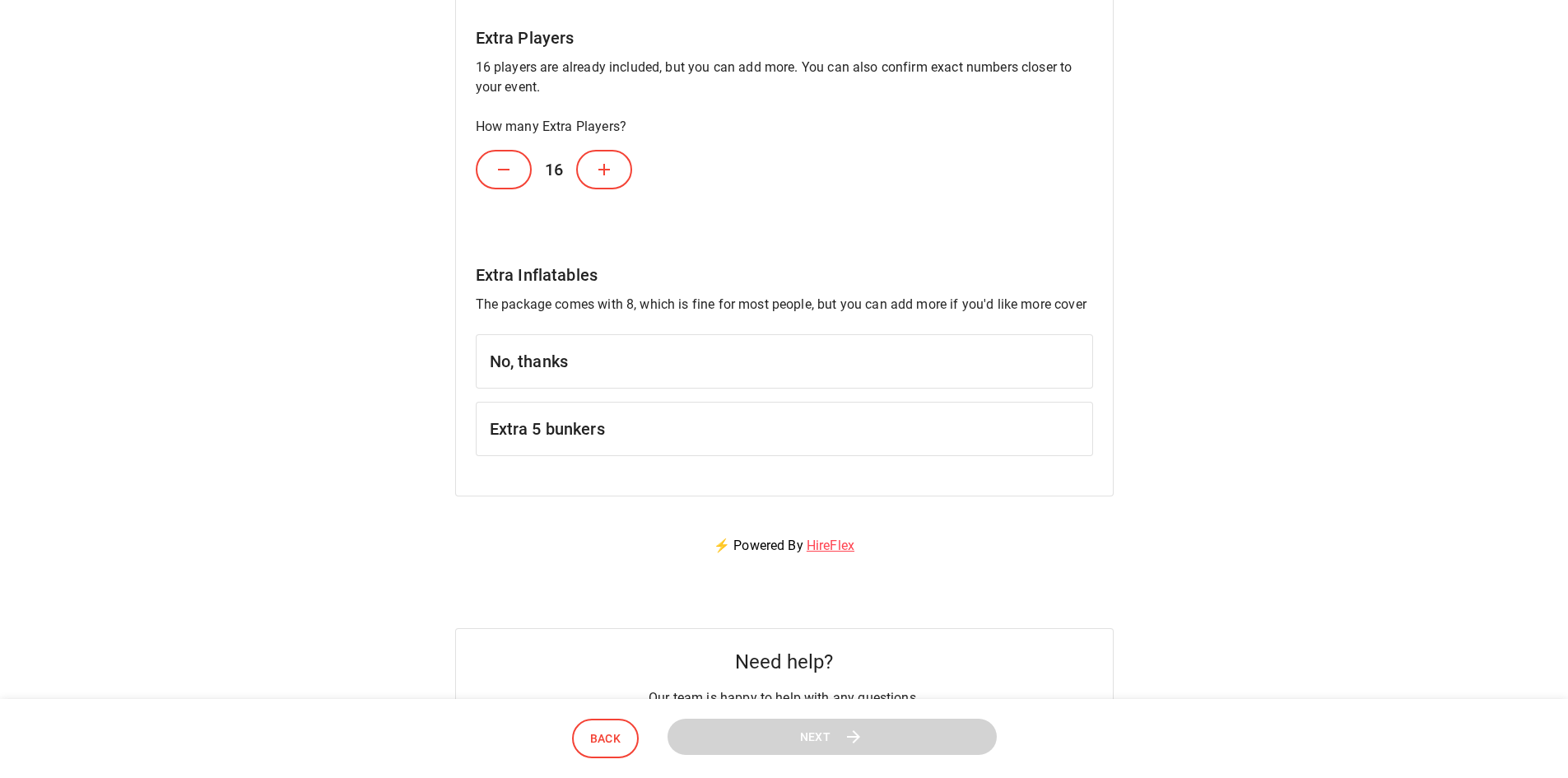
scroll to position [576, 0]
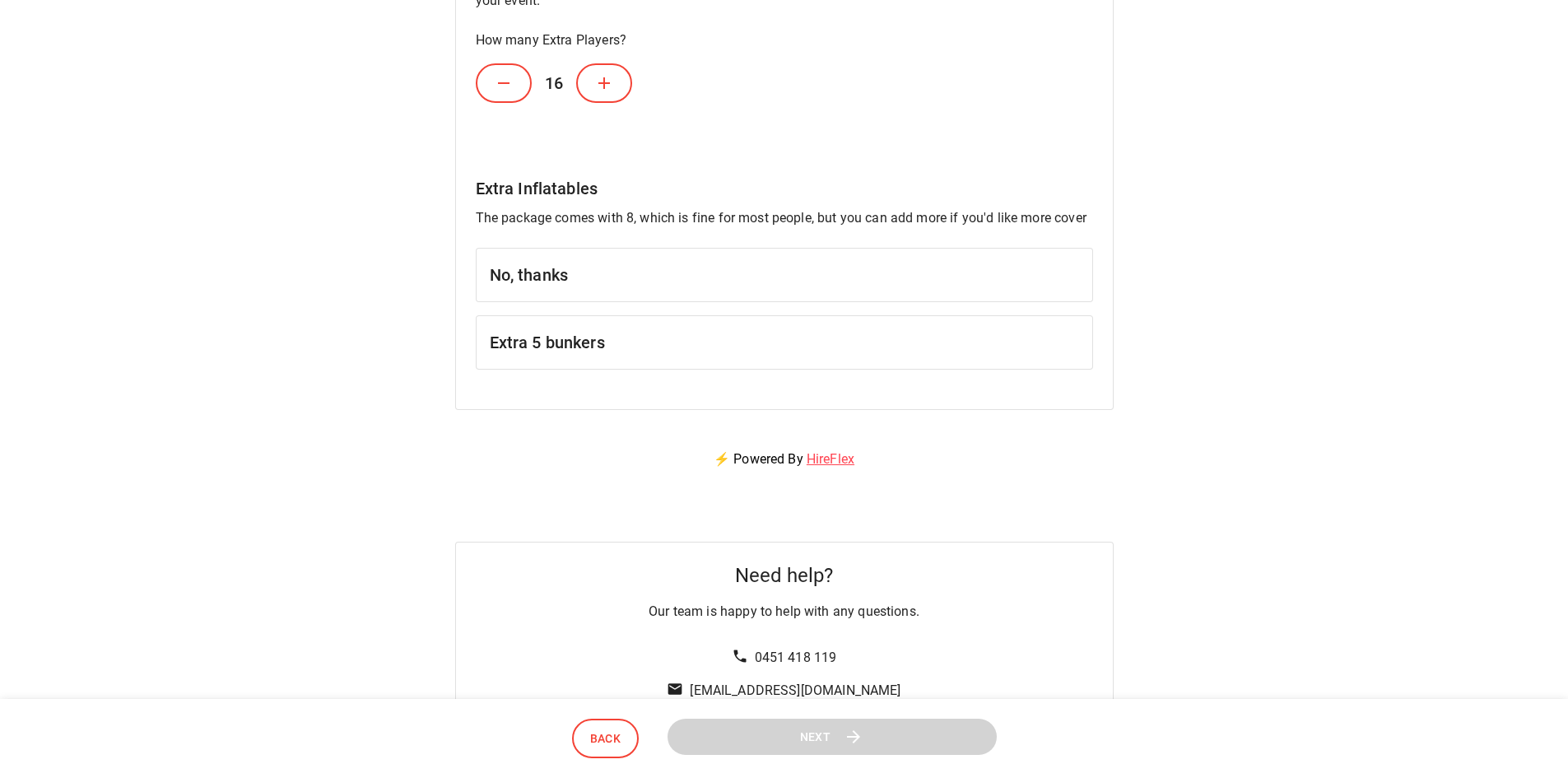
click at [680, 340] on h6 "Extra 5 bunkers" at bounding box center [784, 342] width 589 height 27
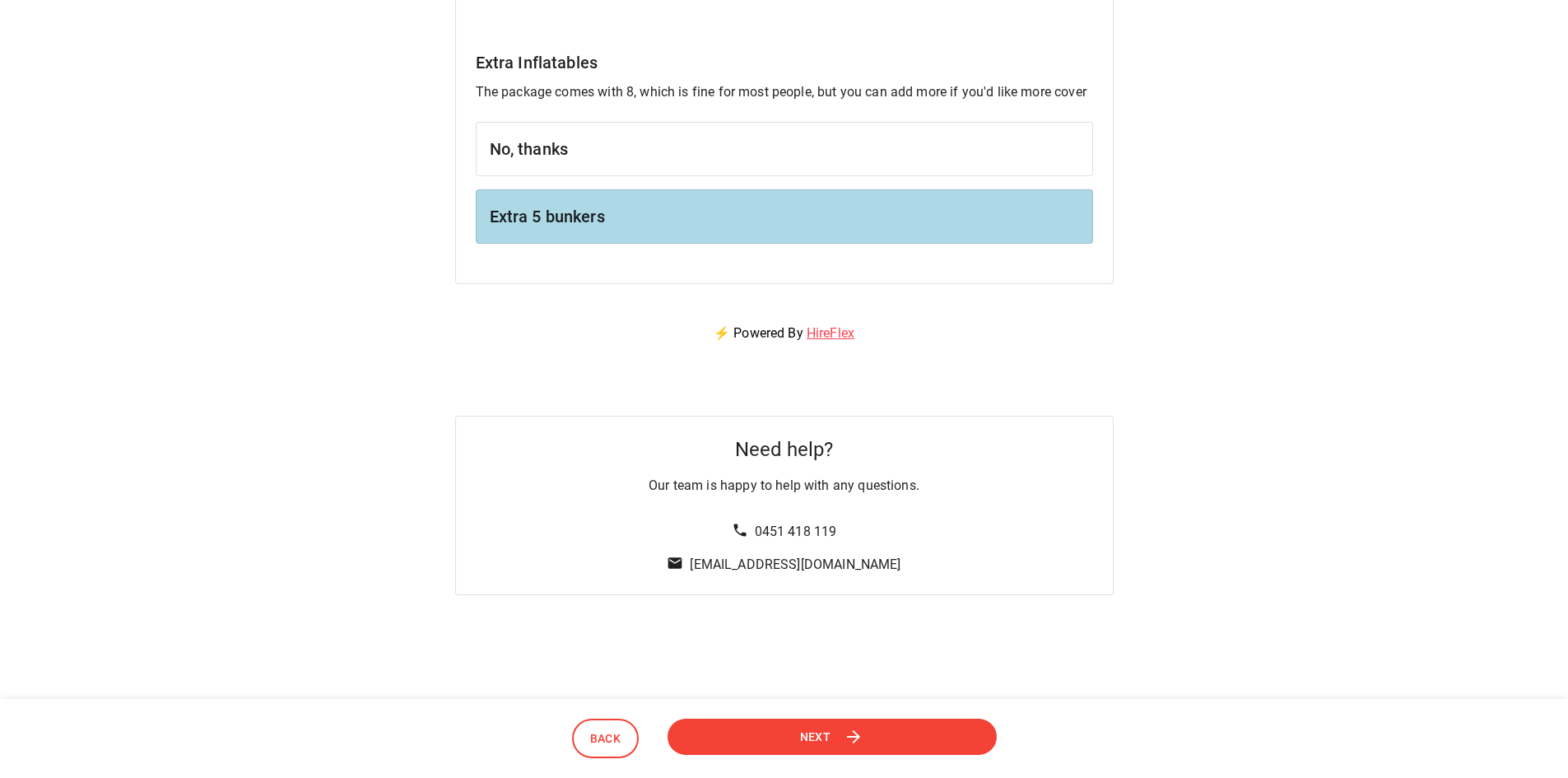
scroll to position [741, 0]
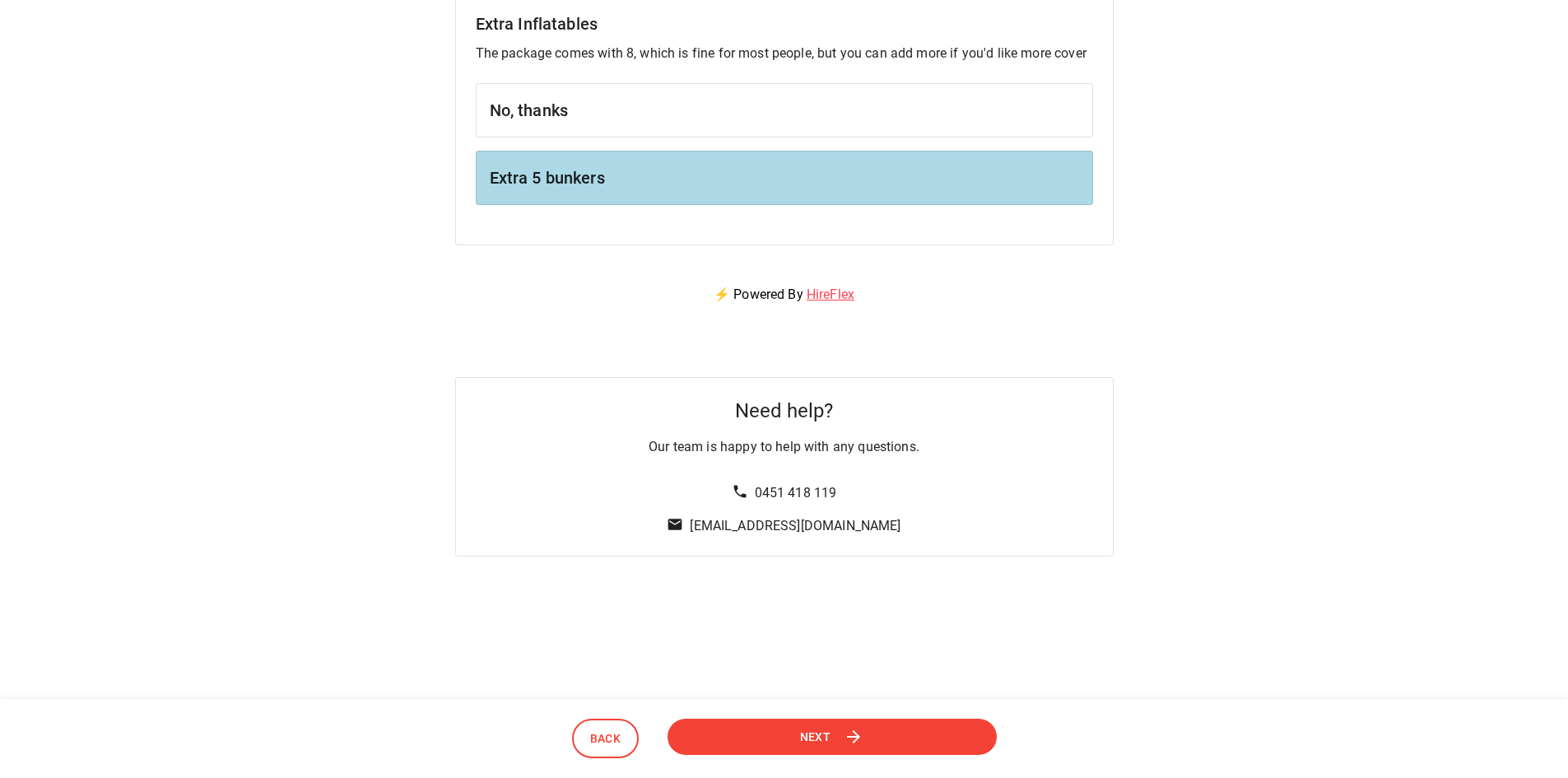
click at [855, 724] on button "Next" at bounding box center [830, 736] width 339 height 38
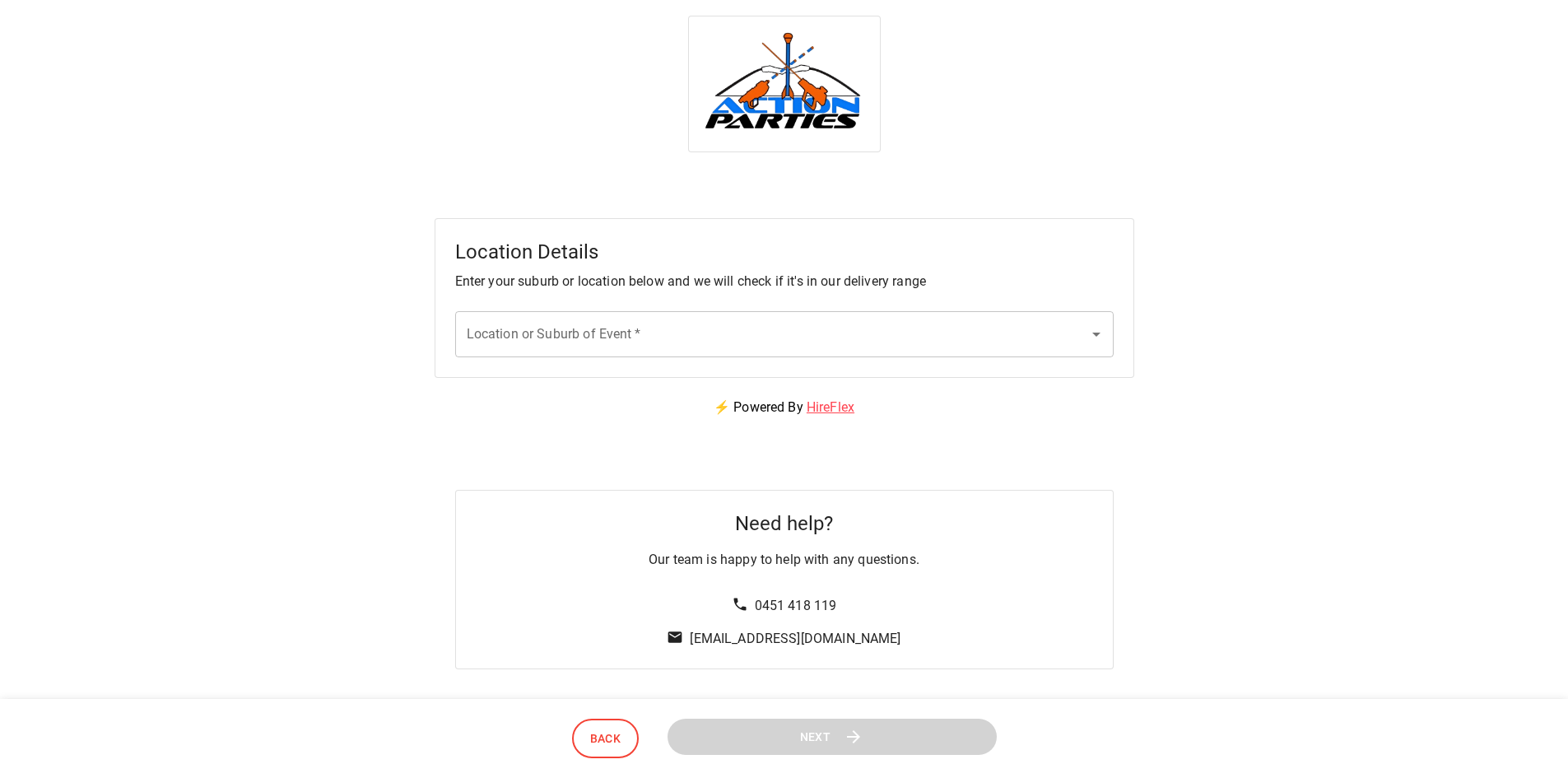
scroll to position [0, 0]
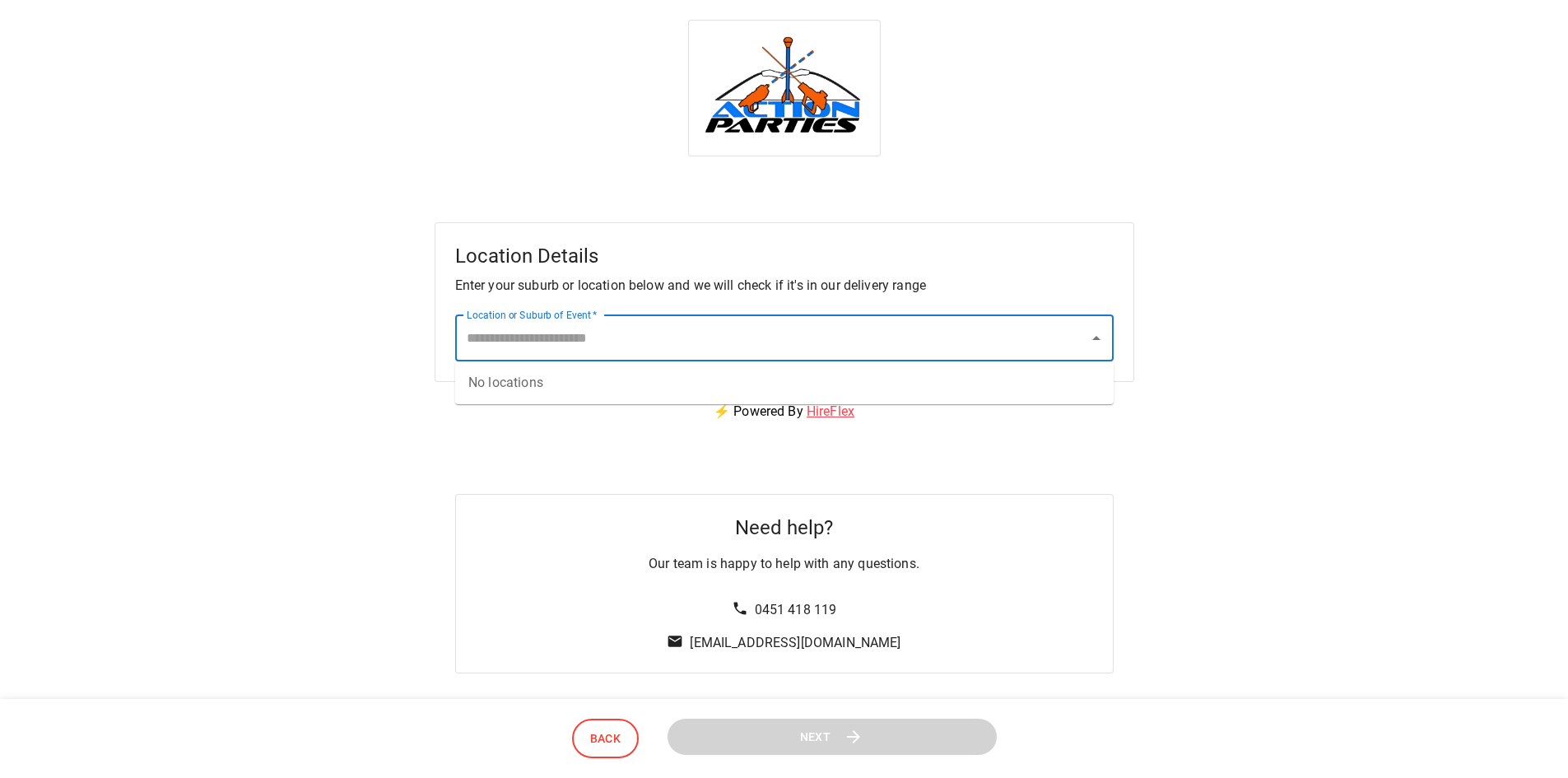
click at [633, 339] on input "Location or Suburb of Event   *" at bounding box center [772, 338] width 619 height 31
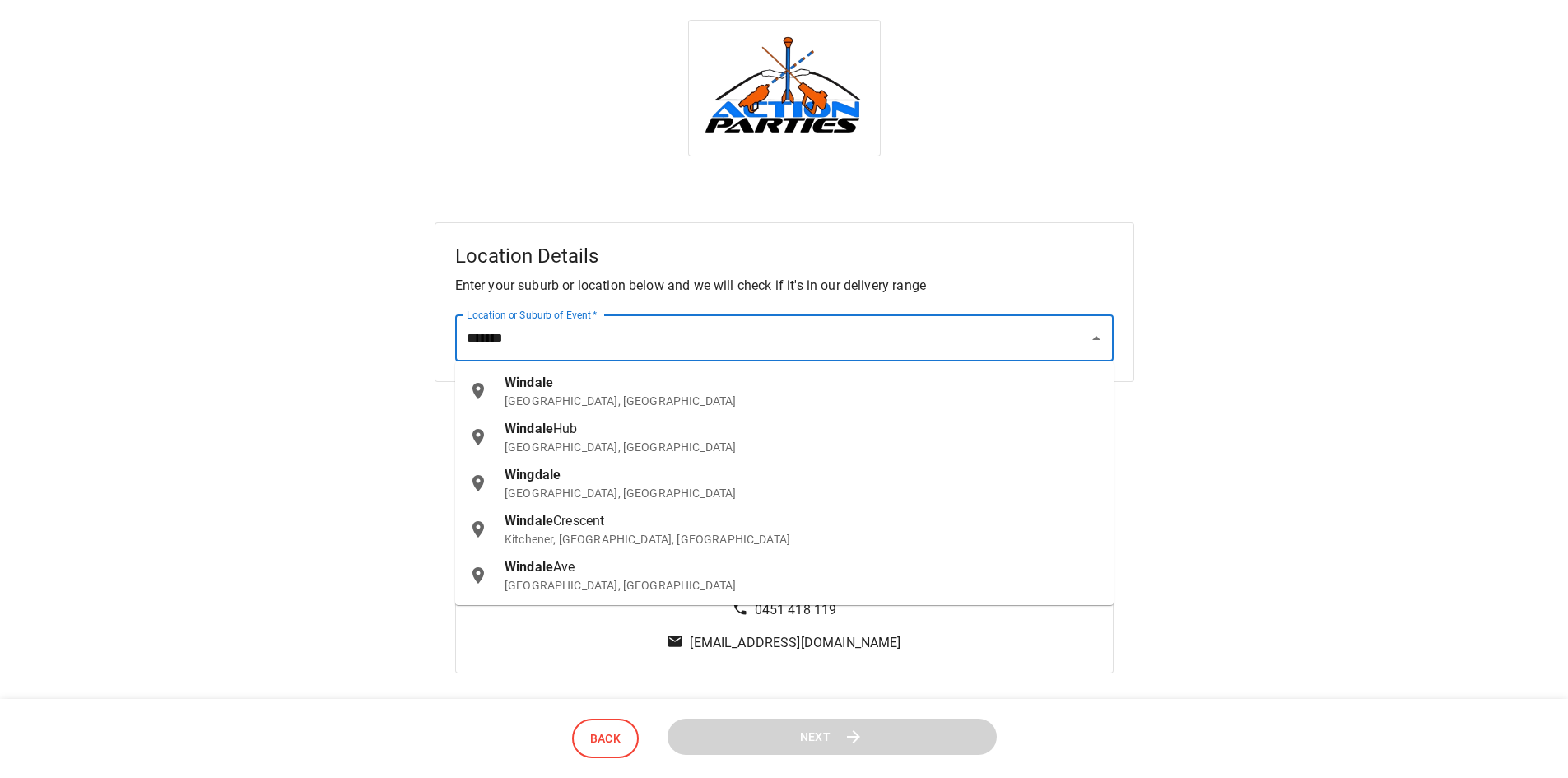
click at [582, 379] on div "Windale NSW, Australia" at bounding box center [803, 391] width 596 height 36
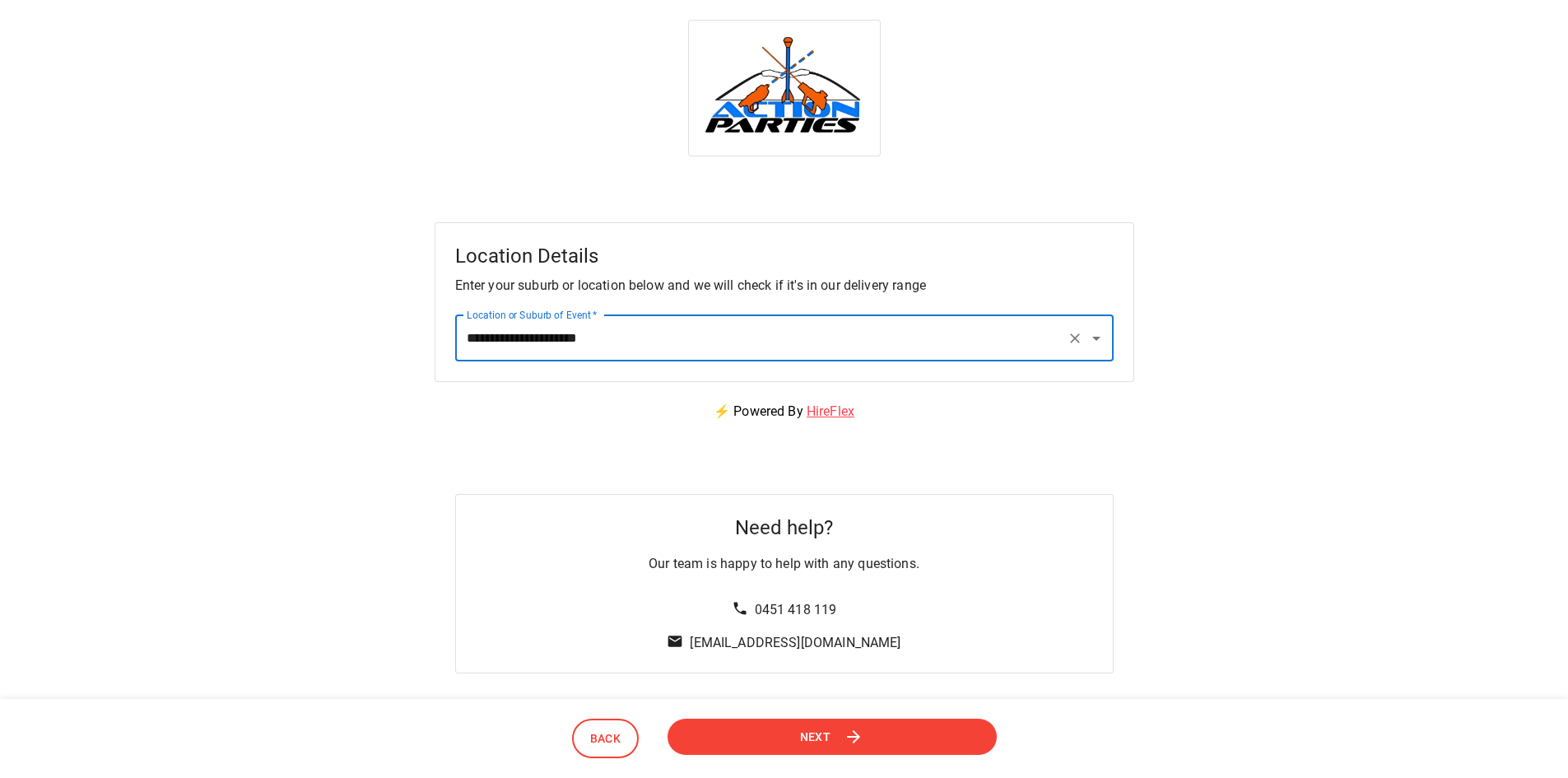
type input "**********"
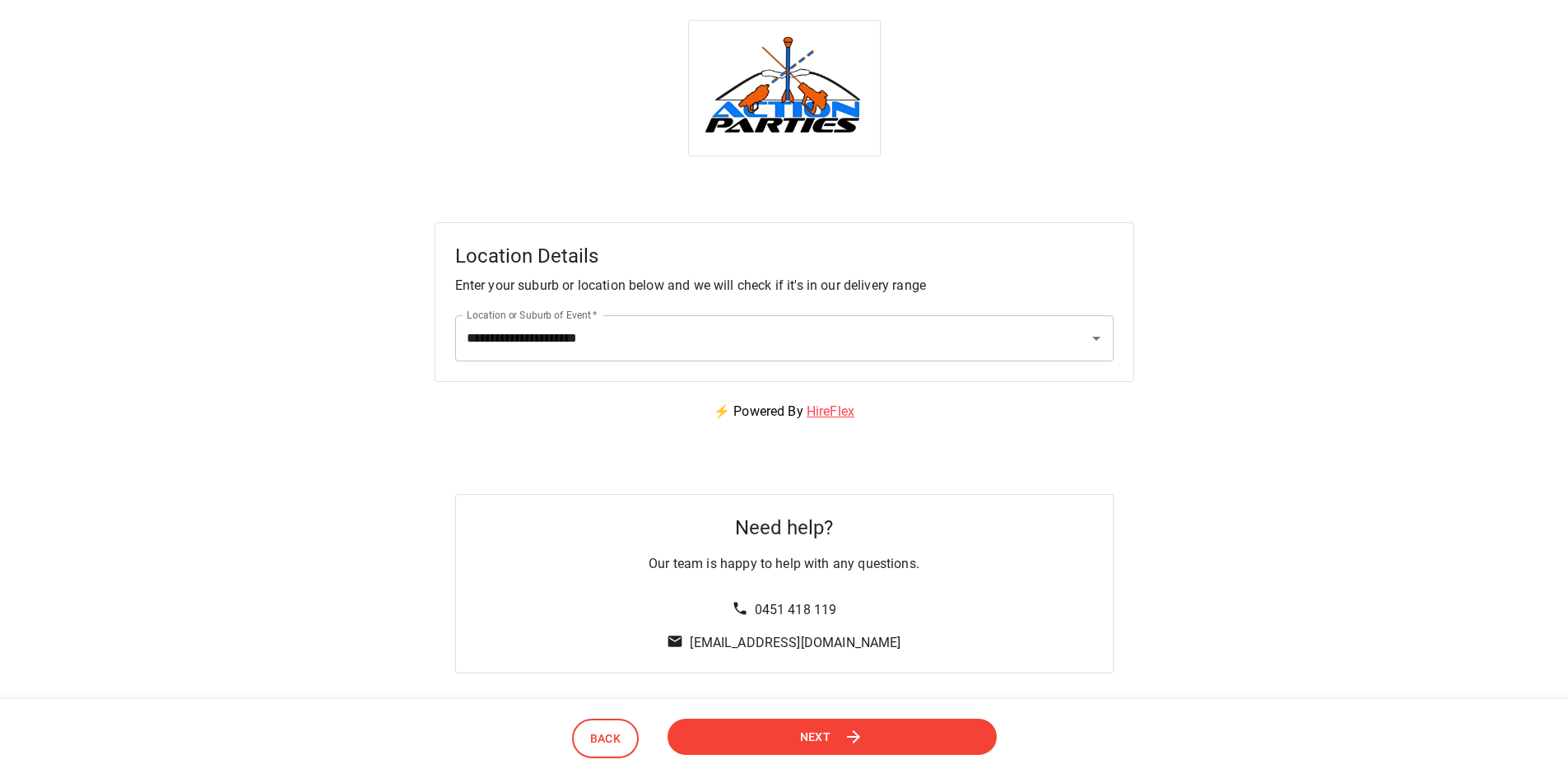
click at [838, 730] on button "Next" at bounding box center [831, 736] width 332 height 37
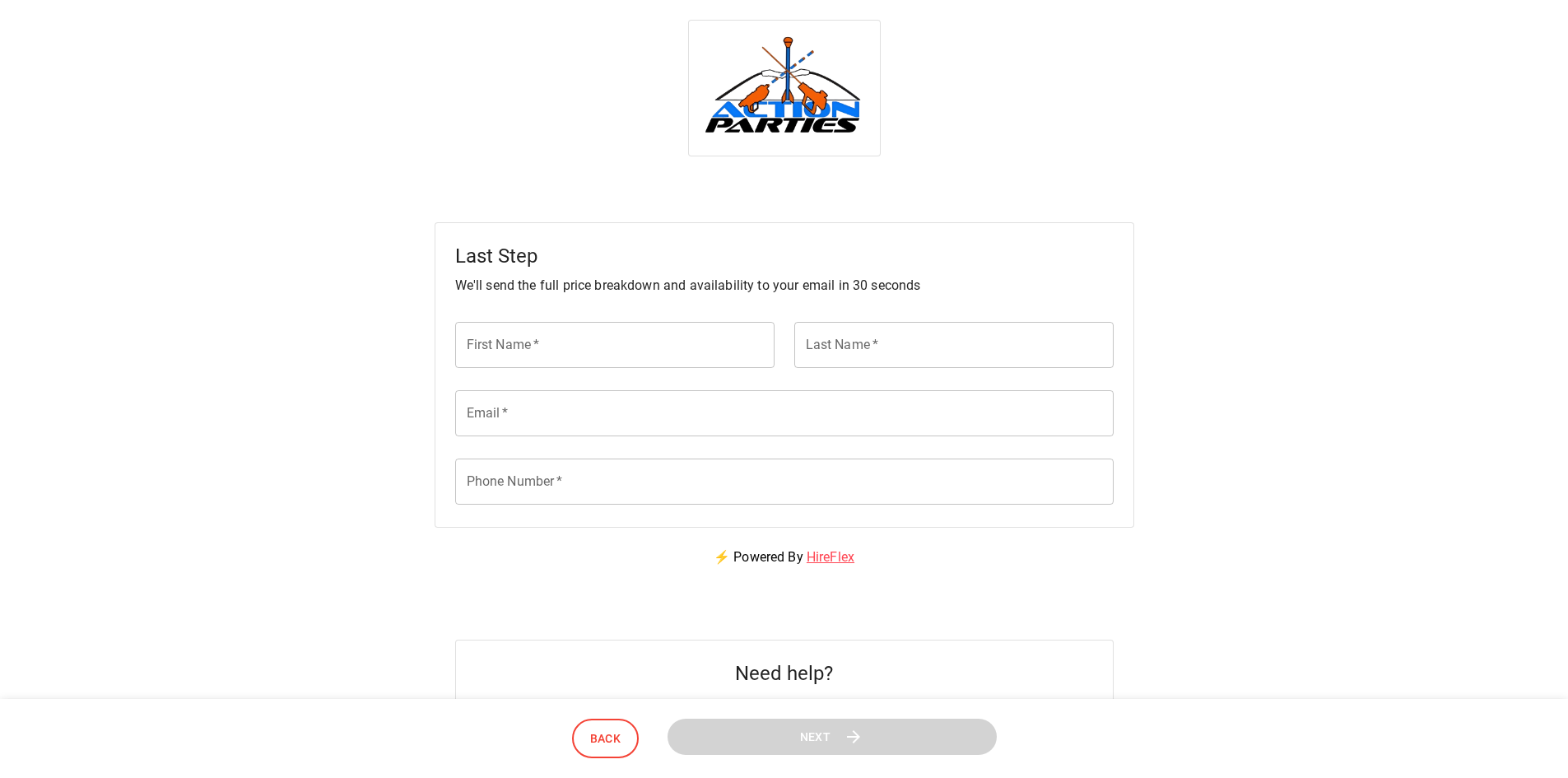
click at [564, 341] on input "First Name   *" at bounding box center [615, 345] width 319 height 46
type input "*****"
click at [867, 354] on input "Last Name   *" at bounding box center [953, 345] width 319 height 46
type input "******"
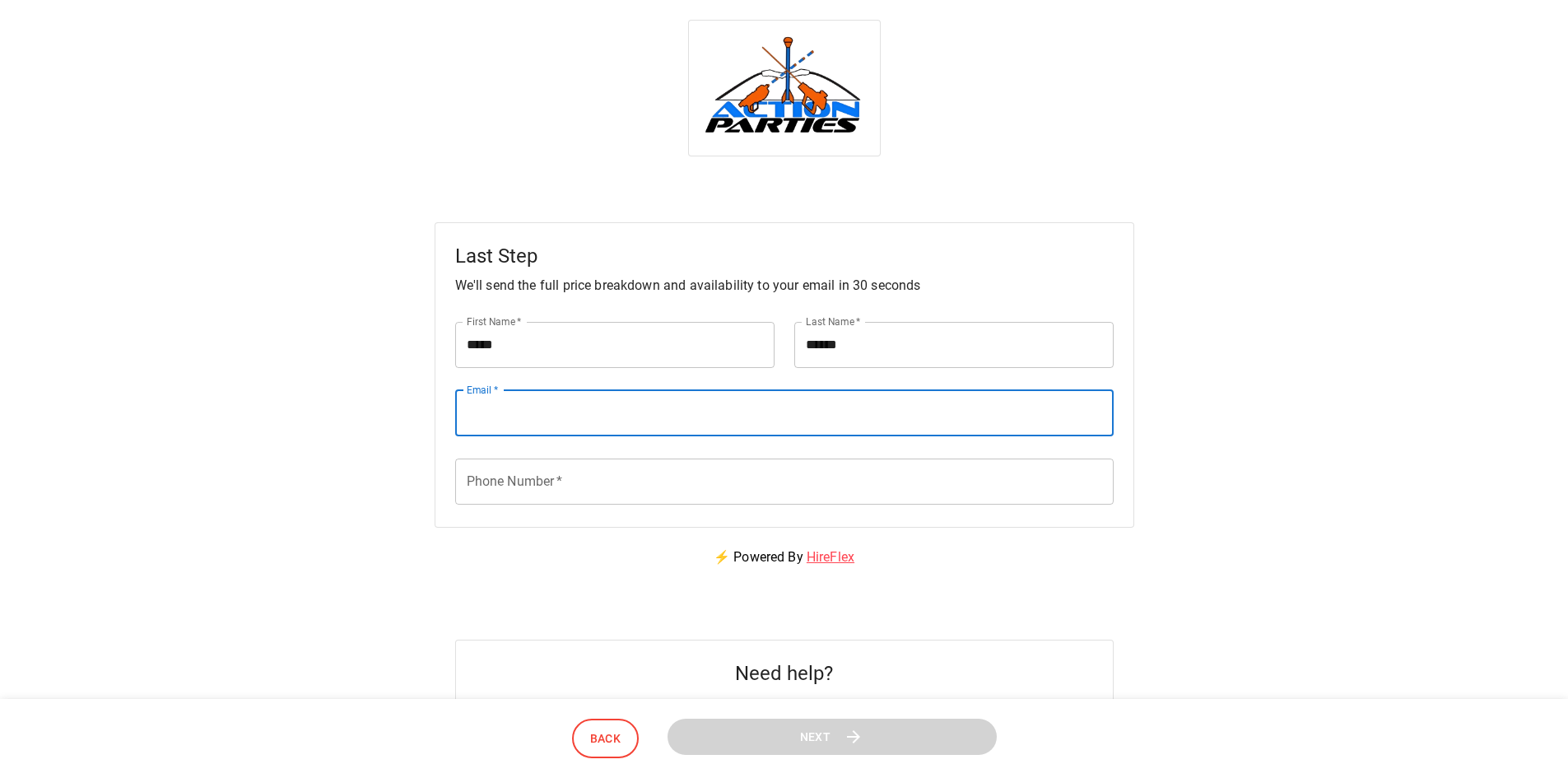
click at [758, 406] on input "Email   *" at bounding box center [784, 413] width 659 height 46
type input "**********"
click at [593, 474] on input "Phone Number   *" at bounding box center [784, 481] width 659 height 46
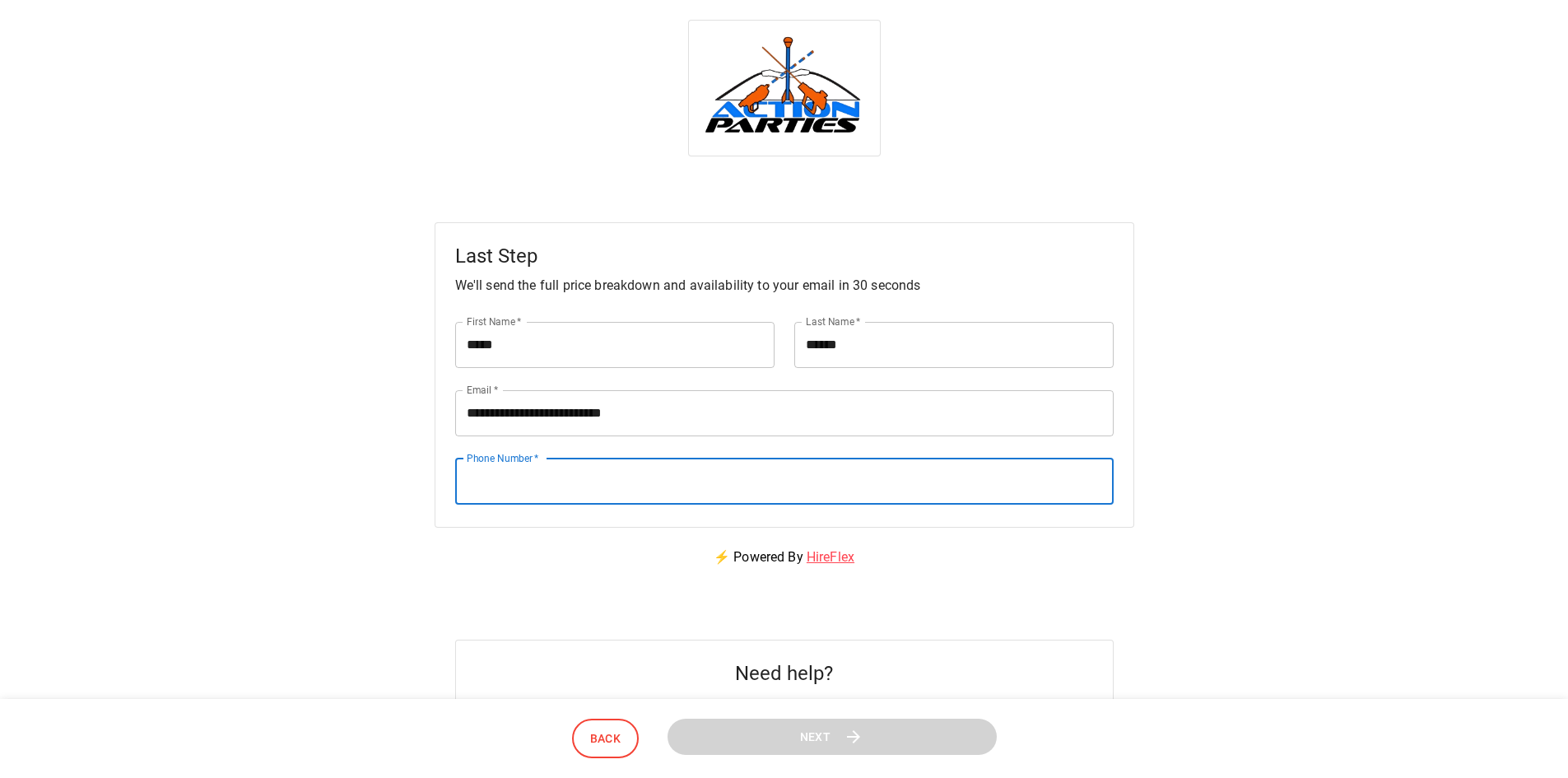
type input "**********"
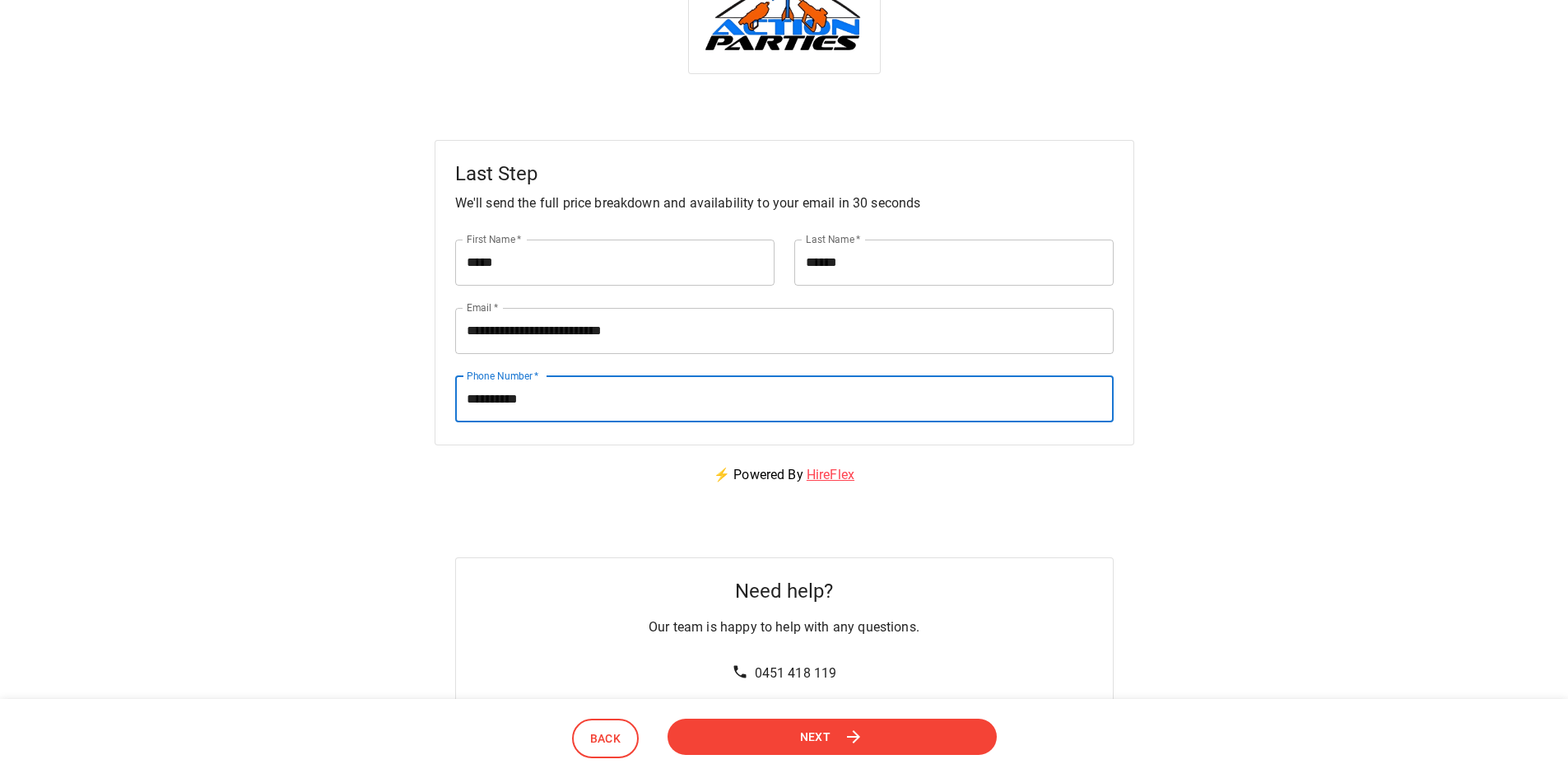
click at [818, 721] on button "Next" at bounding box center [832, 736] width 346 height 39
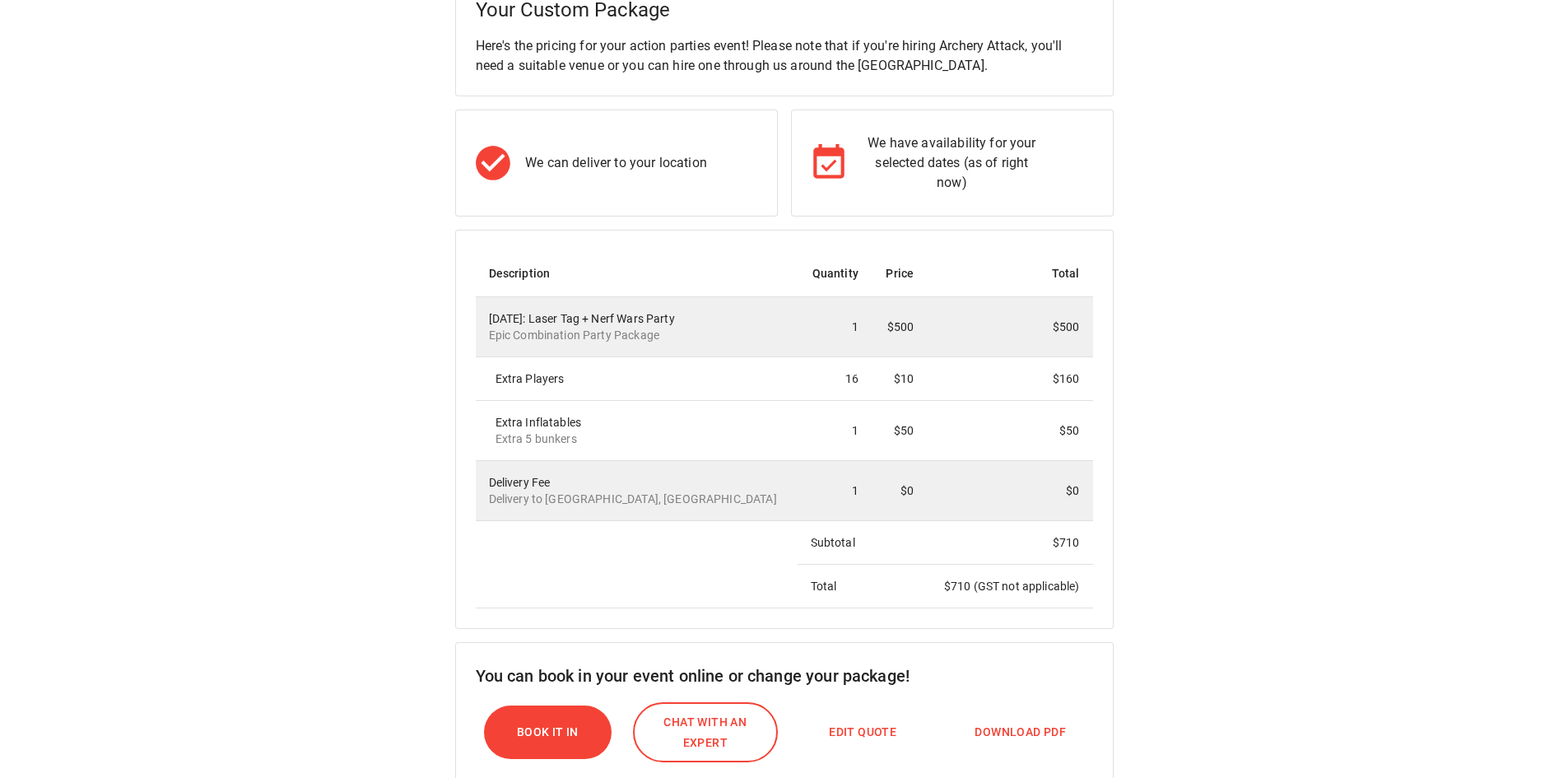
scroll to position [247, 0]
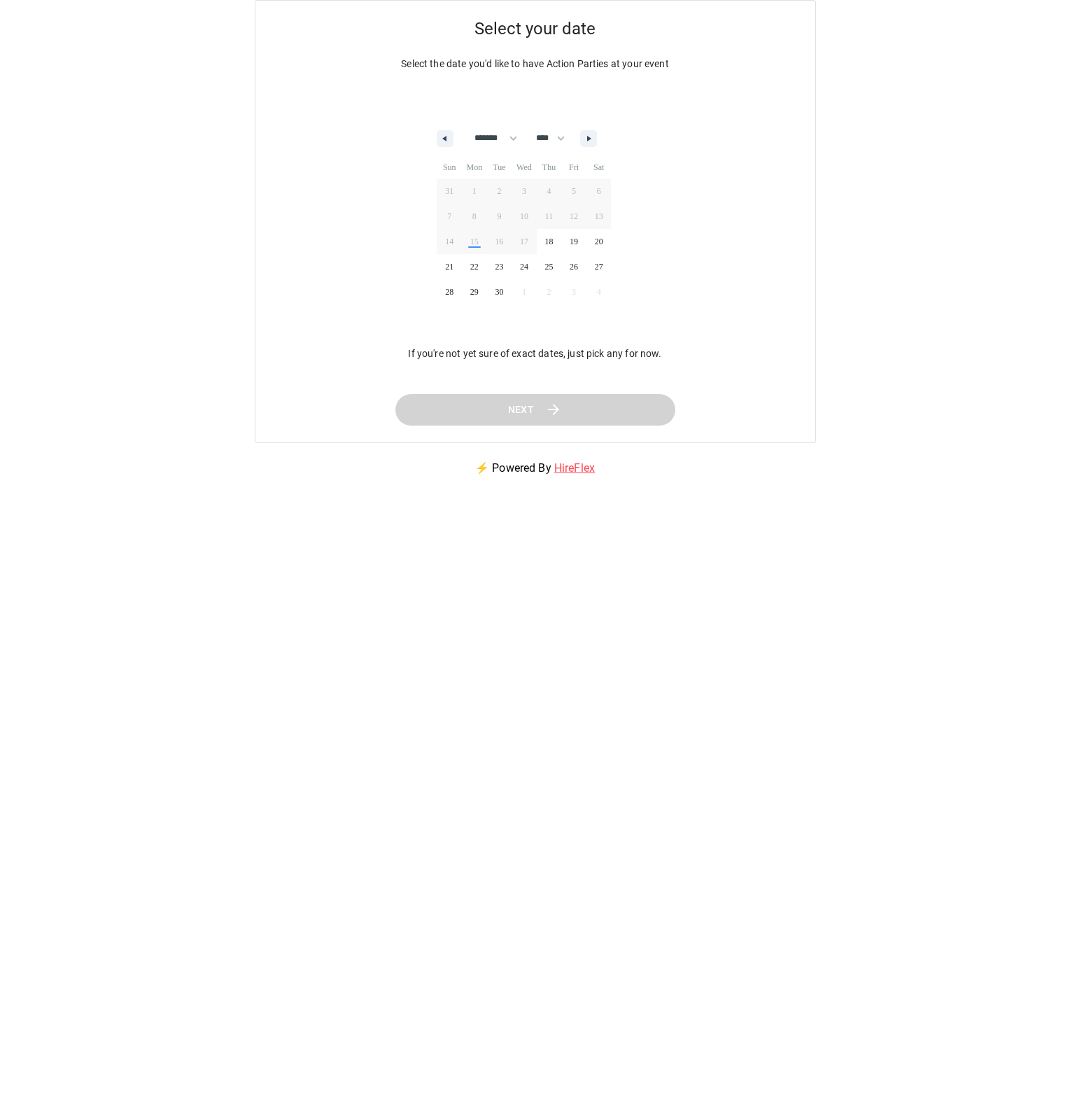
select select "*"
select select "****"
